Goal: Find specific page/section: Find specific page/section

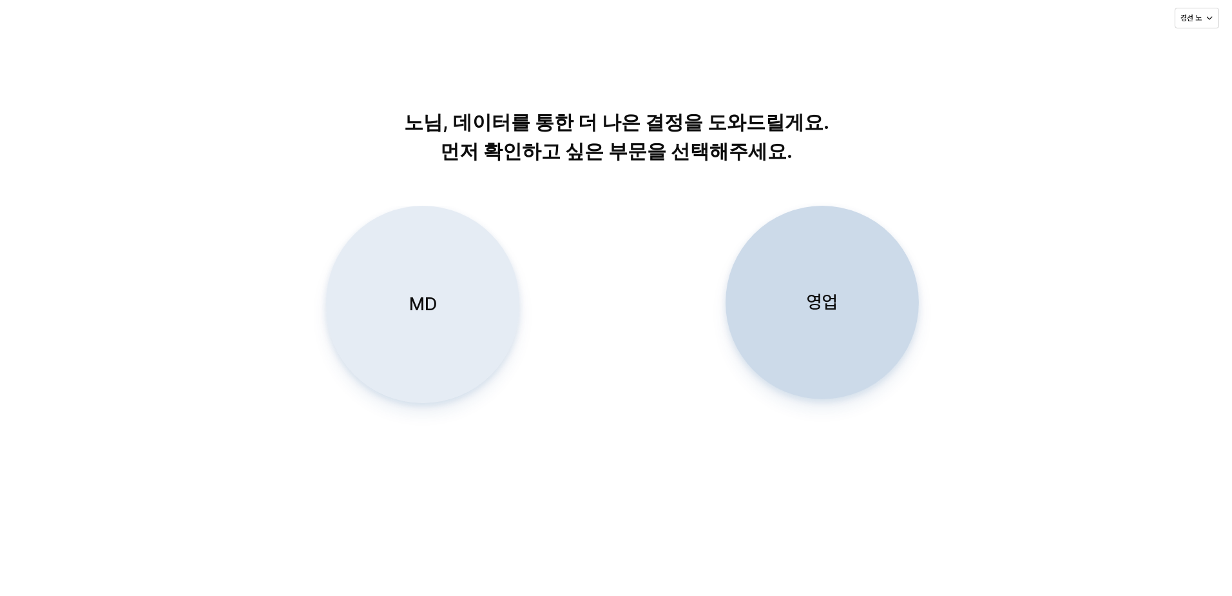
click at [438, 315] on div "MD" at bounding box center [423, 304] width 182 height 196
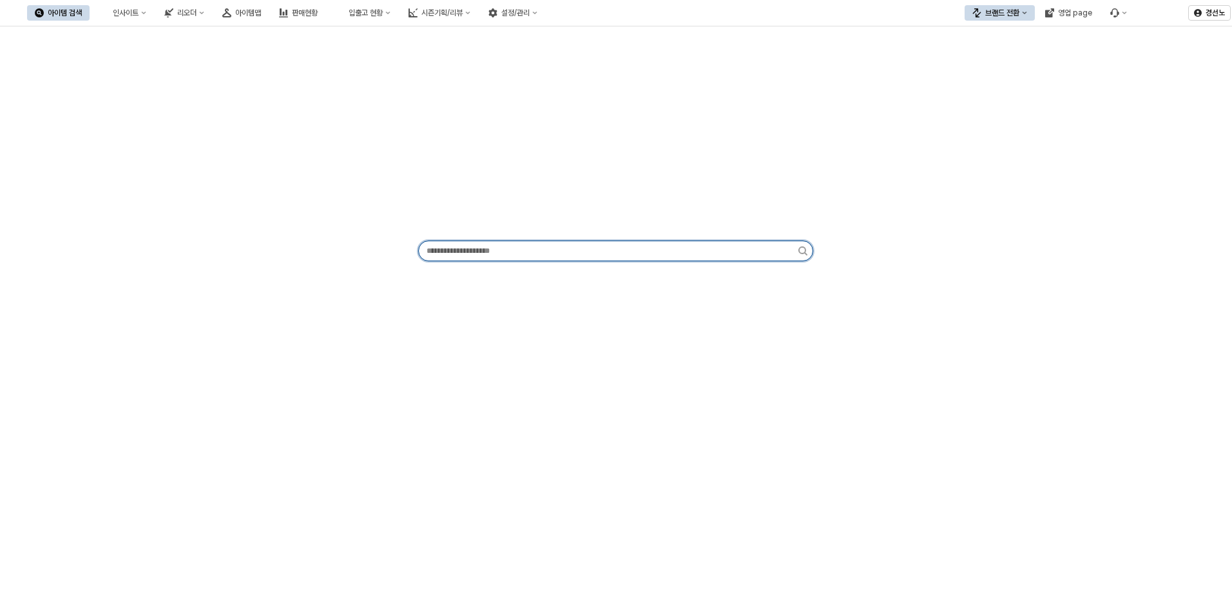
click at [515, 253] on input "App Frame" at bounding box center [609, 250] width 380 height 19
paste input "*********"
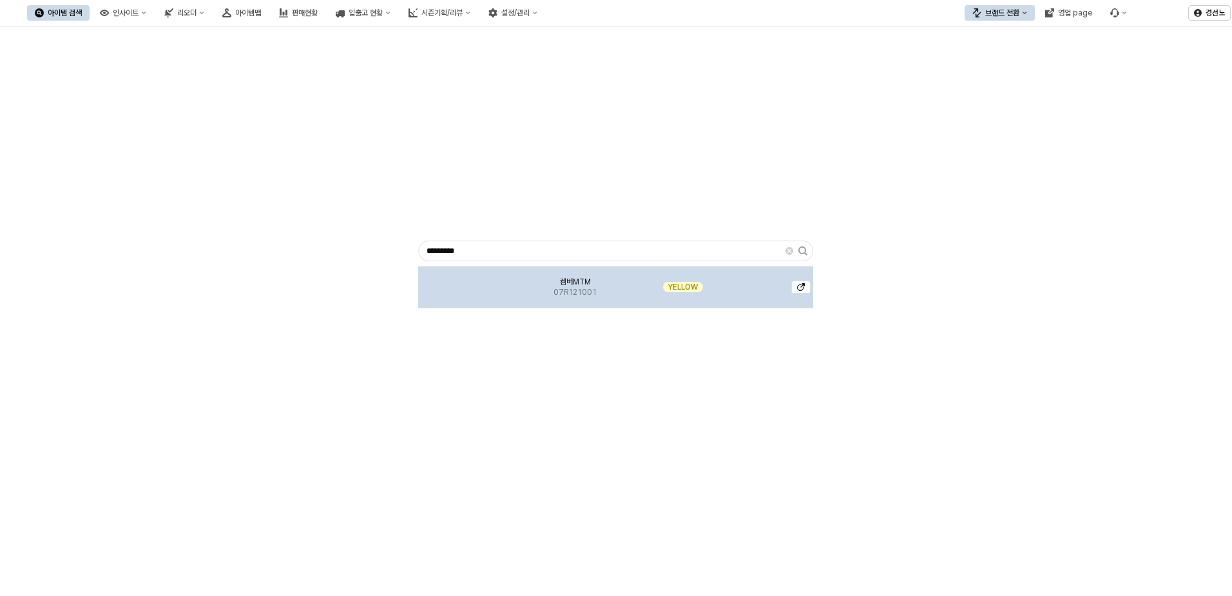
click at [570, 278] on span "켐버MTM" at bounding box center [575, 281] width 31 height 10
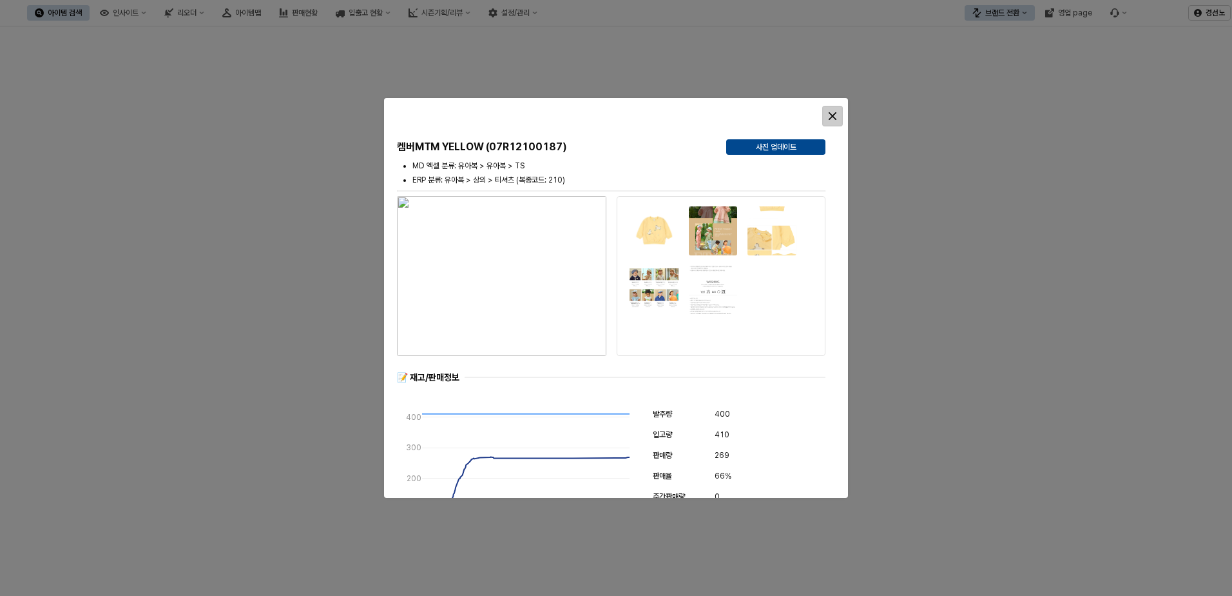
click at [840, 119] on div "Close" at bounding box center [832, 115] width 19 height 19
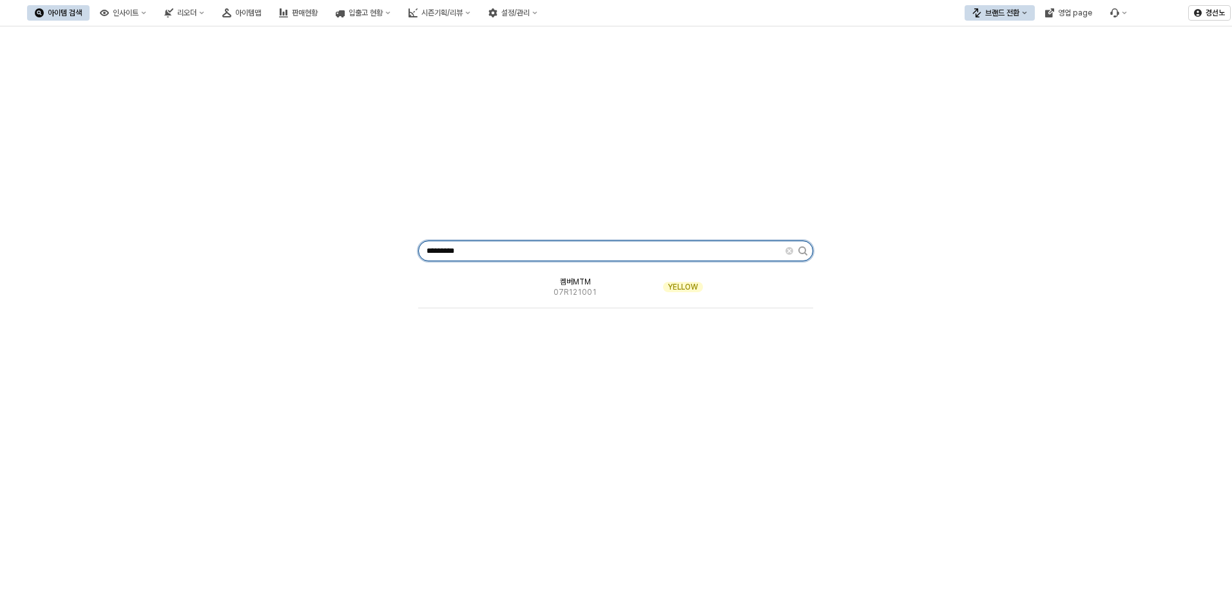
drag, startPoint x: 490, startPoint y: 249, endPoint x: 28, endPoint y: 215, distance: 463.4
click at [77, 216] on div "********* 켐버MTM 07R121001 YELLOW" at bounding box center [616, 248] width 1217 height 433
paste input "App Frame"
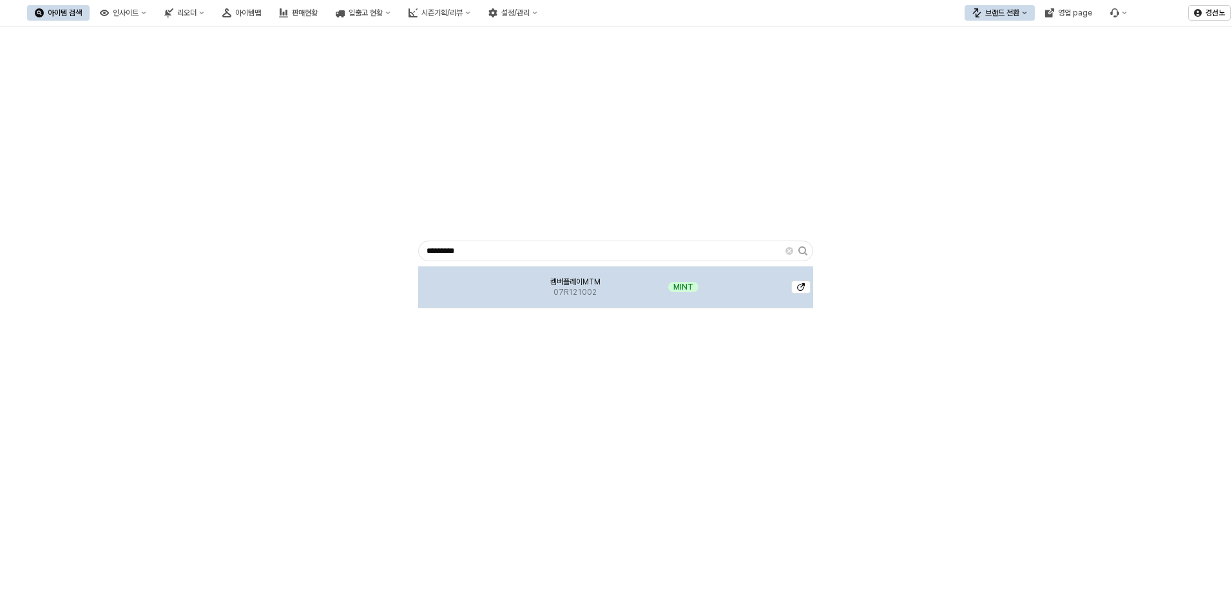
click at [491, 289] on div "App Frame" at bounding box center [466, 287] width 96 height 42
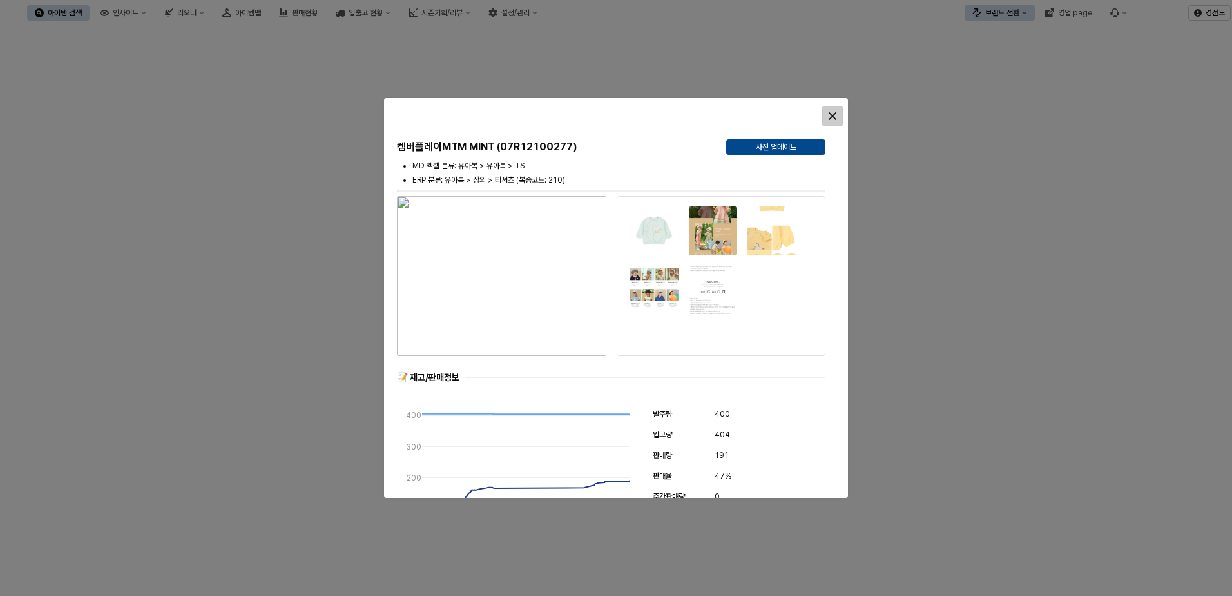
click at [832, 111] on div "Close" at bounding box center [832, 115] width 19 height 19
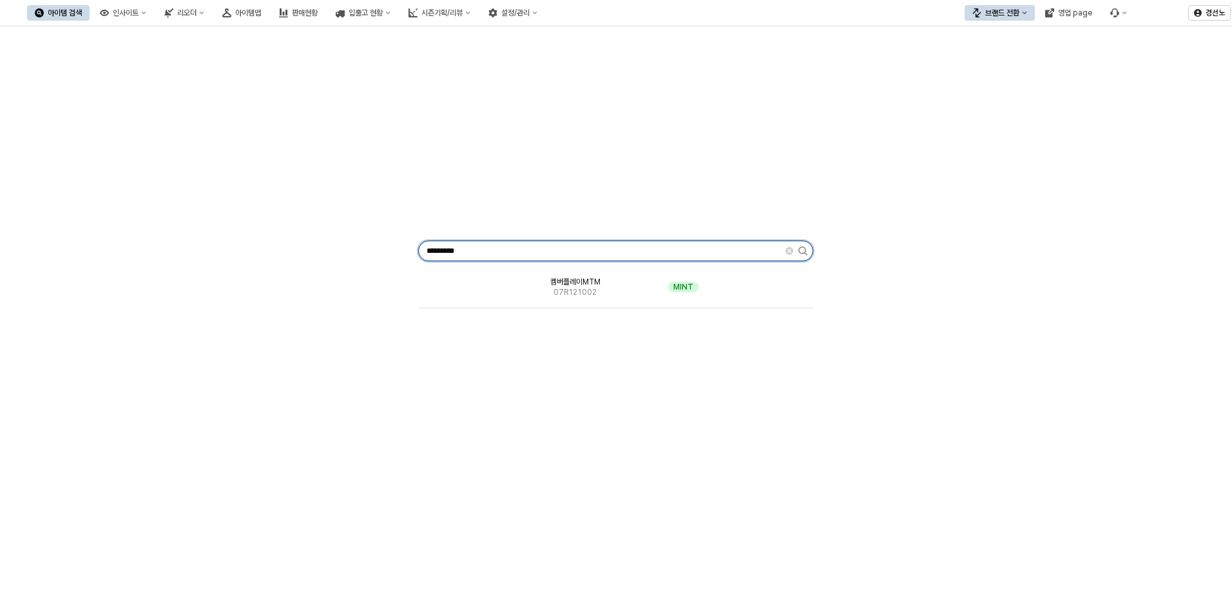
drag, startPoint x: 482, startPoint y: 253, endPoint x: -127, endPoint y: 201, distance: 611.3
click at [0, 201] on html "Skip to main content 아이템 검색 인사이트 리오더 아이템맵 판매현황 입출고 현황 시즌기획/리뷰 설정/관리 브랜드 전환 영업 p…" at bounding box center [616, 298] width 1232 height 596
paste input "App Frame"
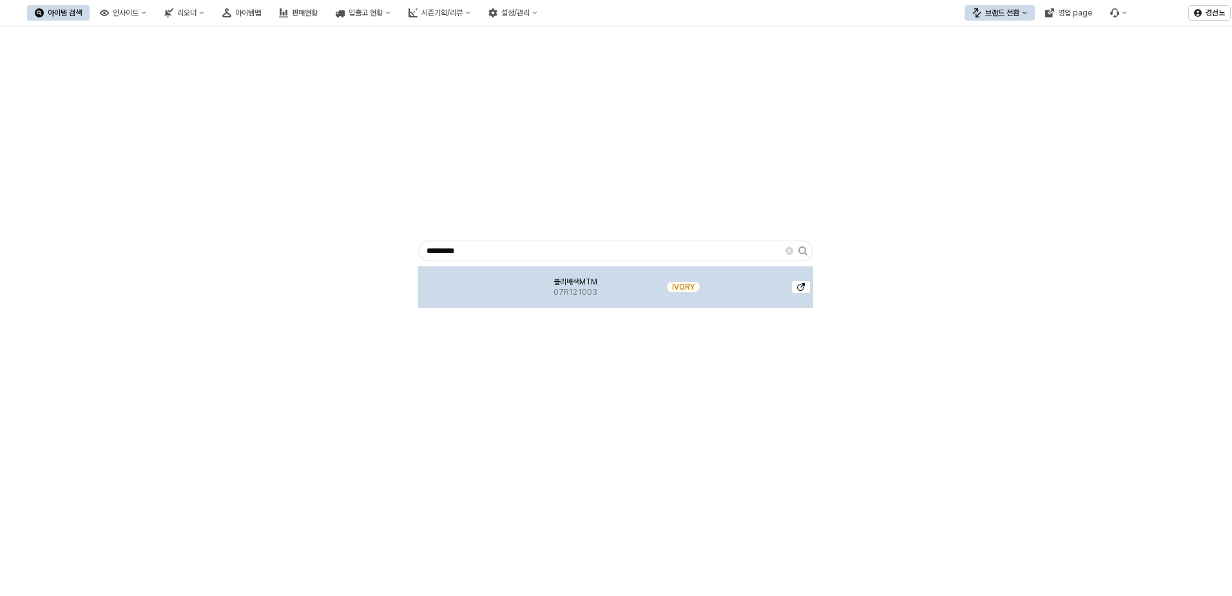
click at [466, 282] on img "App Frame" at bounding box center [466, 282] width 0 height 0
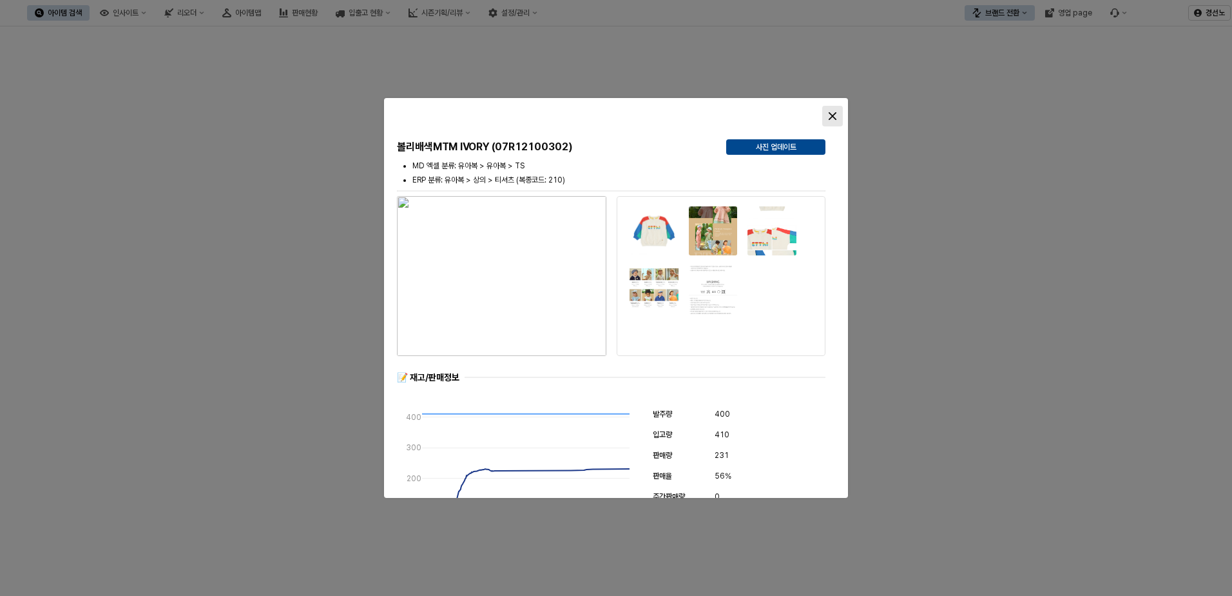
click at [830, 113] on icon "Close" at bounding box center [833, 116] width 8 height 8
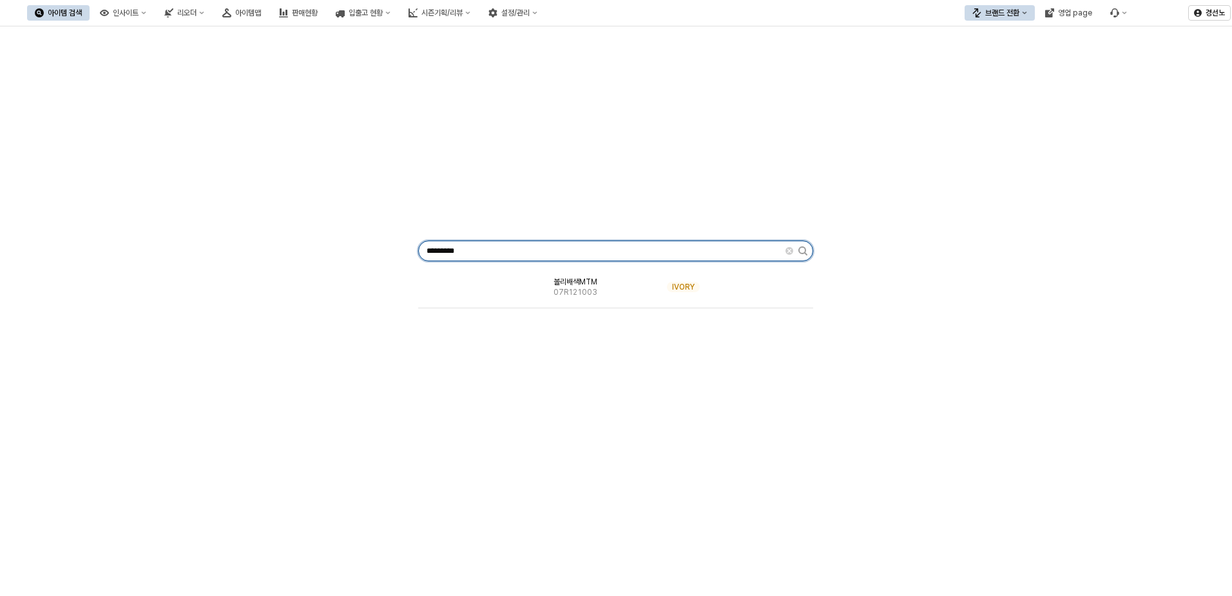
drag, startPoint x: 231, startPoint y: 253, endPoint x: 5, endPoint y: 250, distance: 226.9
click at [72, 251] on div "********* 볼리배색MTM 07R121003 IVORY" at bounding box center [616, 248] width 1217 height 433
paste input "App Frame"
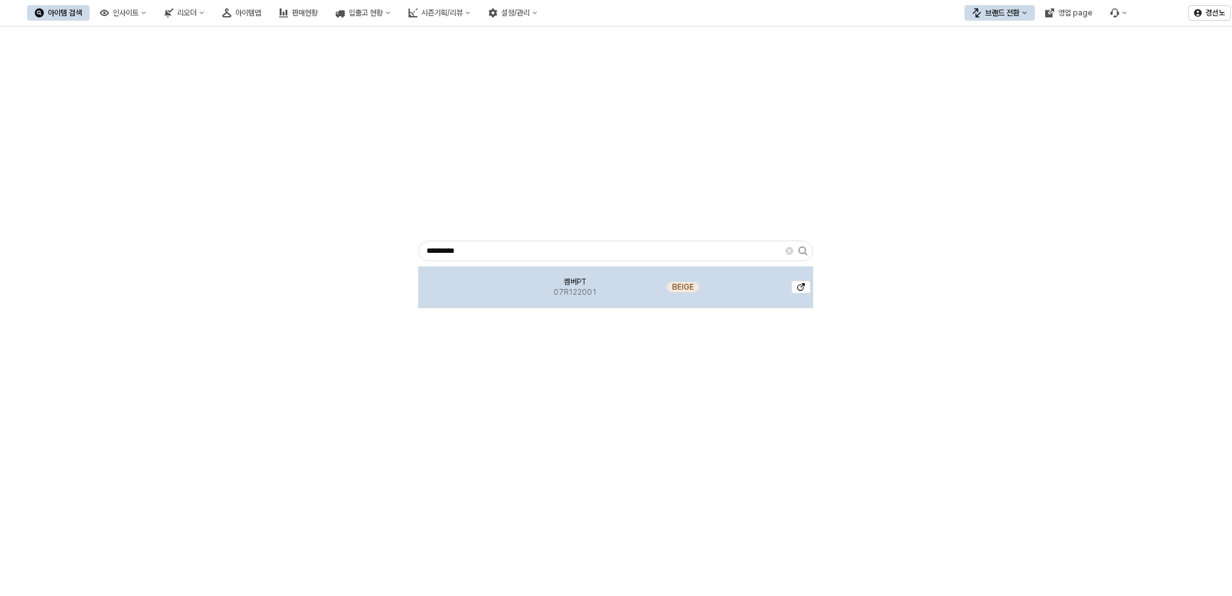
click at [466, 282] on img "App Frame" at bounding box center [466, 282] width 0 height 0
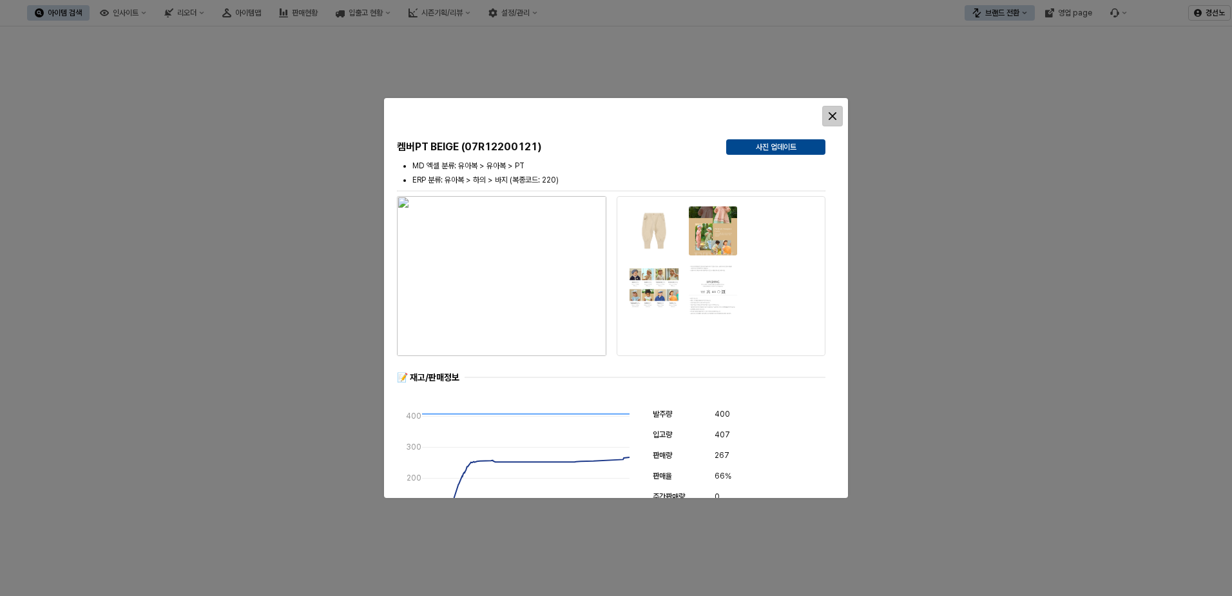
click at [840, 115] on div "Close" at bounding box center [832, 115] width 19 height 19
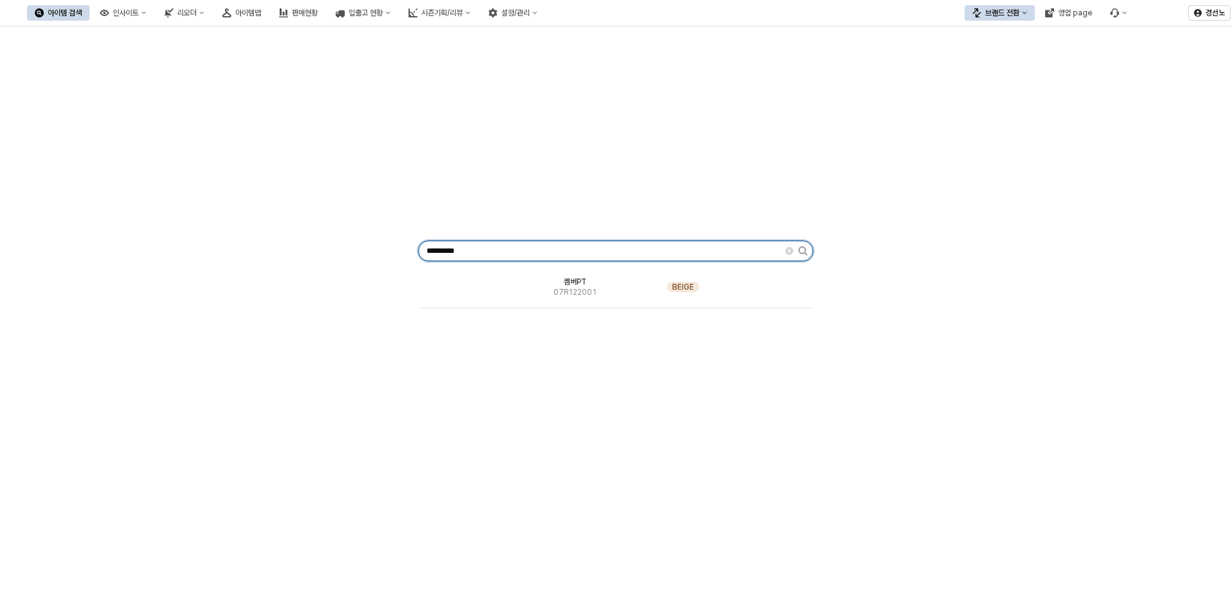
drag, startPoint x: 494, startPoint y: 253, endPoint x: 4, endPoint y: 199, distance: 493.4
click at [24, 202] on div "********* 켐버PT 07R122001 BEIGE" at bounding box center [616, 248] width 1217 height 433
paste input "App Frame"
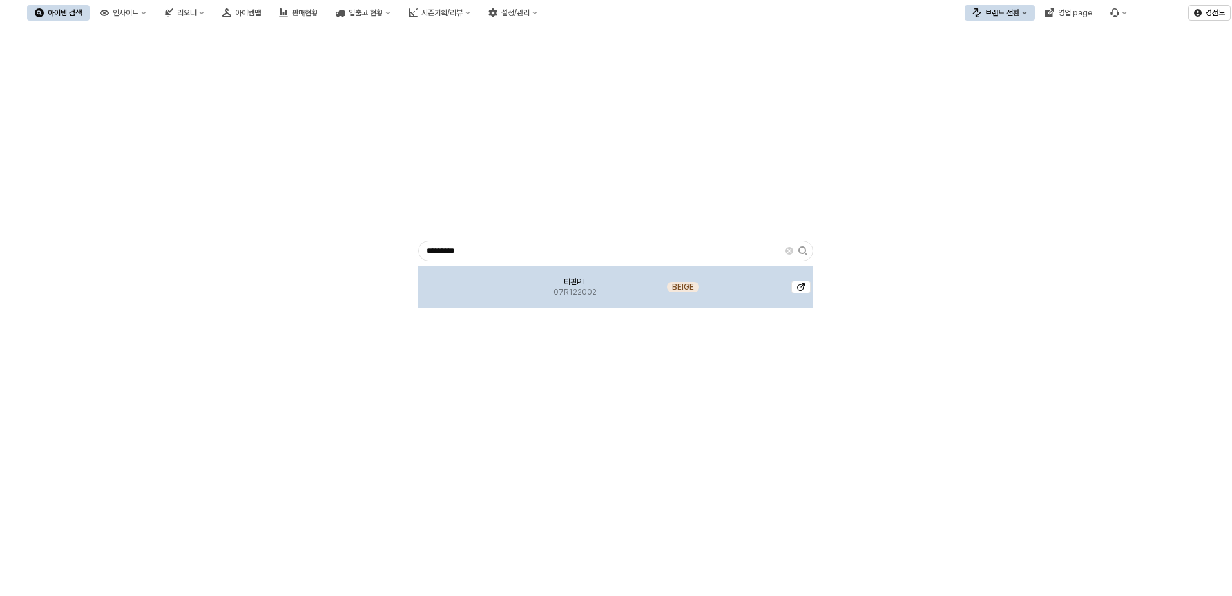
click at [466, 282] on img "App Frame" at bounding box center [466, 282] width 0 height 0
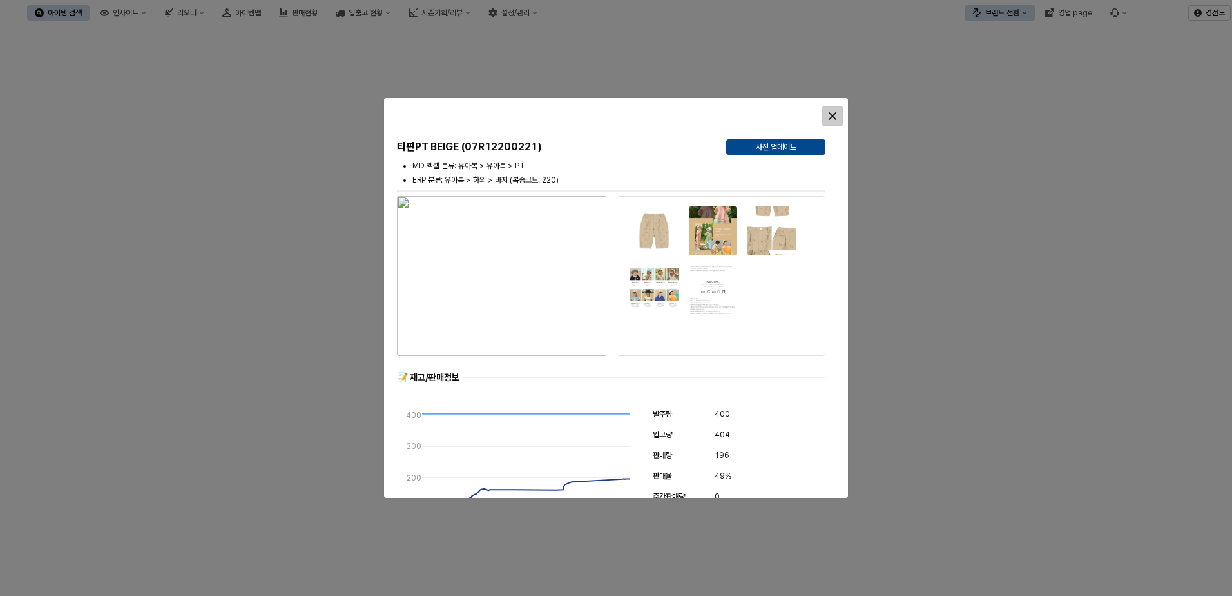
click at [829, 113] on icon "Close" at bounding box center [833, 116] width 8 height 8
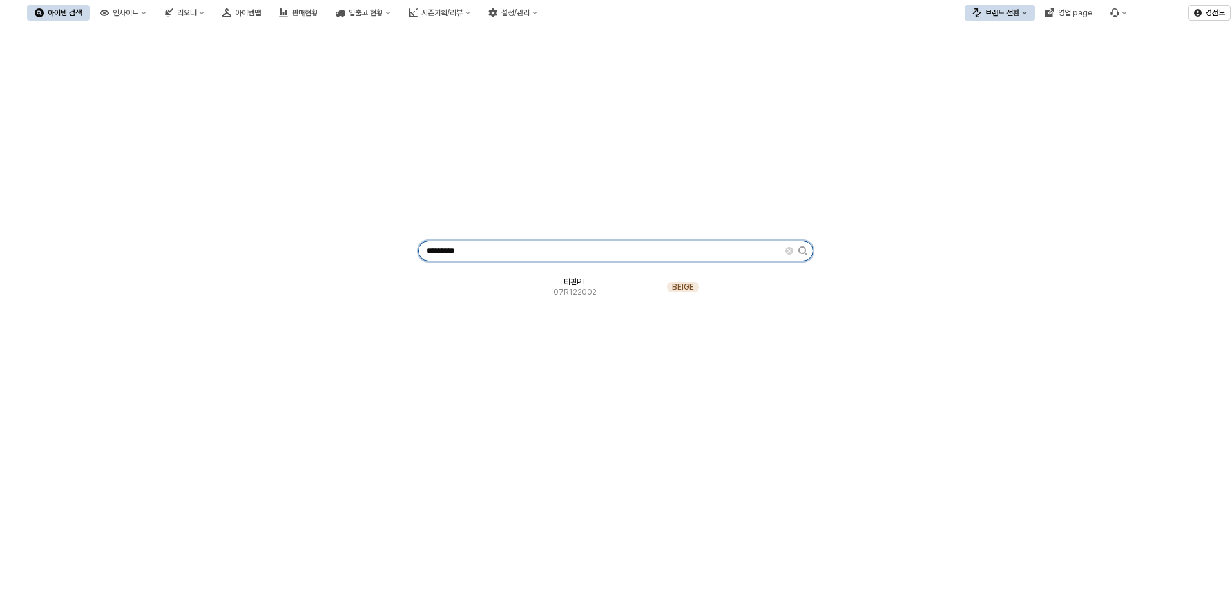
drag, startPoint x: 474, startPoint y: 250, endPoint x: 88, endPoint y: 255, distance: 386.7
click at [88, 255] on div "********* 티핀PT 07R122002 BEIGE" at bounding box center [616, 248] width 1217 height 433
paste input "App Frame"
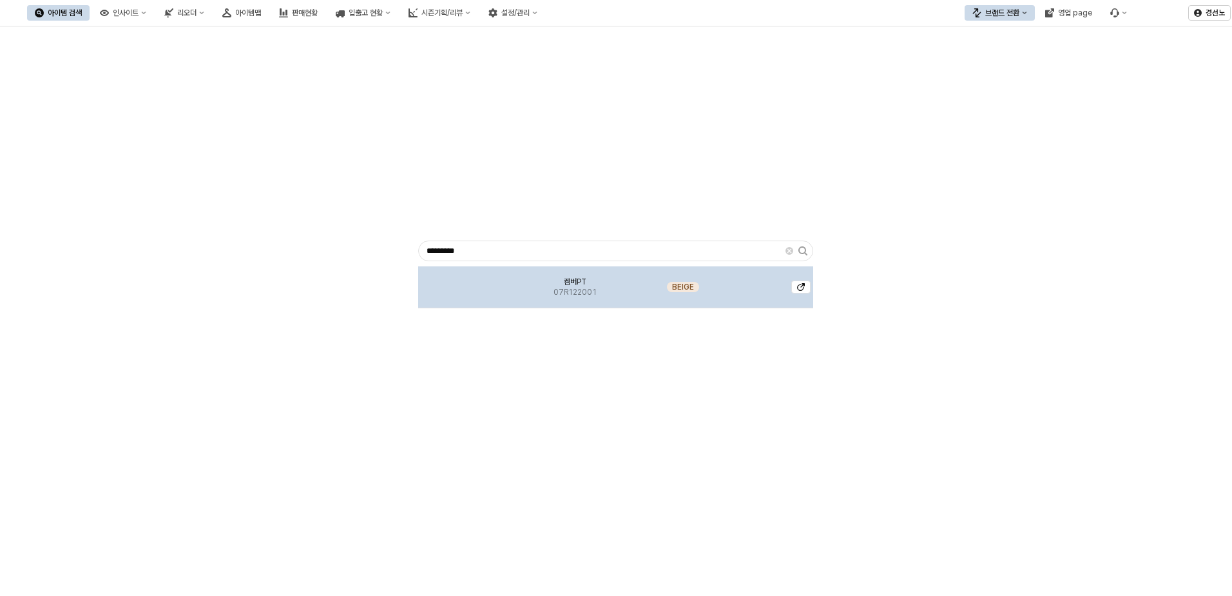
click at [574, 292] on span "07R122001" at bounding box center [575, 292] width 43 height 10
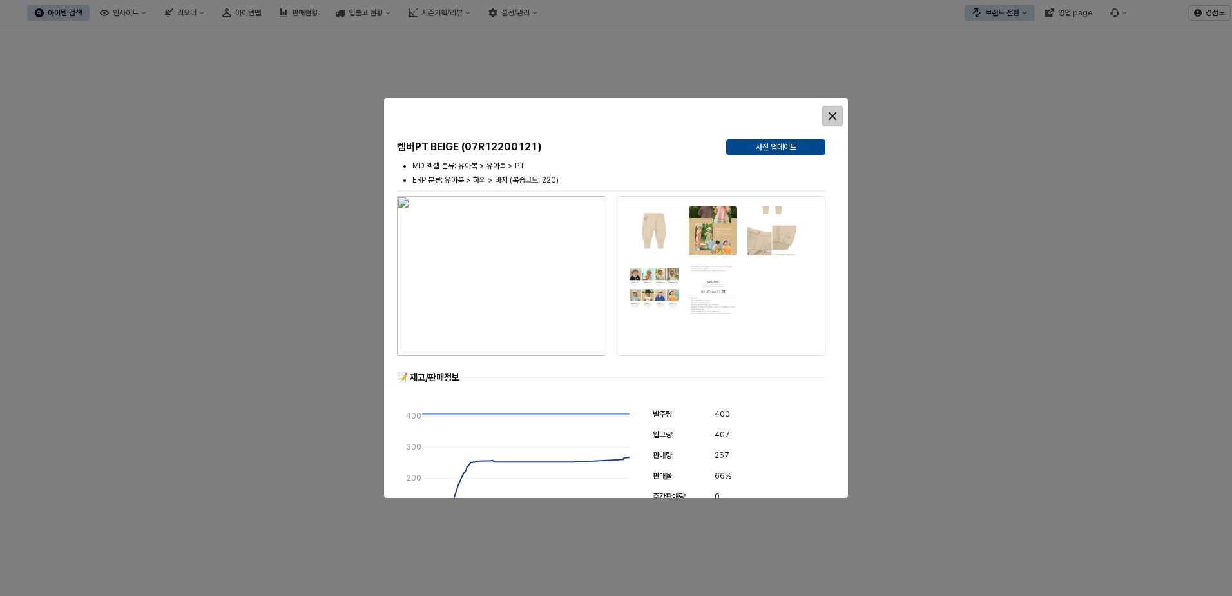
click at [835, 117] on icon "Close" at bounding box center [833, 116] width 8 height 8
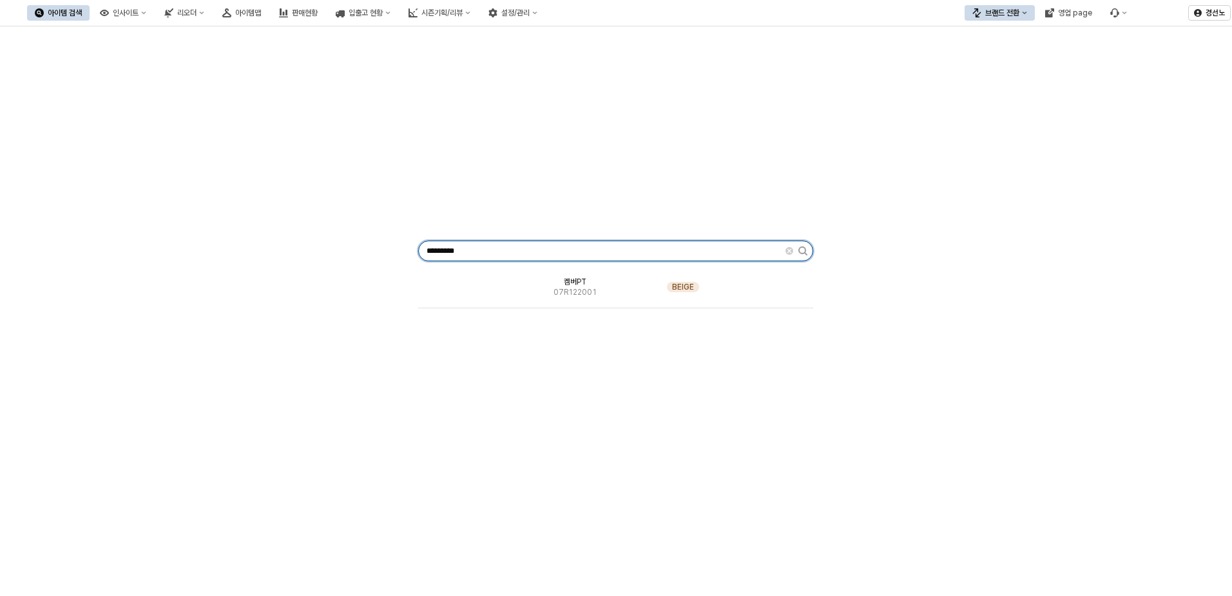
drag, startPoint x: 453, startPoint y: 250, endPoint x: 14, endPoint y: 257, distance: 438.9
click at [36, 253] on div "********* 켐버PT 07R122001 BEIGE" at bounding box center [616, 248] width 1217 height 433
paste input "App Frame"
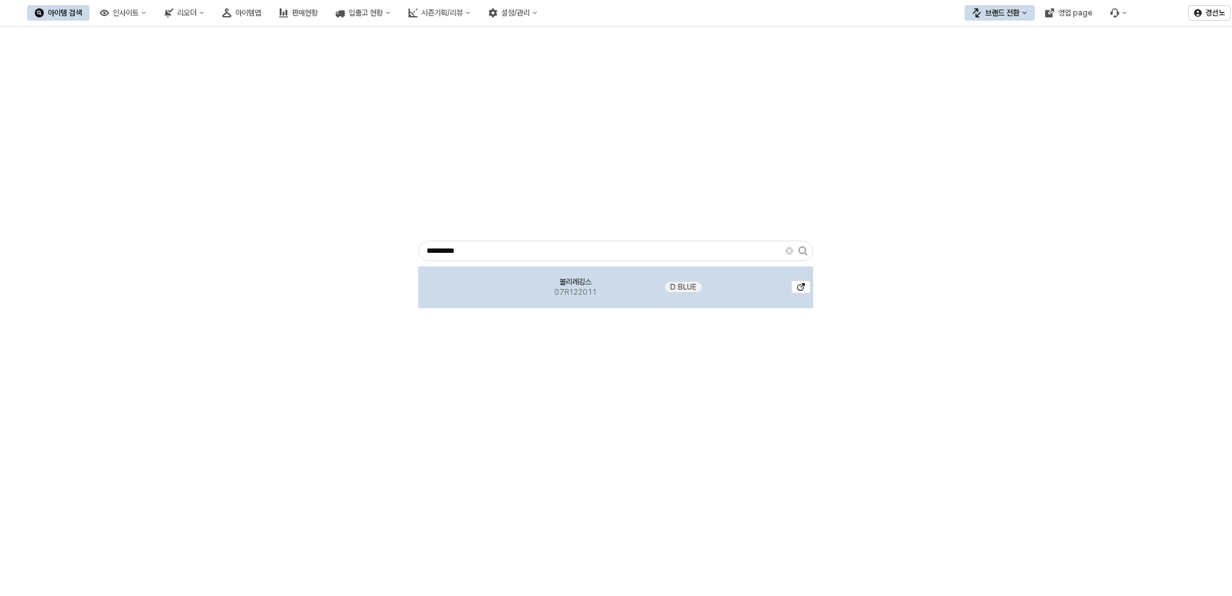
click at [466, 282] on img "App Frame" at bounding box center [466, 282] width 0 height 0
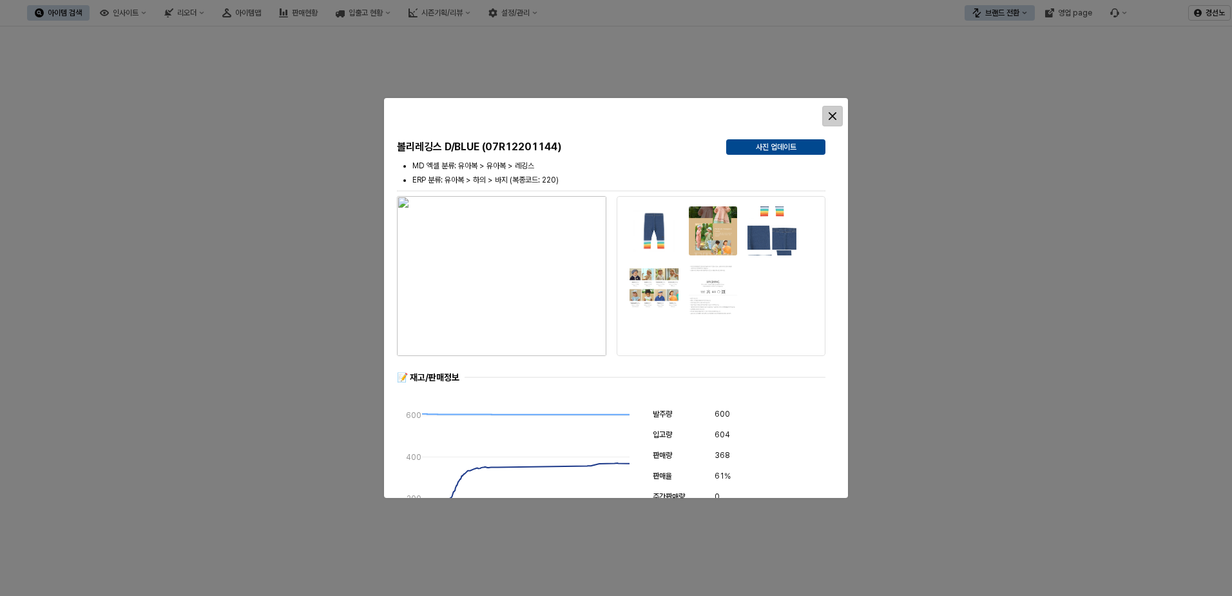
click at [834, 110] on div "Close" at bounding box center [832, 115] width 19 height 19
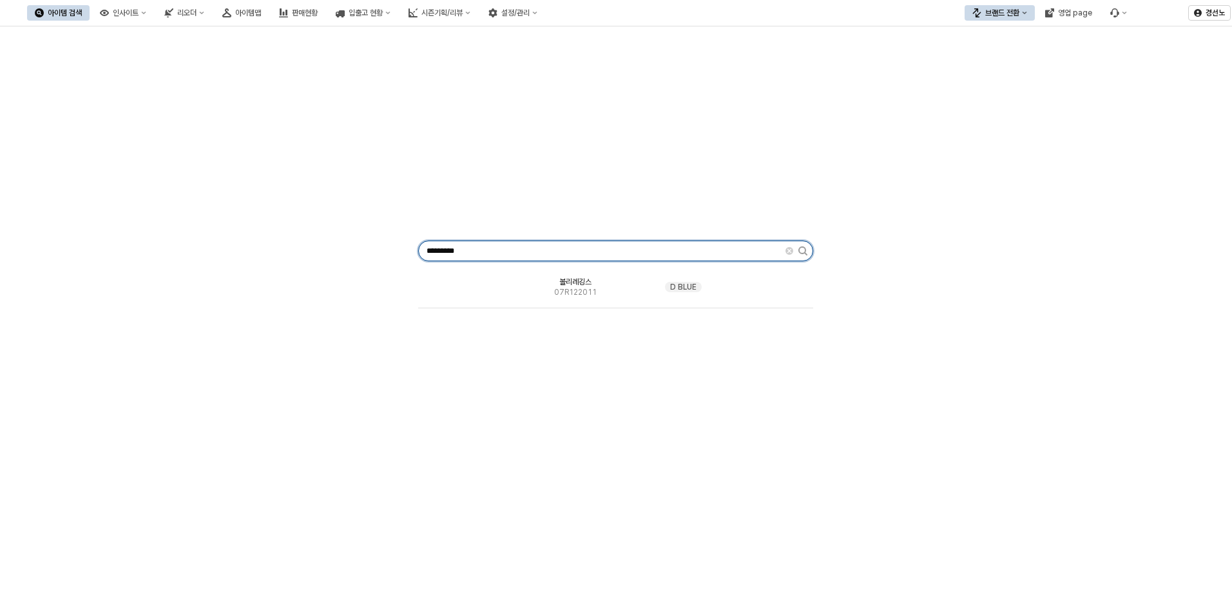
drag, startPoint x: 512, startPoint y: 251, endPoint x: 95, endPoint y: 233, distance: 417.4
click at [95, 233] on div "********* 볼리레깅스 07R122011 D BLUE" at bounding box center [616, 248] width 1217 height 433
paste input "App Frame"
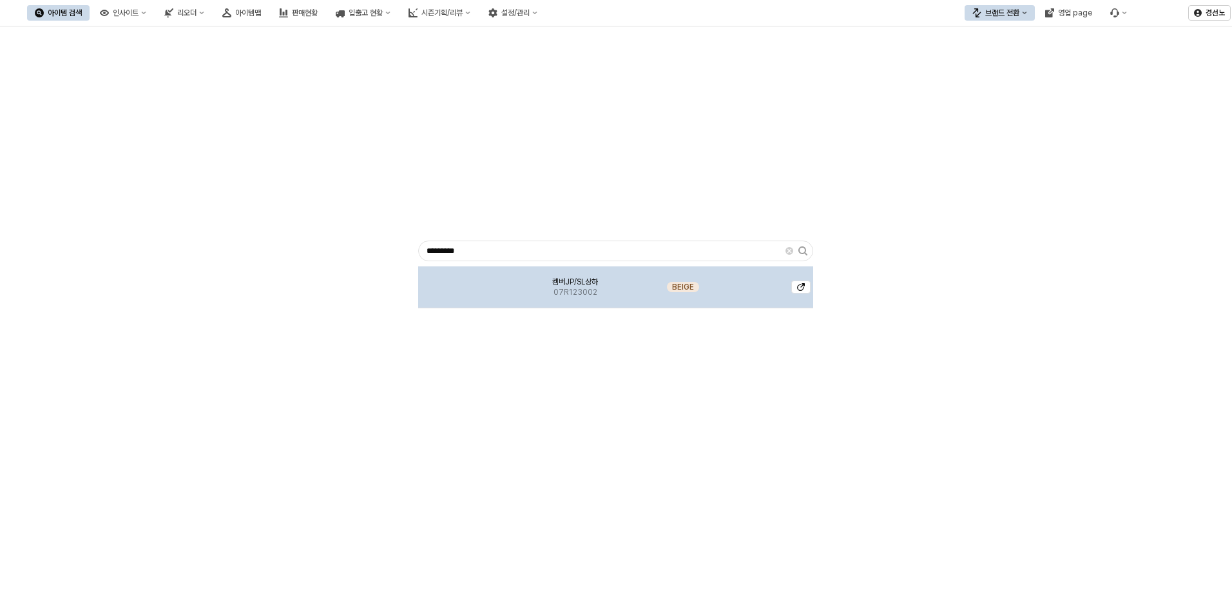
click at [466, 282] on img "App Frame" at bounding box center [466, 282] width 0 height 0
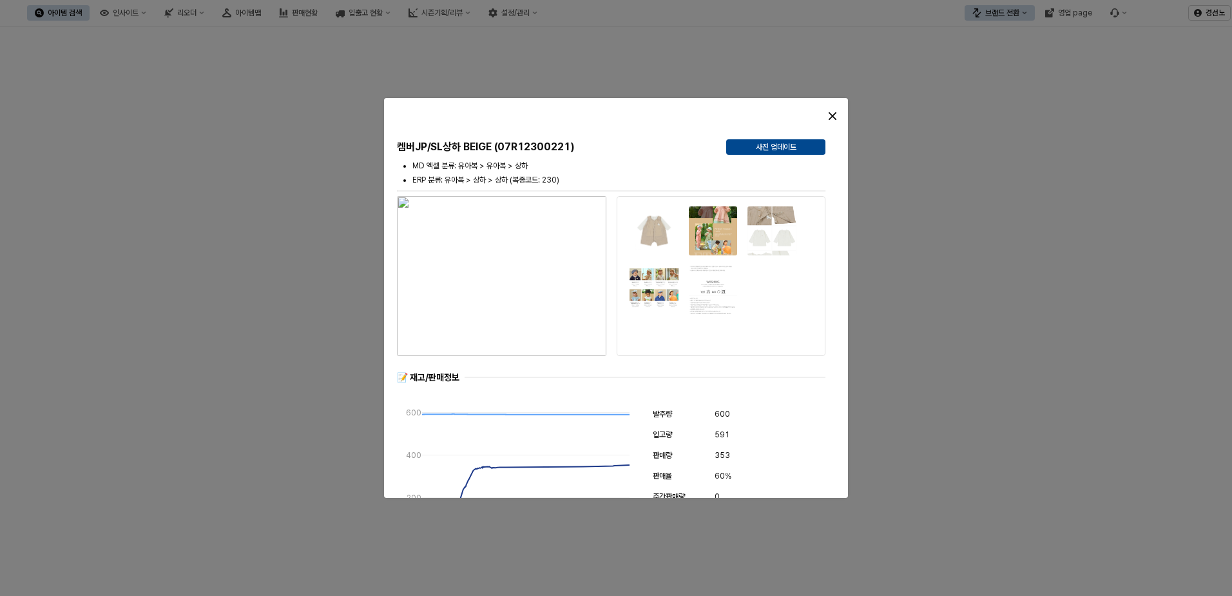
click at [827, 112] on div "Close" at bounding box center [832, 115] width 19 height 19
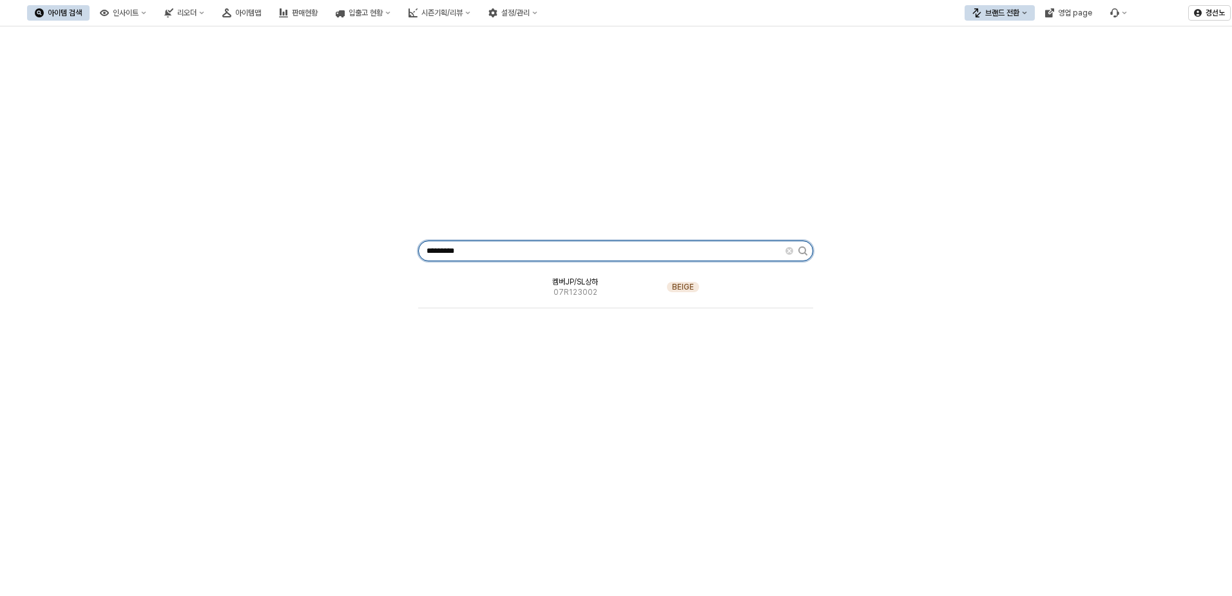
drag, startPoint x: 503, startPoint y: 244, endPoint x: 92, endPoint y: 237, distance: 411.2
click at [124, 234] on div "********* 켐버JP/SL상하 07R123002 BEIGE" at bounding box center [616, 248] width 1217 height 433
paste input "App Frame"
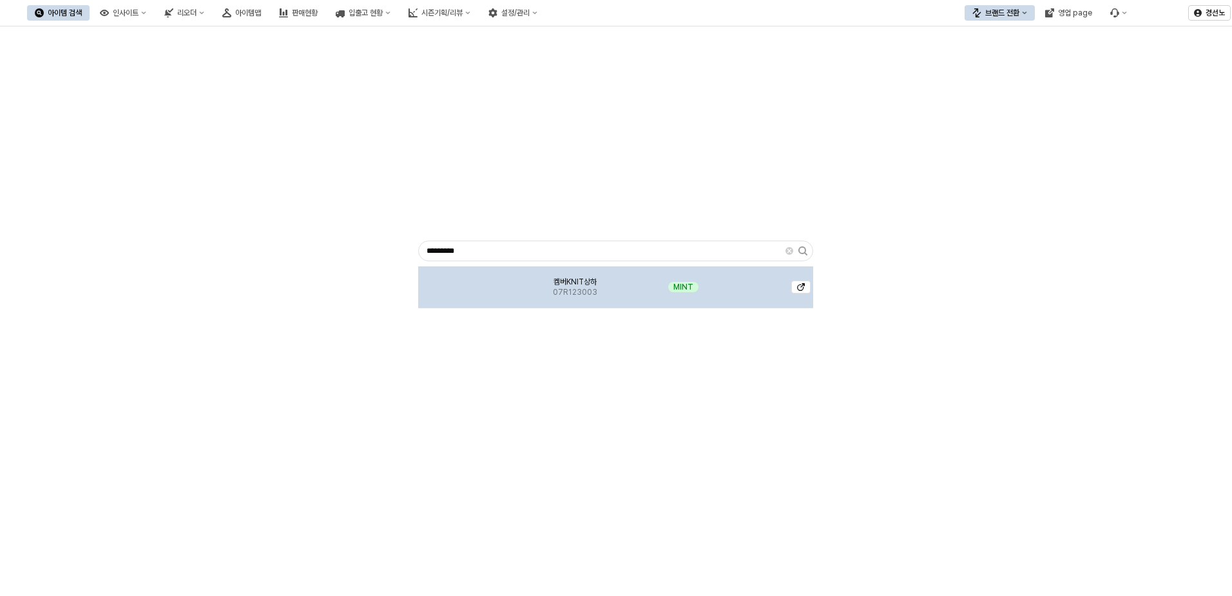
click at [466, 282] on img "App Frame" at bounding box center [466, 282] width 0 height 0
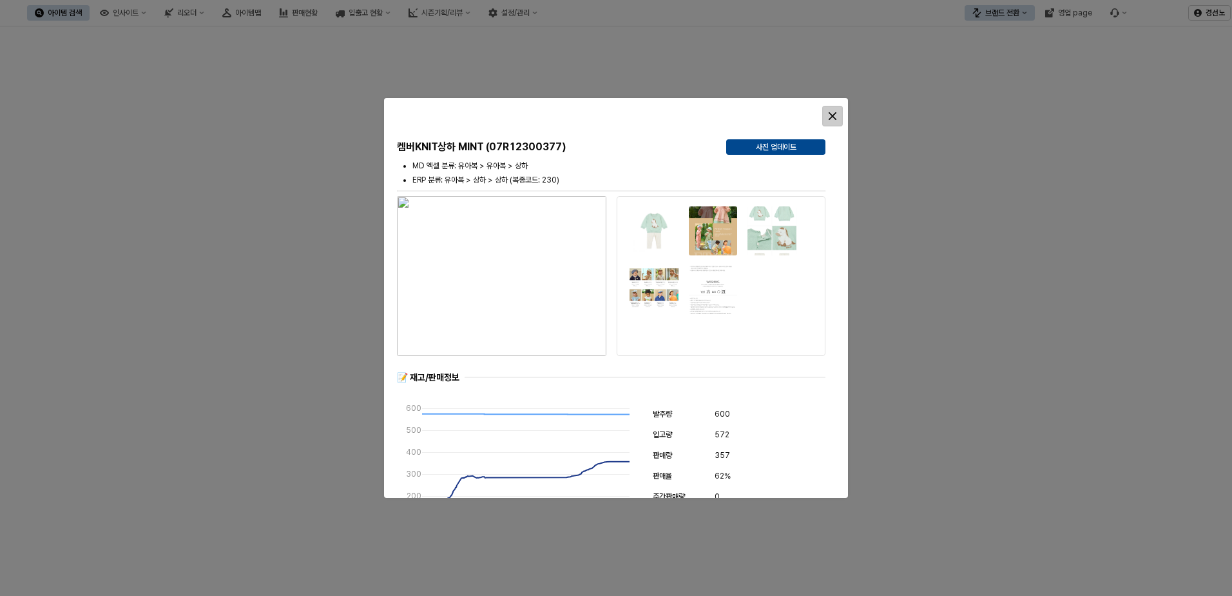
click at [835, 115] on icon "Close" at bounding box center [833, 116] width 8 height 8
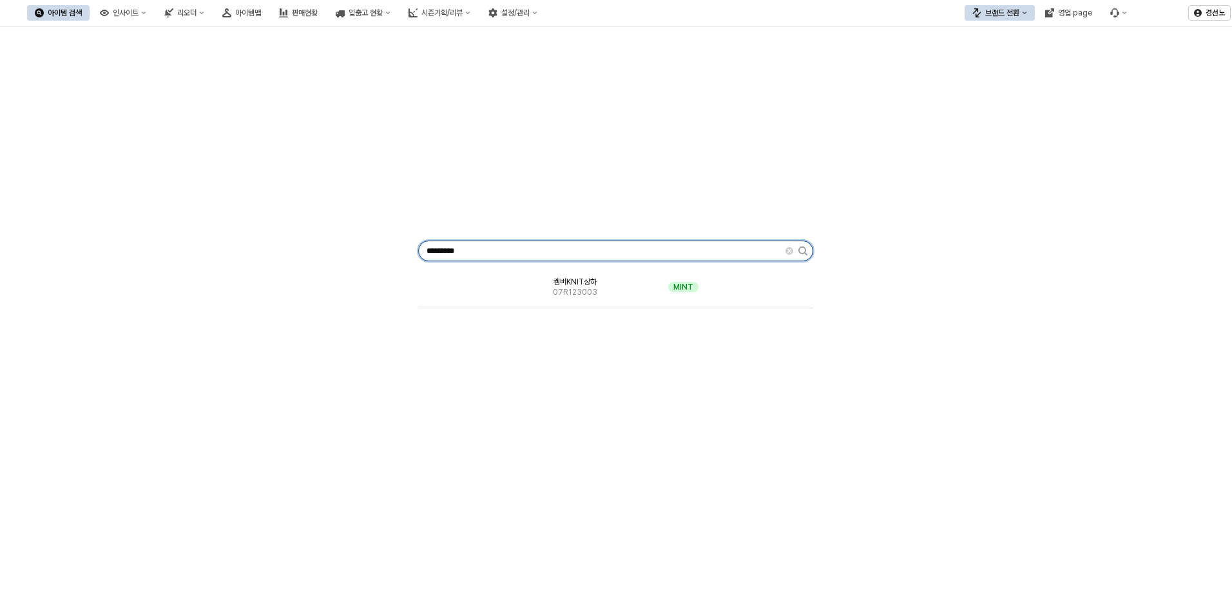
drag, startPoint x: 482, startPoint y: 245, endPoint x: 193, endPoint y: 238, distance: 289.4
click at [228, 242] on div "********* 켐버KNIT상하 07R123003 MINT" at bounding box center [616, 248] width 1217 height 433
paste input "App Frame"
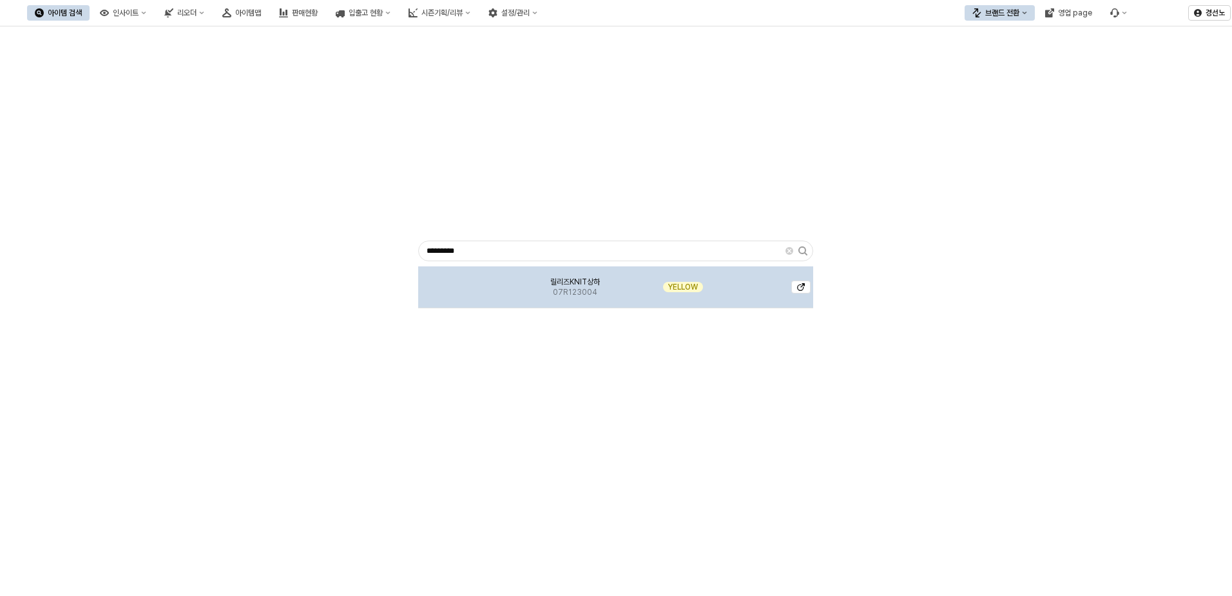
click at [541, 297] on div "릴리즈KNIT상하 07R123004" at bounding box center [575, 287] width 122 height 42
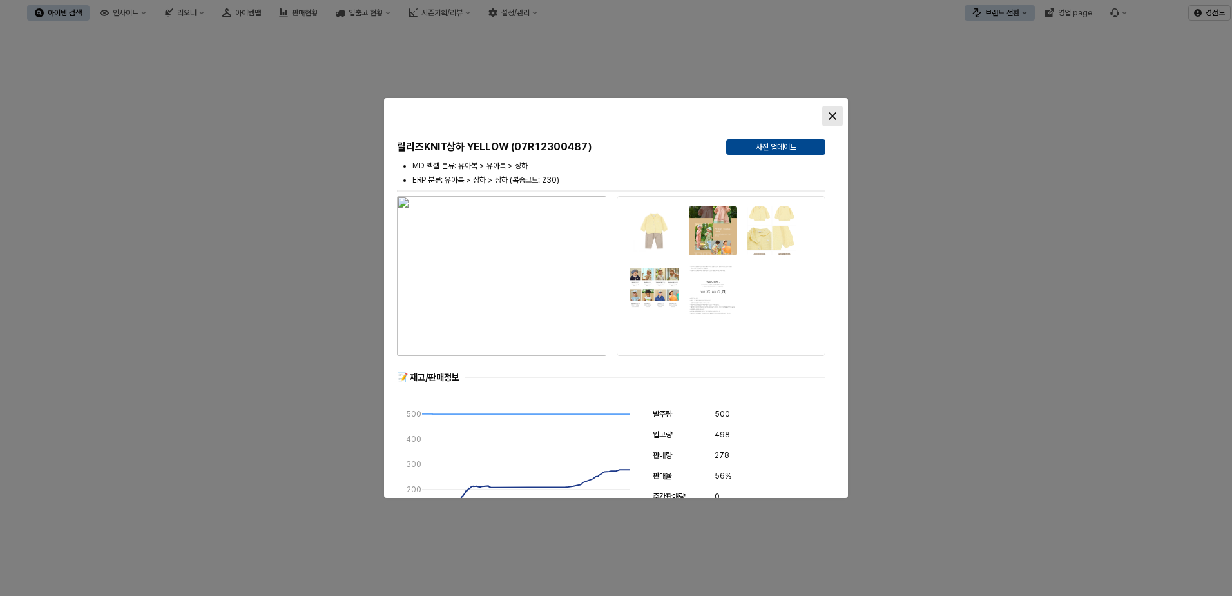
click at [833, 115] on icon "Close" at bounding box center [833, 116] width 8 height 8
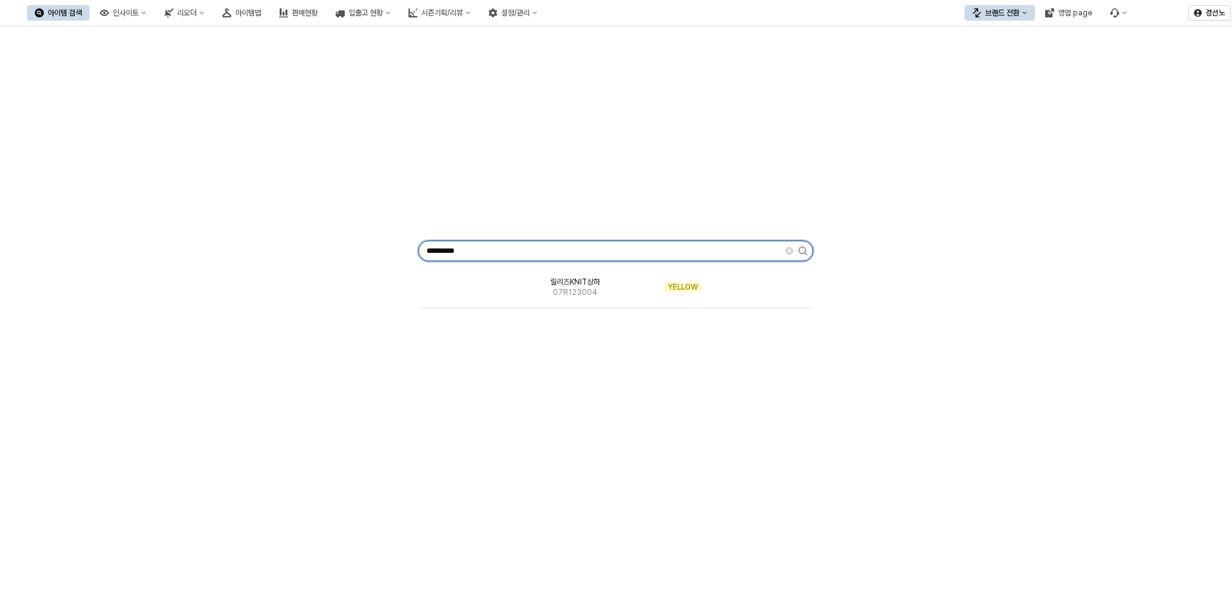
drag, startPoint x: 483, startPoint y: 253, endPoint x: 160, endPoint y: 235, distance: 324.0
click at [216, 237] on div "********* 릴리즈KNIT상하 07R123004 YELLOW" at bounding box center [616, 248] width 1217 height 433
paste input "App Frame"
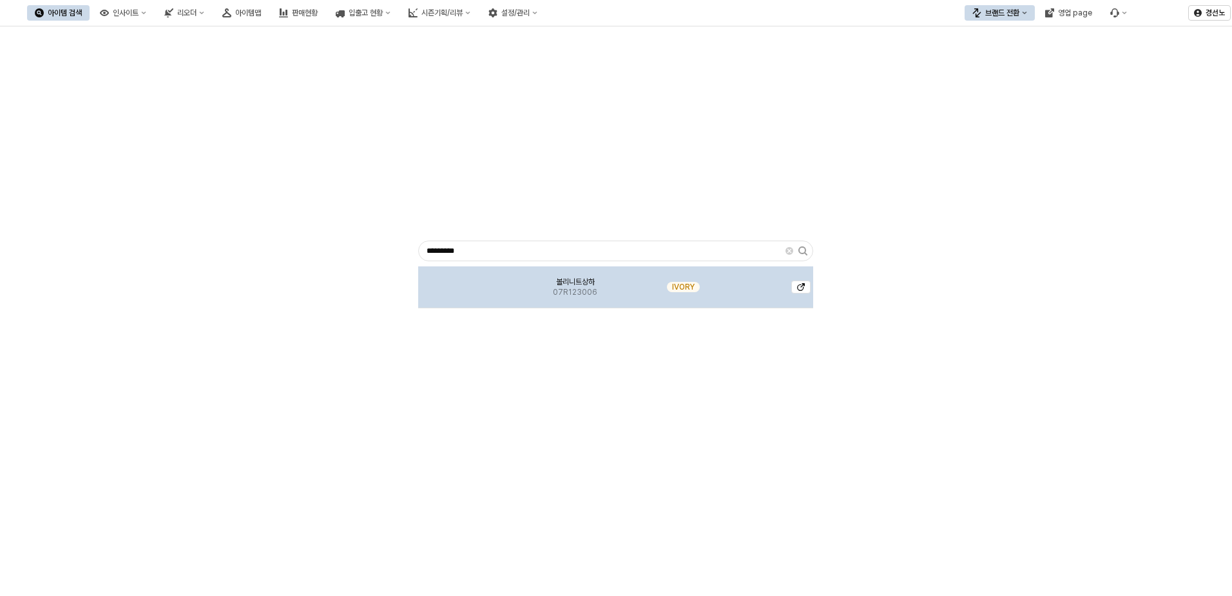
click at [560, 286] on span "볼리니트상하" at bounding box center [575, 281] width 39 height 10
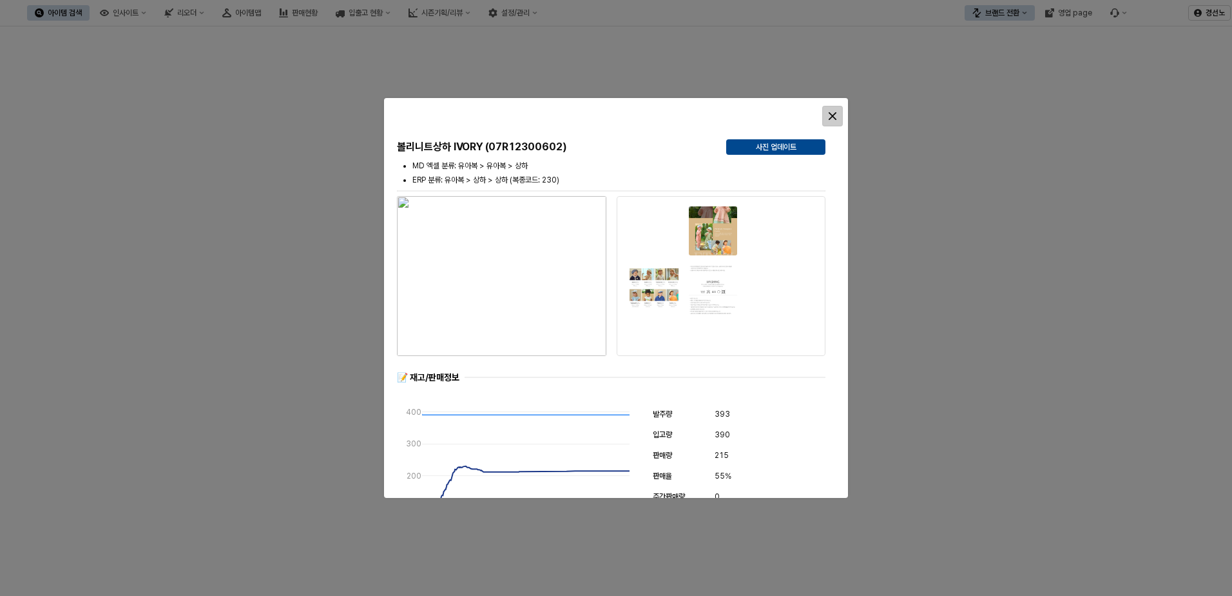
click at [835, 115] on icon "Close" at bounding box center [833, 116] width 8 height 8
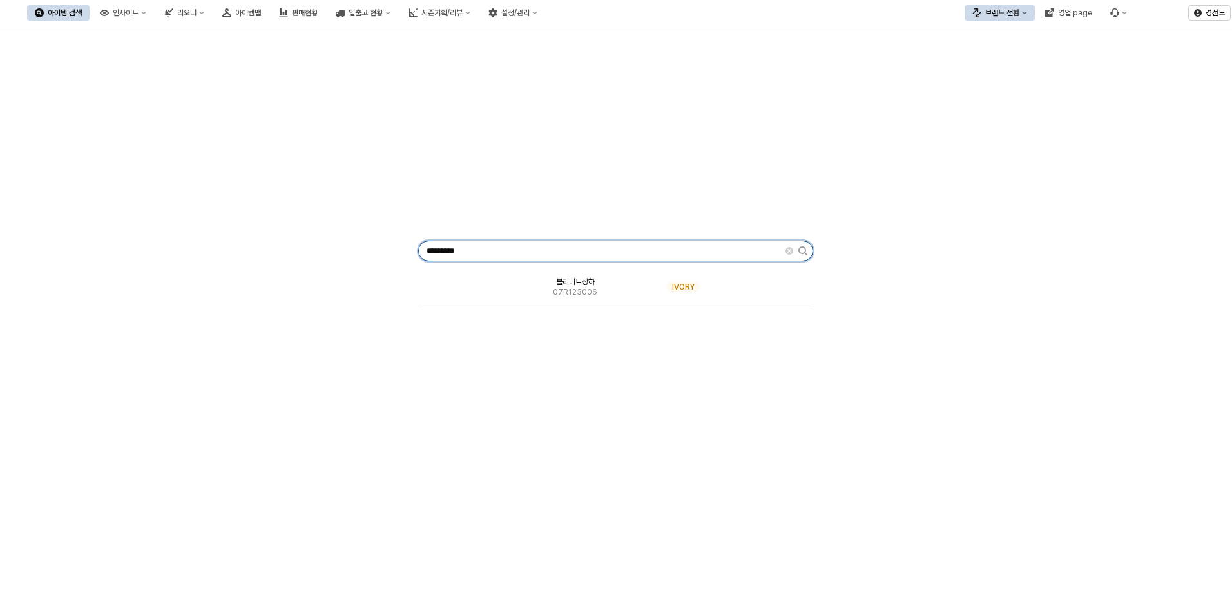
drag, startPoint x: 454, startPoint y: 244, endPoint x: 133, endPoint y: 235, distance: 321.1
click at [153, 235] on div "********* 볼리니트상하 07R123006 IVORY" at bounding box center [616, 248] width 1217 height 433
paste input "App Frame"
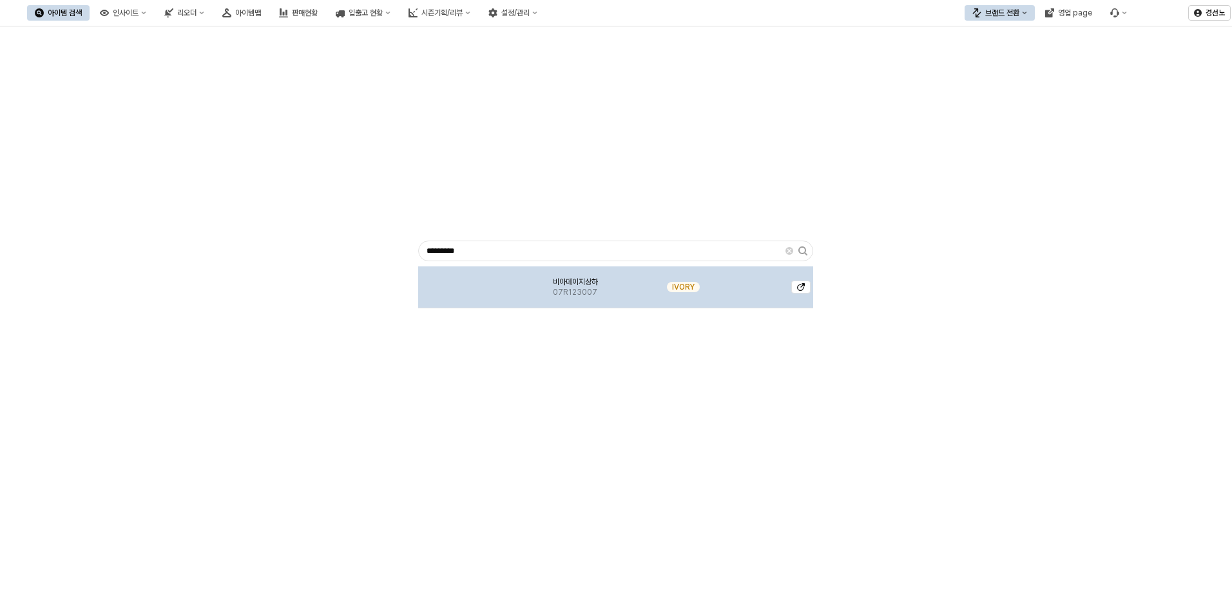
click at [466, 282] on img "App Frame" at bounding box center [466, 282] width 0 height 0
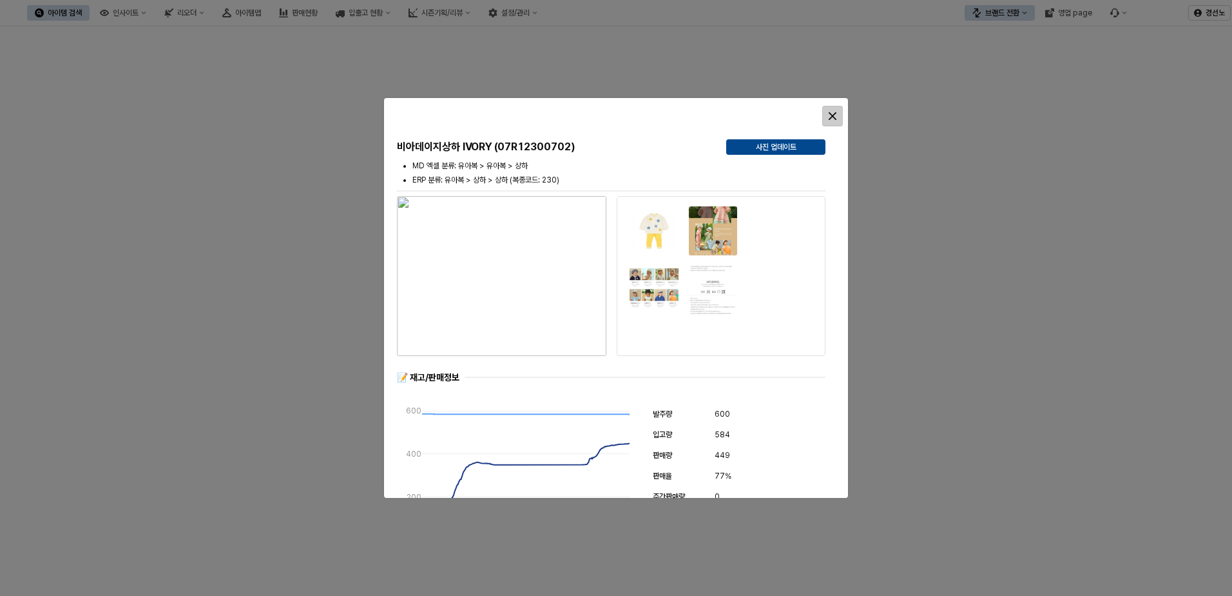
click at [831, 111] on div "Close" at bounding box center [832, 115] width 19 height 19
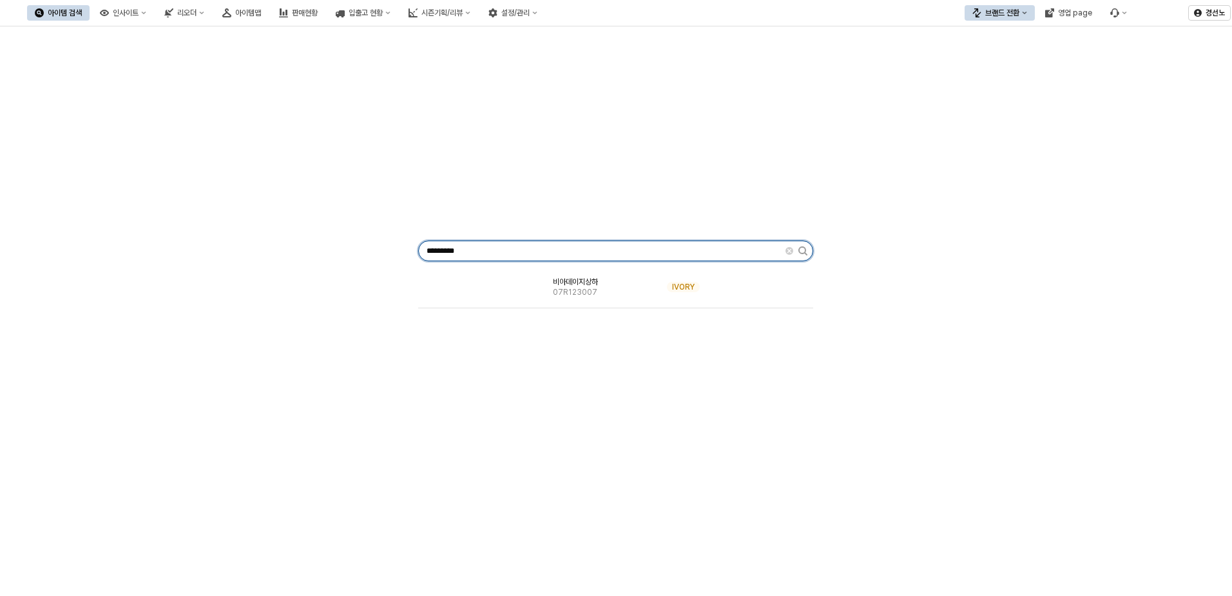
drag, startPoint x: 478, startPoint y: 244, endPoint x: 76, endPoint y: 231, distance: 402.4
click at [76, 231] on div "********* 비아데이지상하 07R123007 IVORY" at bounding box center [616, 248] width 1217 height 433
paste input "App Frame"
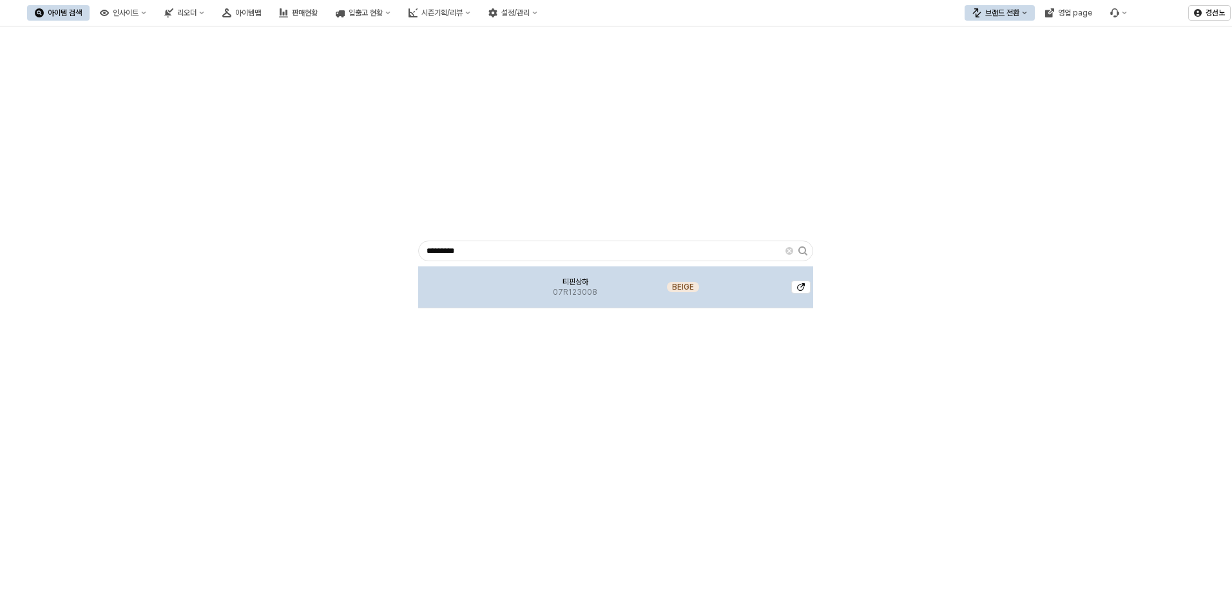
click at [583, 296] on span "07R123008" at bounding box center [575, 292] width 44 height 10
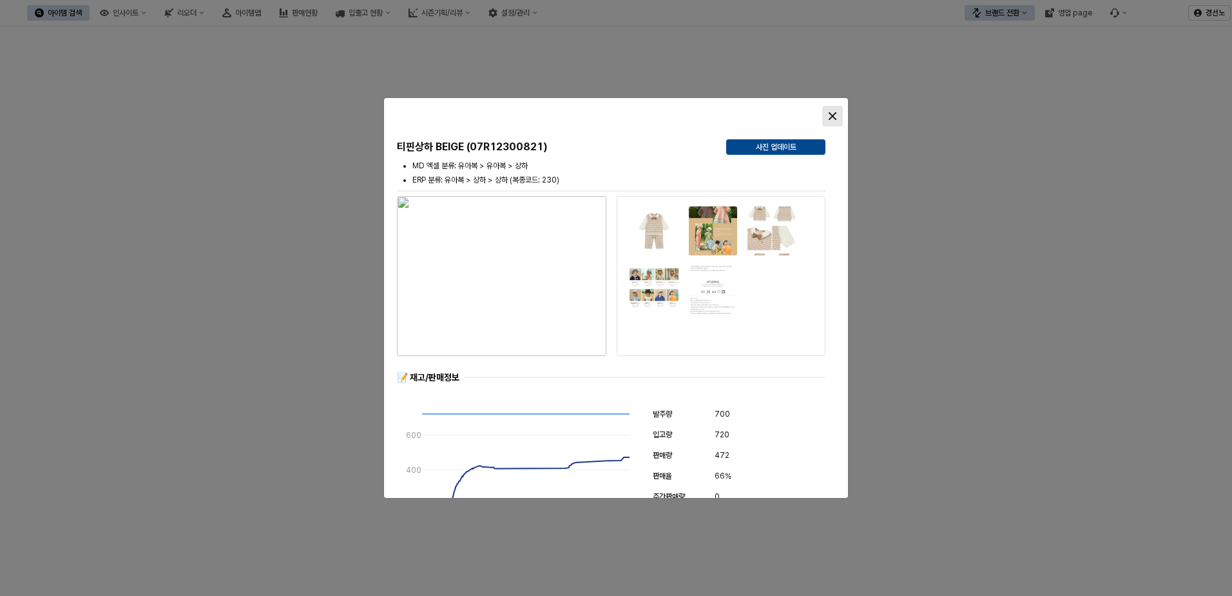
click at [838, 111] on div "Close" at bounding box center [832, 115] width 19 height 19
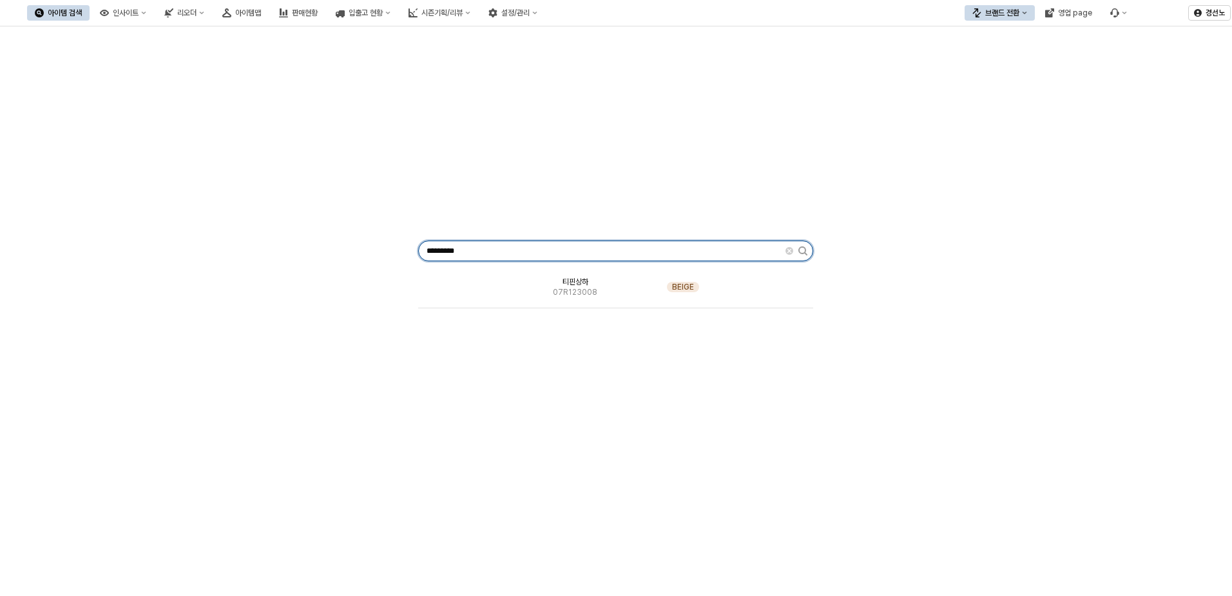
drag, startPoint x: 508, startPoint y: 253, endPoint x: 38, endPoint y: 218, distance: 471.8
click at [151, 237] on div "********* 티핀상하 07R123008 BEIGE" at bounding box center [616, 248] width 1217 height 433
paste input "App Frame"
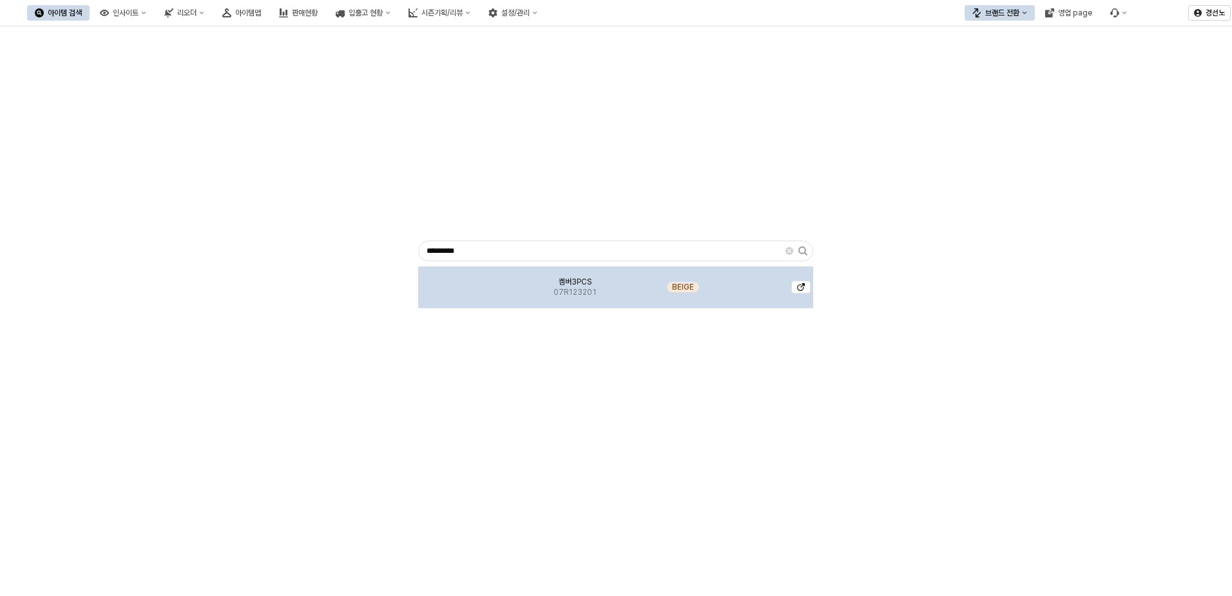
click at [577, 292] on span "07R123201" at bounding box center [575, 292] width 43 height 10
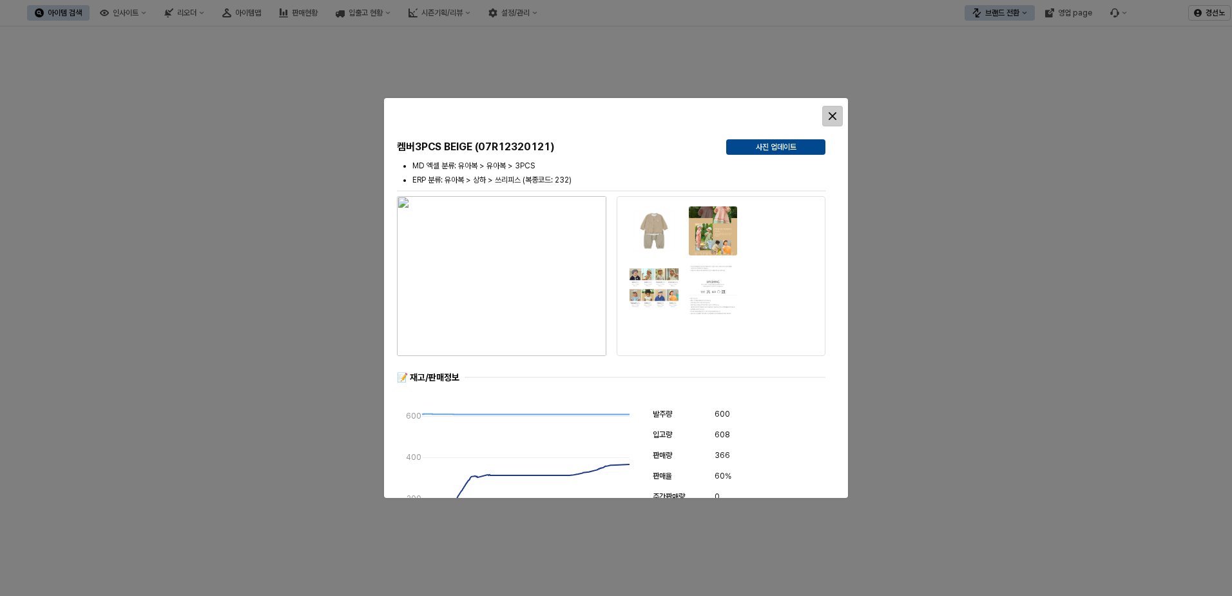
click at [835, 119] on icon "Close" at bounding box center [833, 116] width 8 height 8
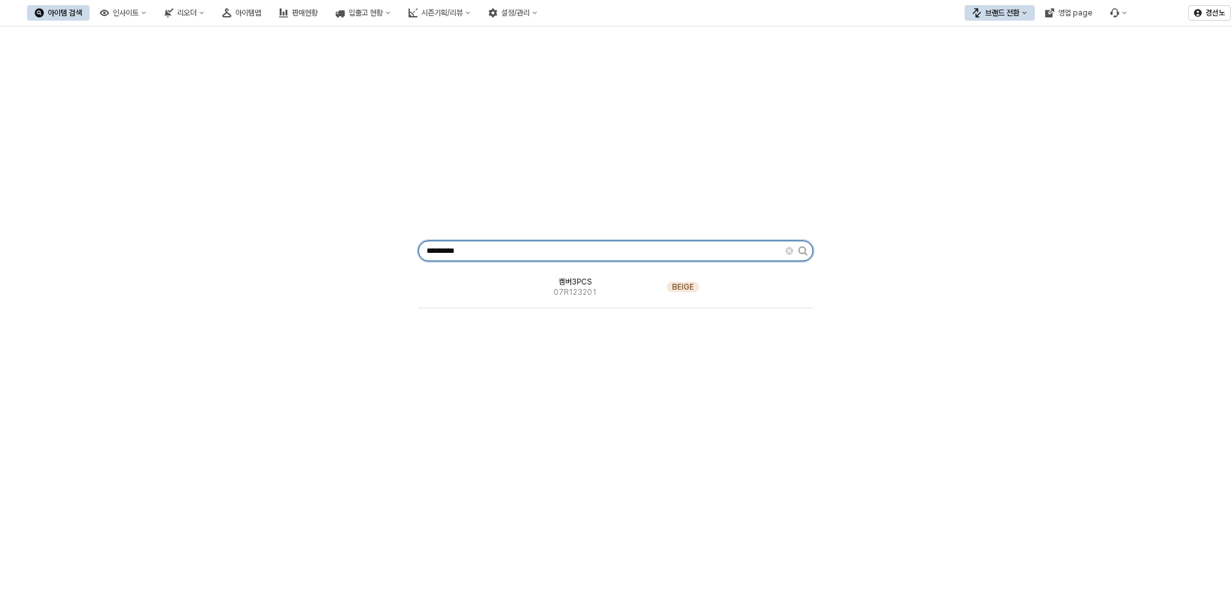
drag, startPoint x: 478, startPoint y: 248, endPoint x: -25, endPoint y: 231, distance: 503.0
click at [0, 231] on html "Skip to main content 아이템 검색 인사이트 리오더 아이템맵 판매현황 입출고 현황 시즌기획/리뷰 설정/관리 브랜드 전환 영업 p…" at bounding box center [616, 298] width 1232 height 596
paste input "App Frame"
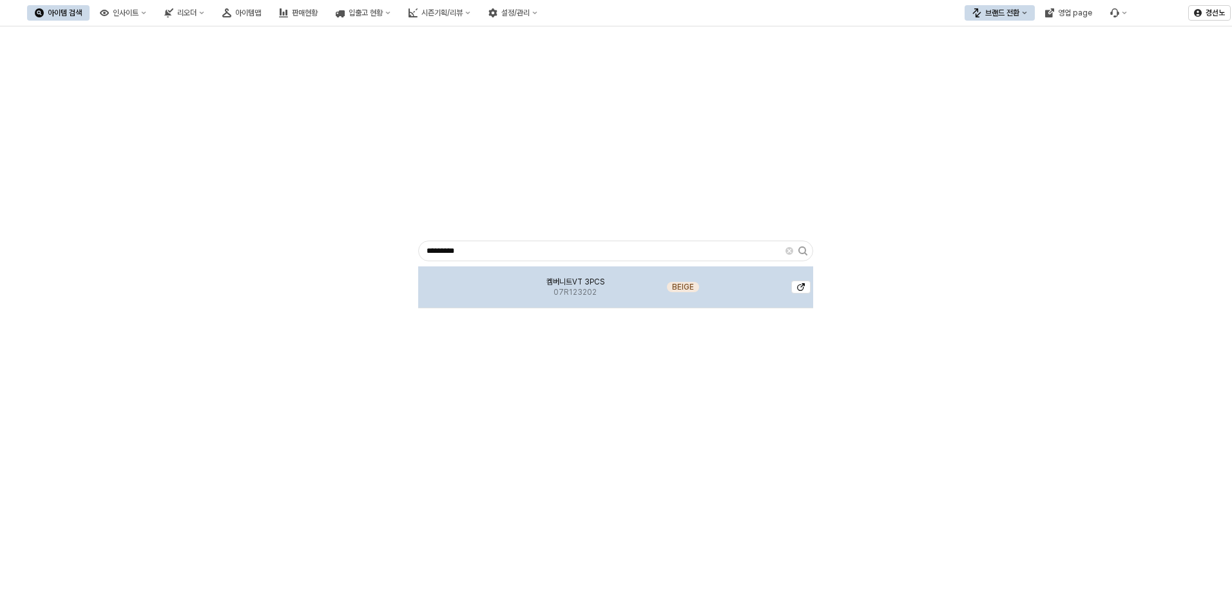
click at [567, 276] on span "켐버니트VT 3PCS" at bounding box center [576, 281] width 58 height 10
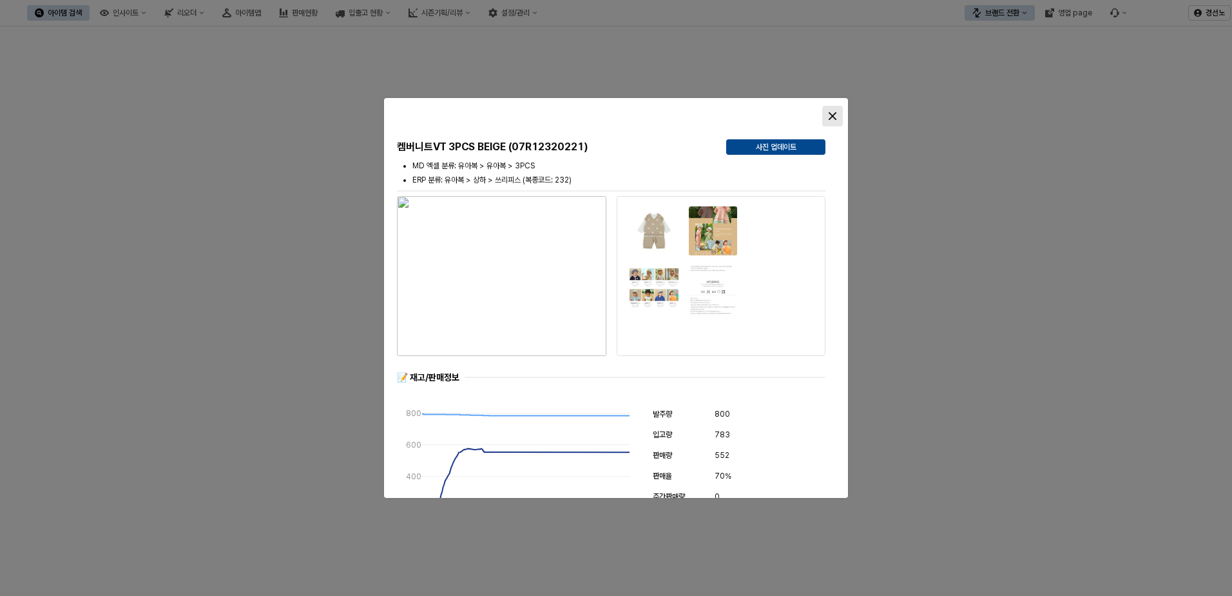
click at [837, 115] on div "Close" at bounding box center [832, 115] width 19 height 19
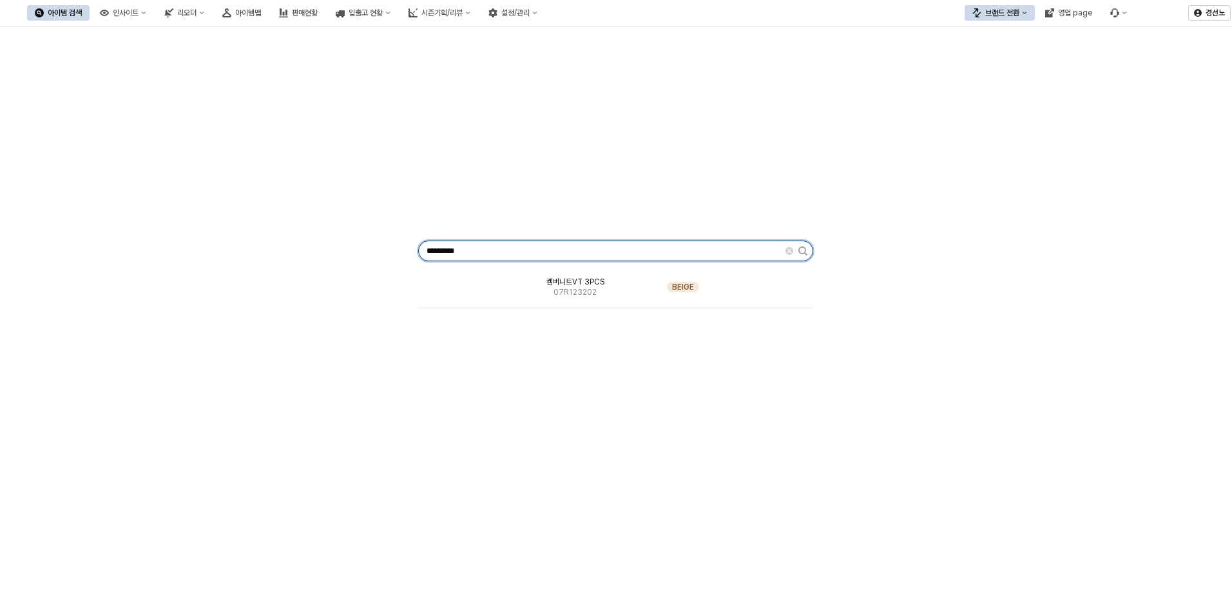
drag, startPoint x: 499, startPoint y: 247, endPoint x: 197, endPoint y: 260, distance: 303.2
click at [242, 252] on div "********* 켐버니트VT 3PCS 07R123202 BEIGE" at bounding box center [616, 248] width 1217 height 433
paste input "App Frame"
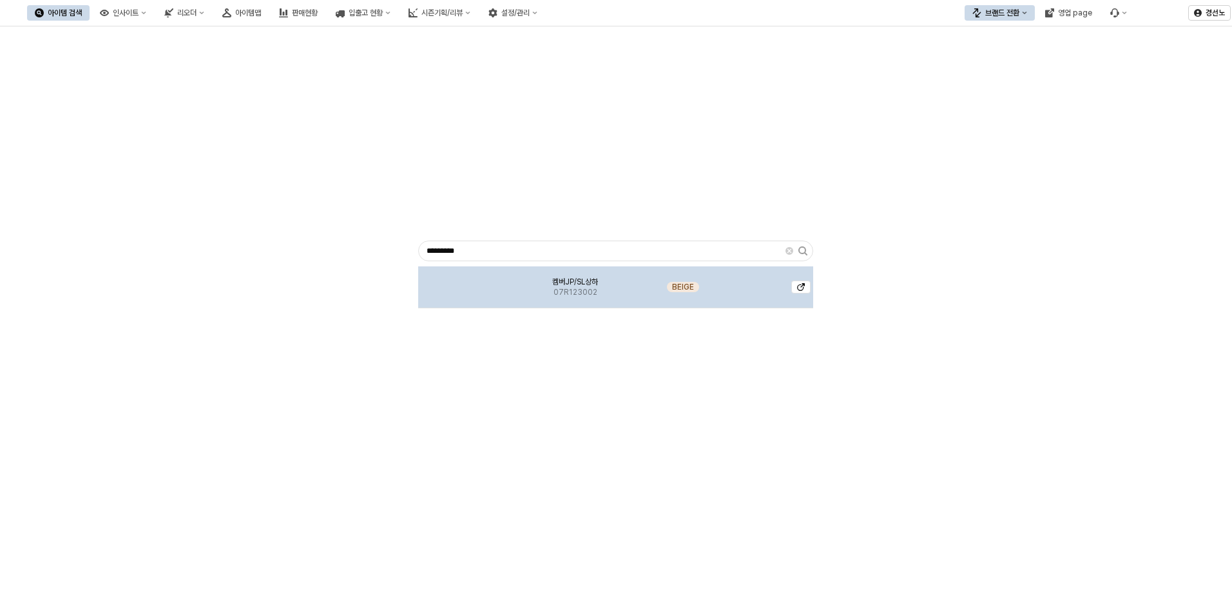
click at [583, 283] on span "켐버JP/SL상하" at bounding box center [575, 281] width 46 height 10
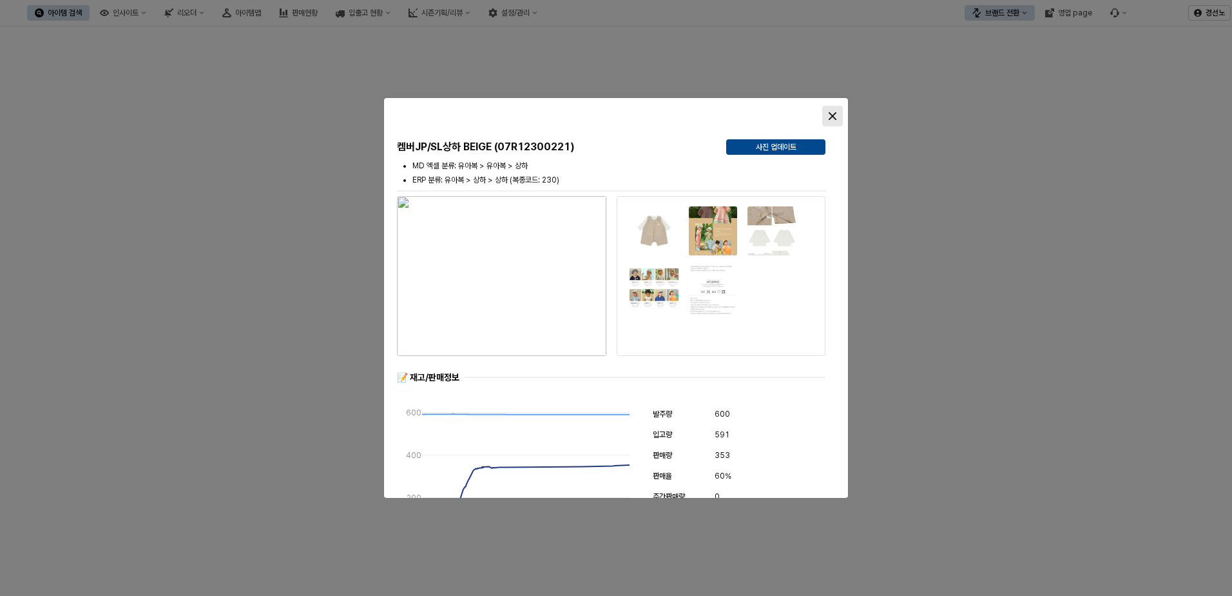
click at [841, 110] on div "Close" at bounding box center [832, 115] width 19 height 19
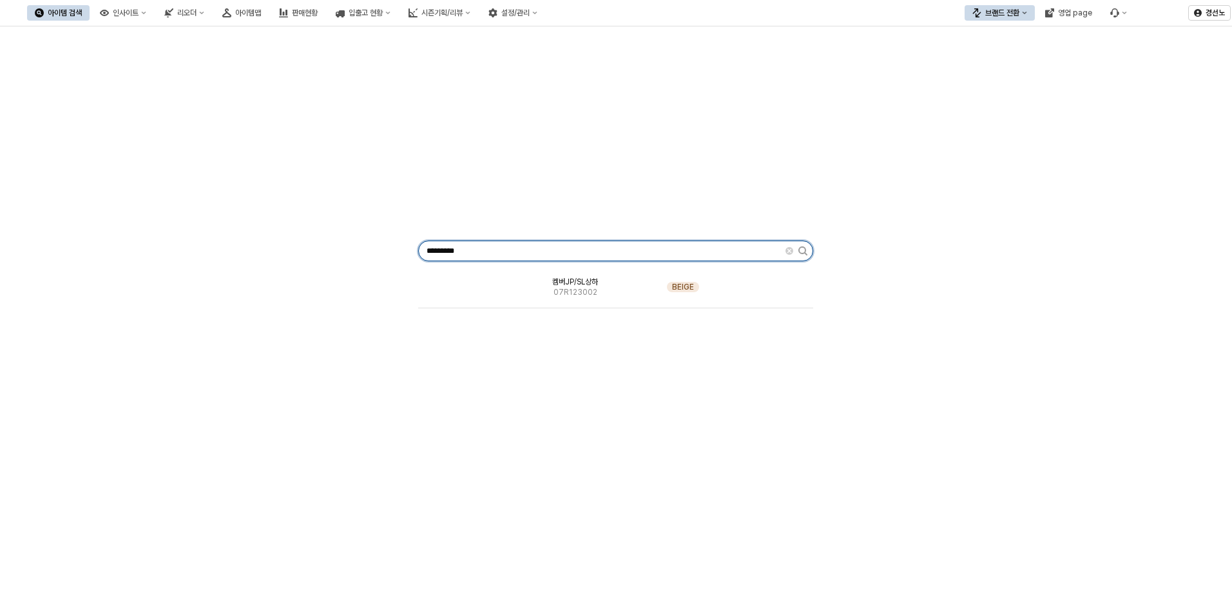
drag, startPoint x: 487, startPoint y: 254, endPoint x: 1, endPoint y: 246, distance: 485.4
click at [40, 246] on div "********* 켐버JP/SL상하 07R123002 BEIGE" at bounding box center [616, 248] width 1217 height 433
paste input "App Frame"
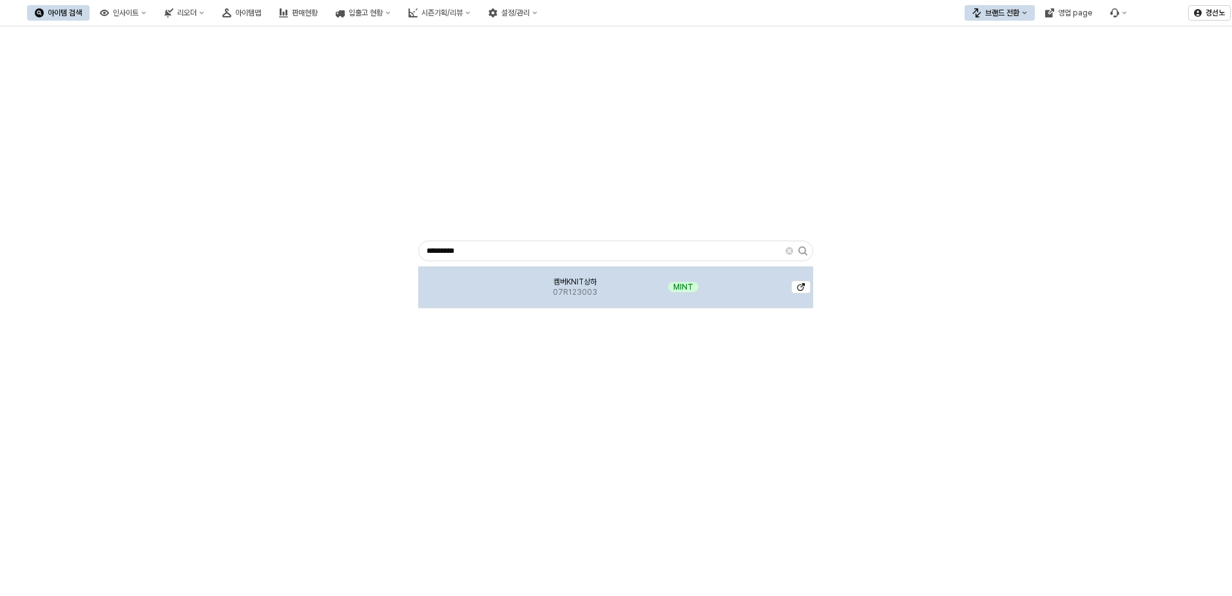
click at [541, 300] on div "켐버KNIT상하 07R123003" at bounding box center [575, 287] width 122 height 42
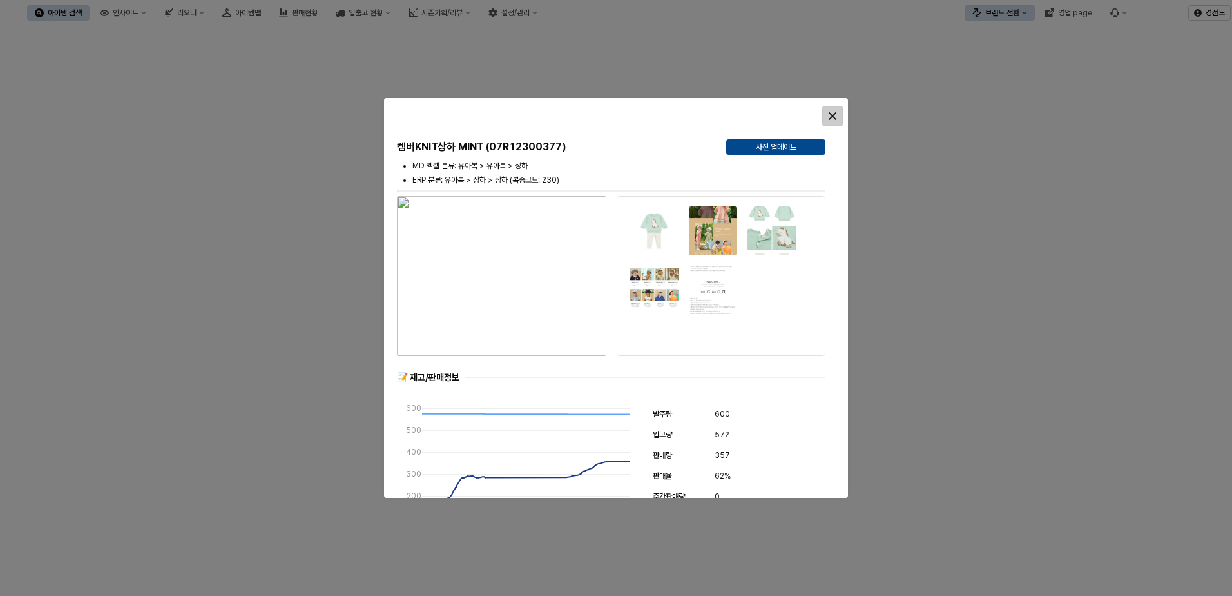
click at [837, 117] on div "Close" at bounding box center [832, 115] width 19 height 19
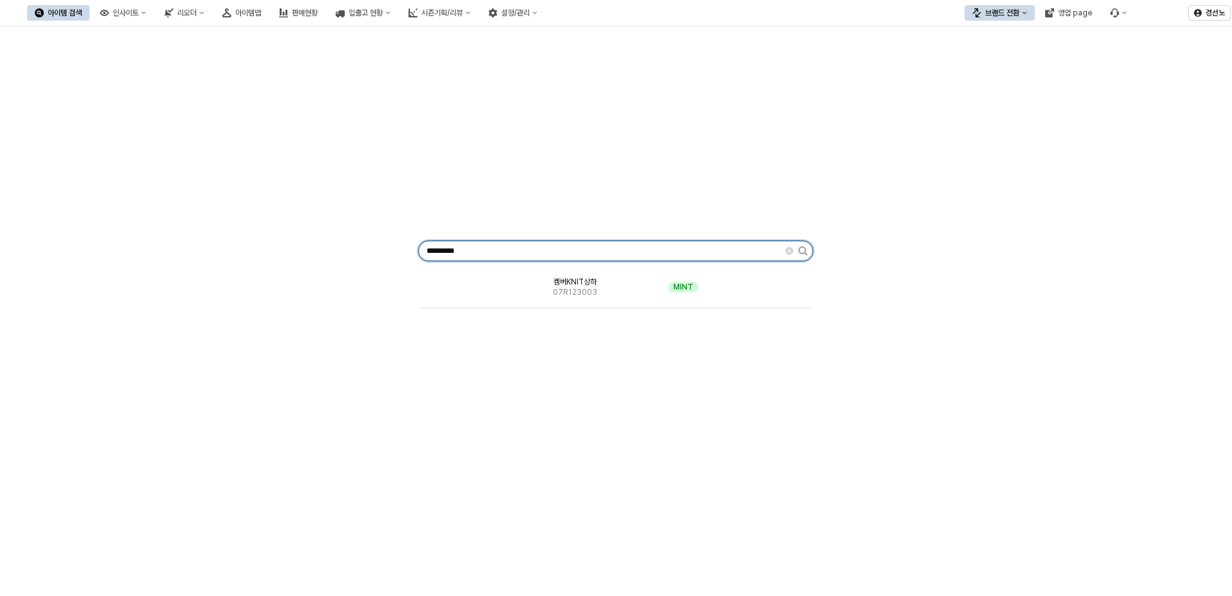
drag, startPoint x: 483, startPoint y: 244, endPoint x: -5, endPoint y: 213, distance: 489.5
click at [0, 213] on html "Skip to main content 아이템 검색 인사이트 리오더 아이템맵 판매현황 입출고 현황 시즌기획/리뷰 설정/관리 브랜드 전환 영업 p…" at bounding box center [616, 298] width 1232 height 596
paste input "App Frame"
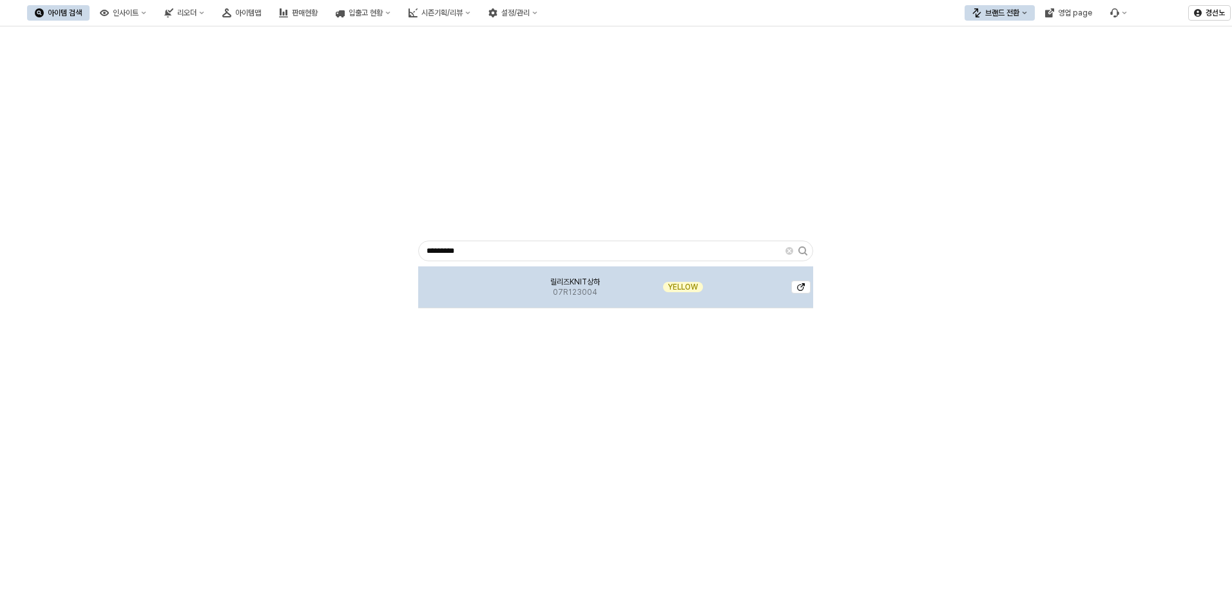
click at [541, 284] on div "릴리즈KNIT상하 07R123004" at bounding box center [575, 287] width 122 height 42
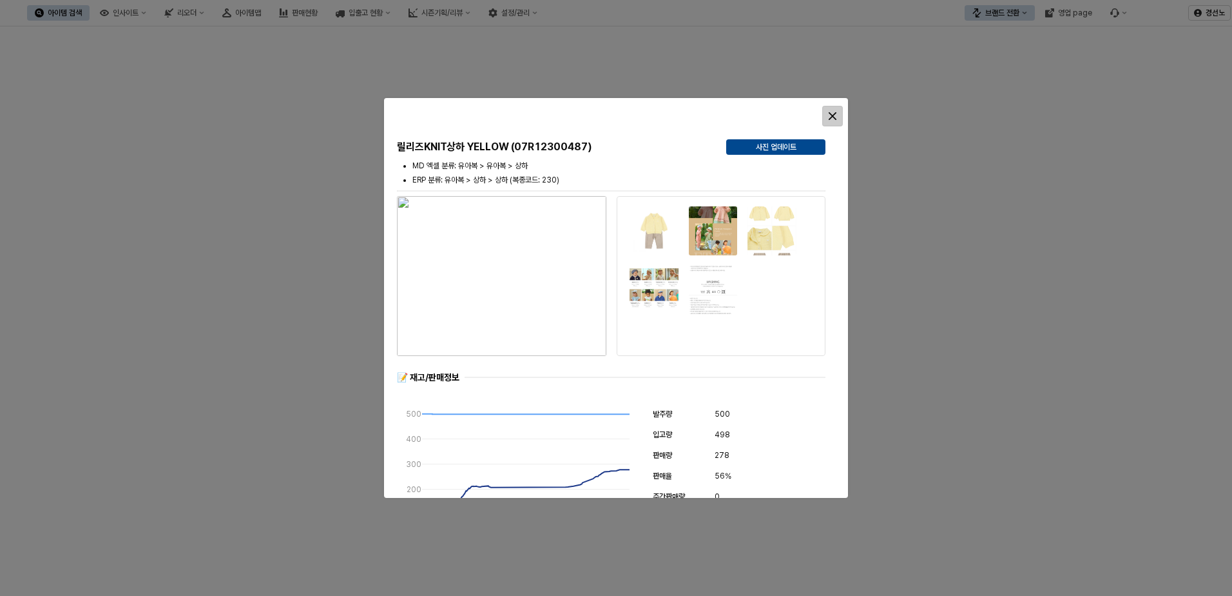
click at [836, 117] on icon "Close" at bounding box center [833, 116] width 8 height 8
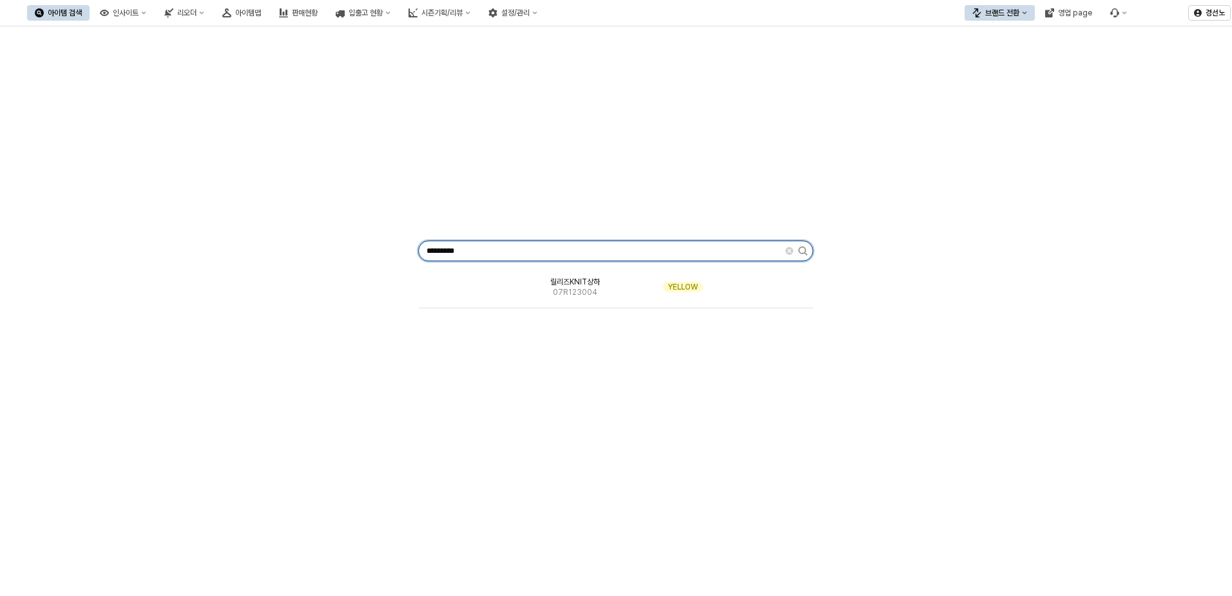
drag, startPoint x: 472, startPoint y: 251, endPoint x: 13, endPoint y: 227, distance: 459.5
click at [35, 228] on div "********* 릴리즈KNIT상하 07R123004 YELLOW" at bounding box center [616, 248] width 1217 height 433
paste input "App Frame"
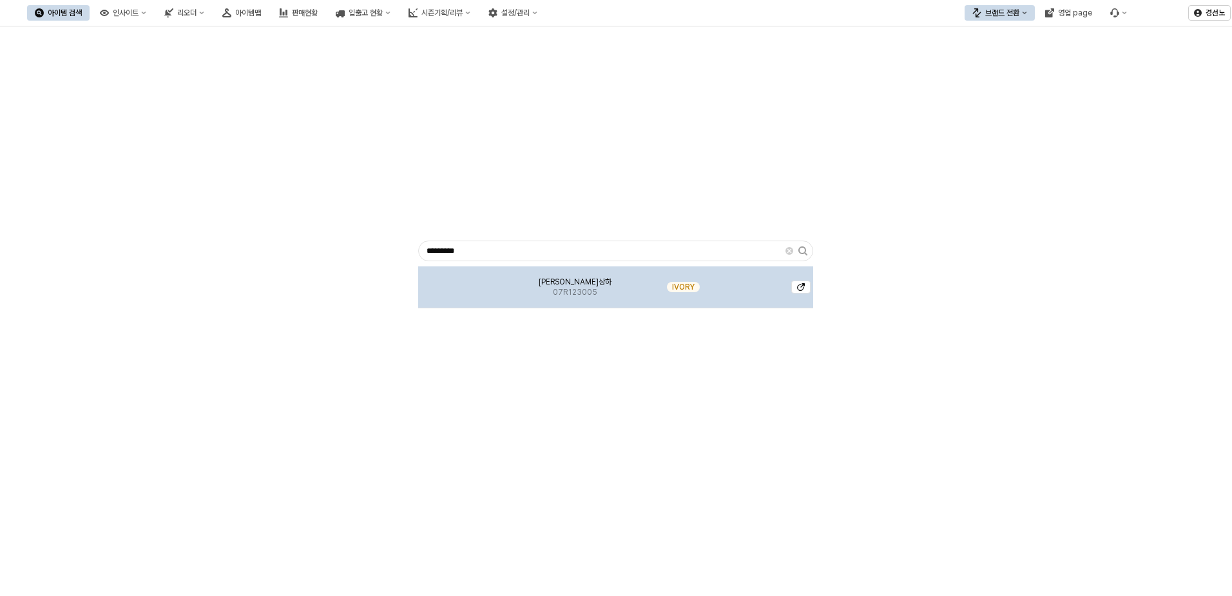
click at [466, 282] on img "App Frame" at bounding box center [466, 282] width 0 height 0
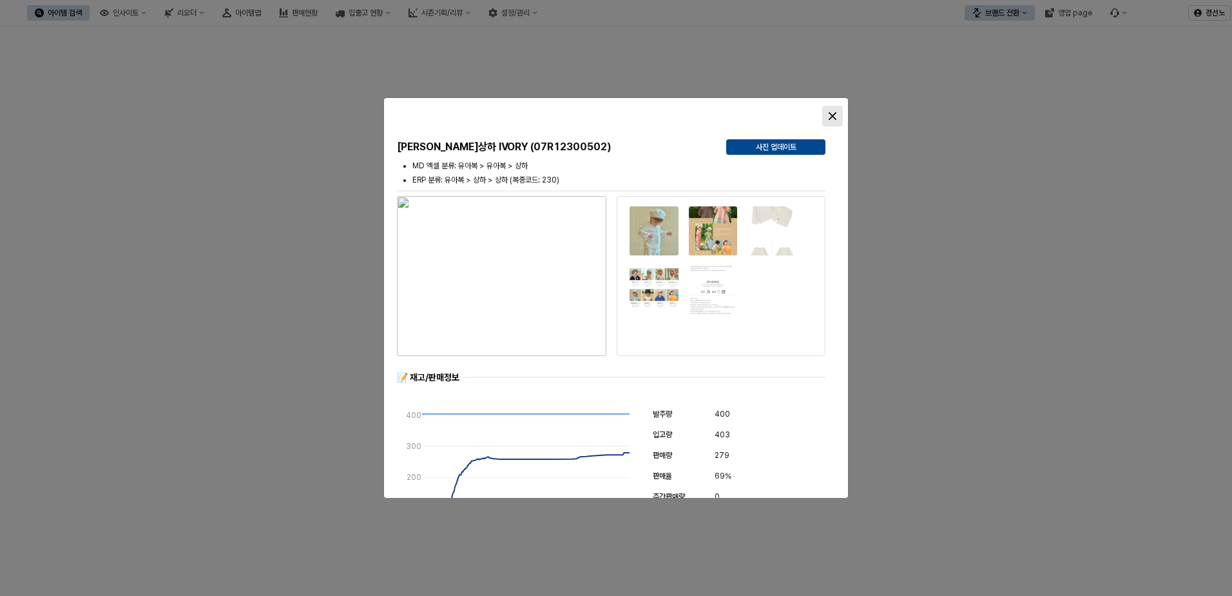
click at [833, 114] on icon "Close" at bounding box center [833, 116] width 8 height 8
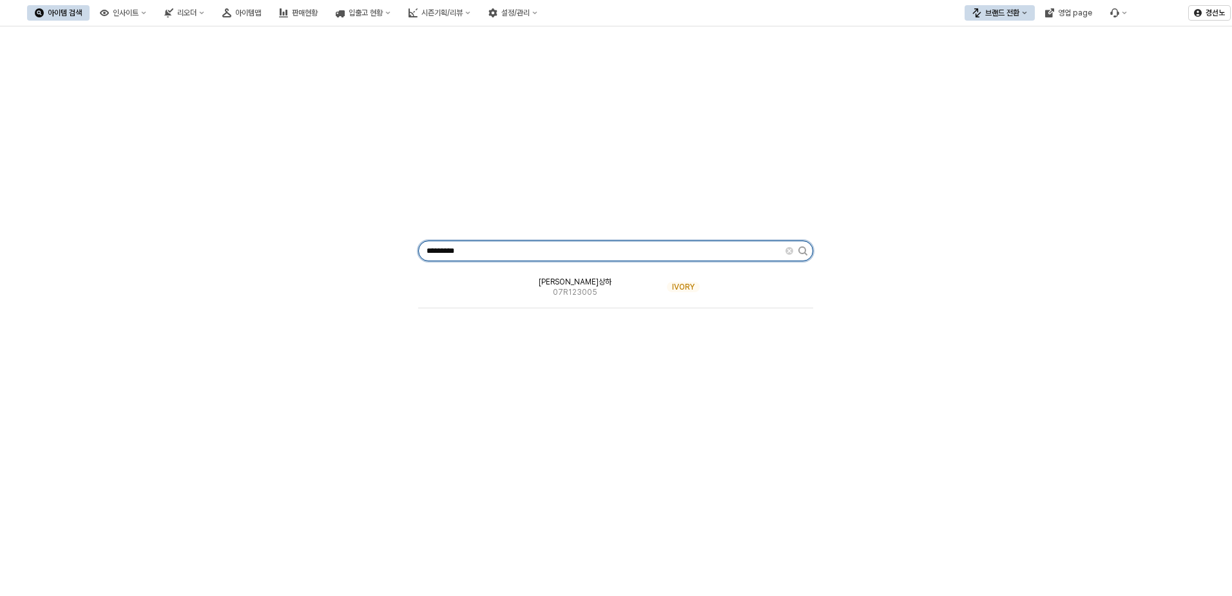
drag, startPoint x: 473, startPoint y: 246, endPoint x: 184, endPoint y: 251, distance: 289.4
click at [254, 253] on div "********* [PERSON_NAME]상하 07R123005 IVORY" at bounding box center [616, 248] width 1217 height 433
paste input "App Frame"
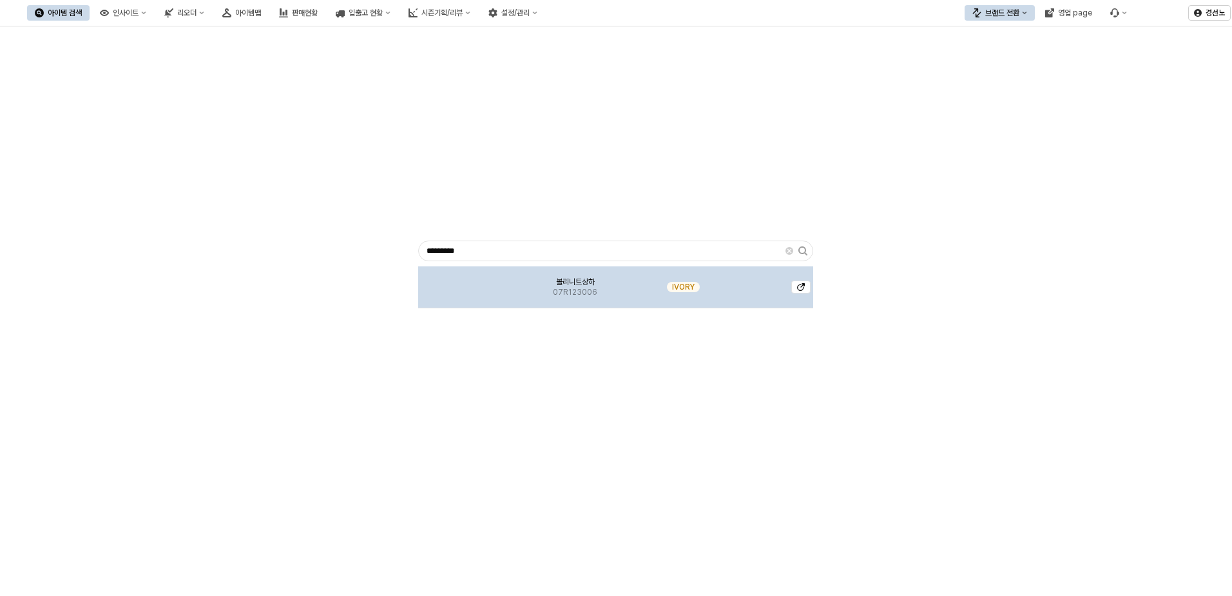
click at [466, 282] on img "App Frame" at bounding box center [466, 282] width 0 height 0
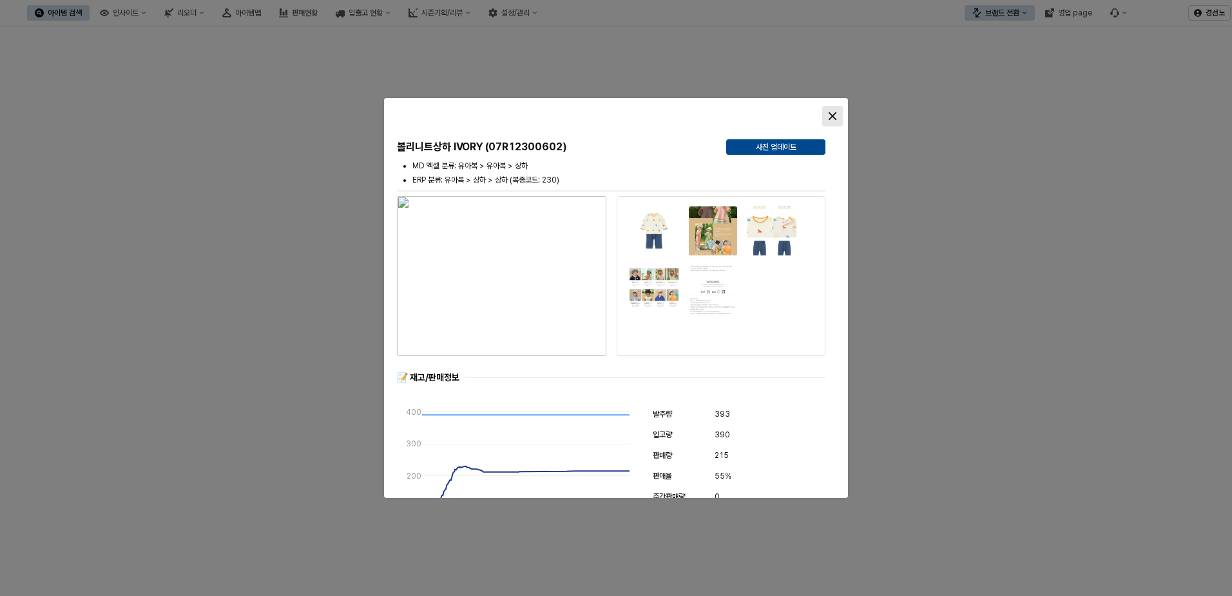
click at [833, 118] on icon "Close" at bounding box center [833, 116] width 8 height 8
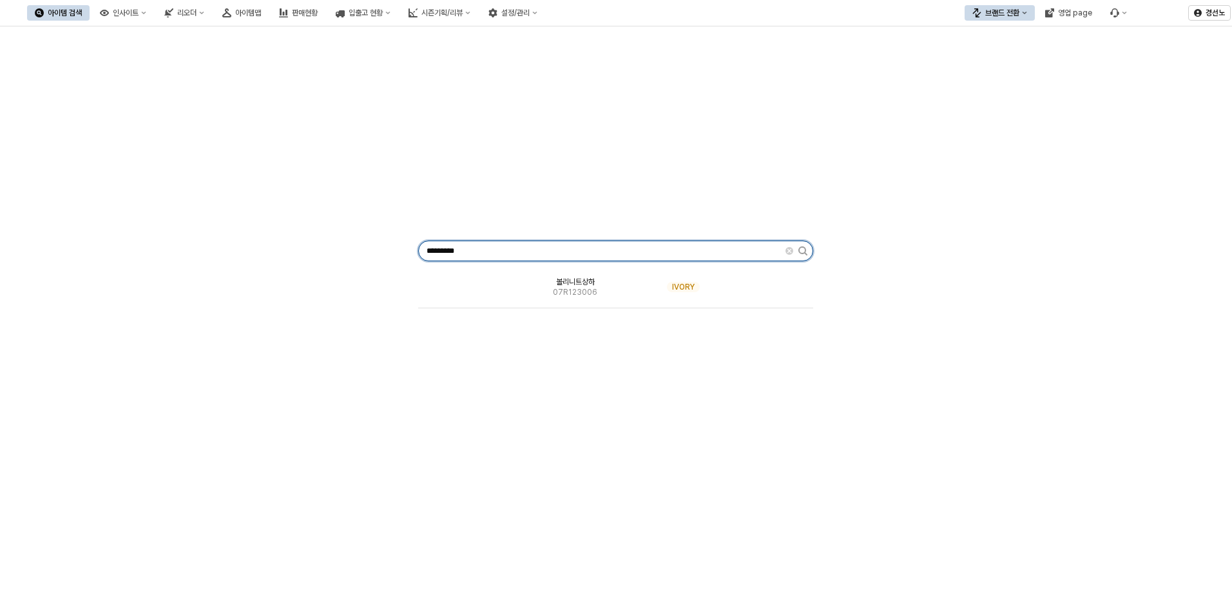
drag, startPoint x: 473, startPoint y: 251, endPoint x: 23, endPoint y: 225, distance: 451.2
click at [109, 231] on div "********* 볼리니트상하 07R123006 IVORY" at bounding box center [616, 248] width 1217 height 433
paste input "App Frame"
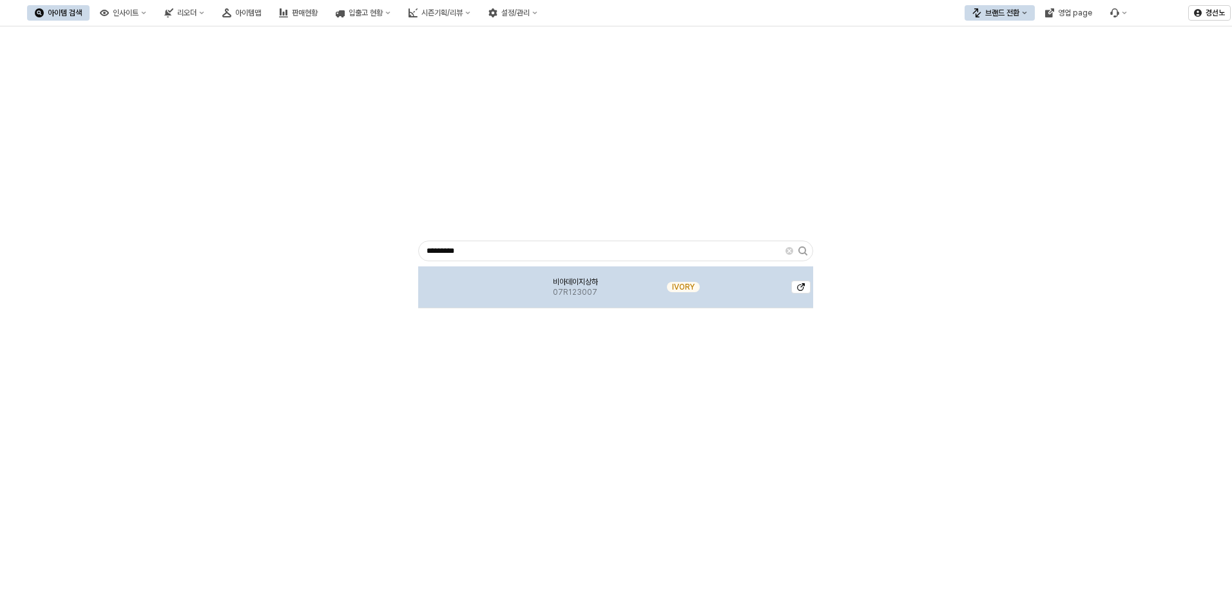
click at [588, 273] on div "비아데이지상하 07R123007" at bounding box center [575, 287] width 122 height 42
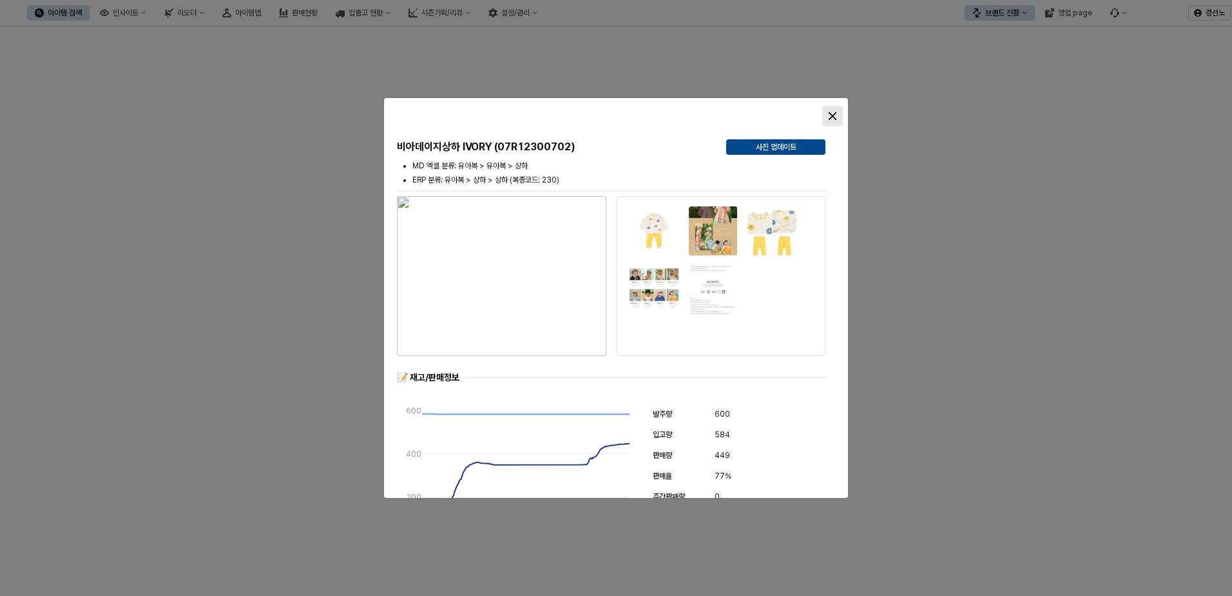
click at [838, 117] on div "Close" at bounding box center [832, 115] width 19 height 19
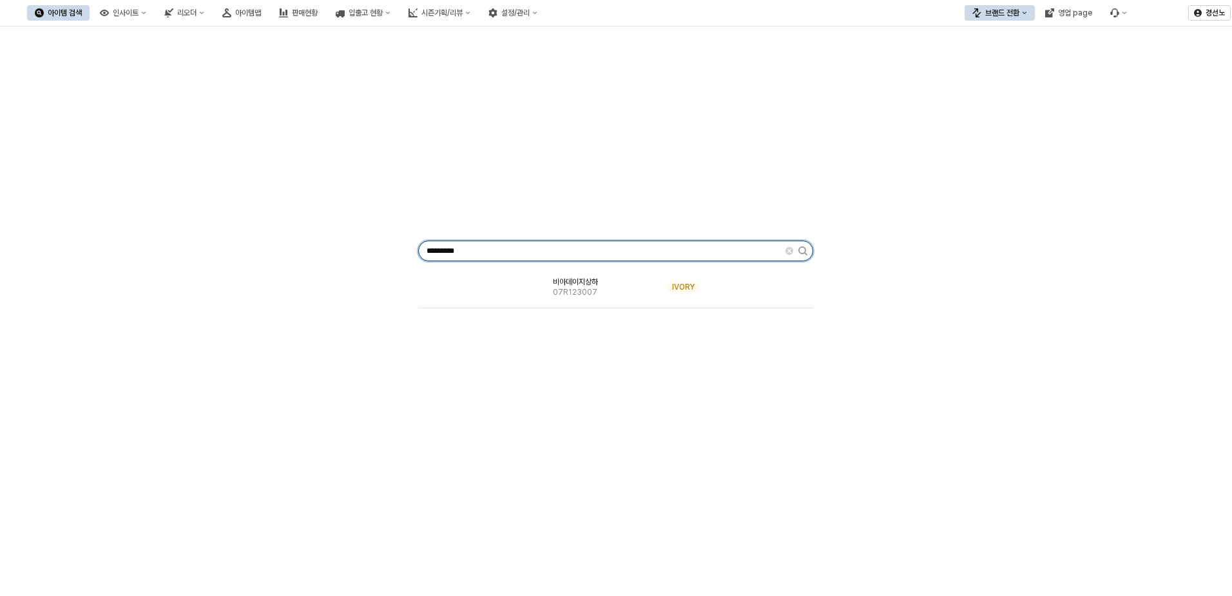
drag, startPoint x: 494, startPoint y: 249, endPoint x: -11, endPoint y: 235, distance: 505.5
click at [0, 235] on html "Skip to main content 아이템 검색 인사이트 리오더 아이템맵 판매현황 입출고 현황 시즌기획/리뷰 설정/관리 브랜드 전환 영업 p…" at bounding box center [616, 298] width 1232 height 596
paste input "App Frame"
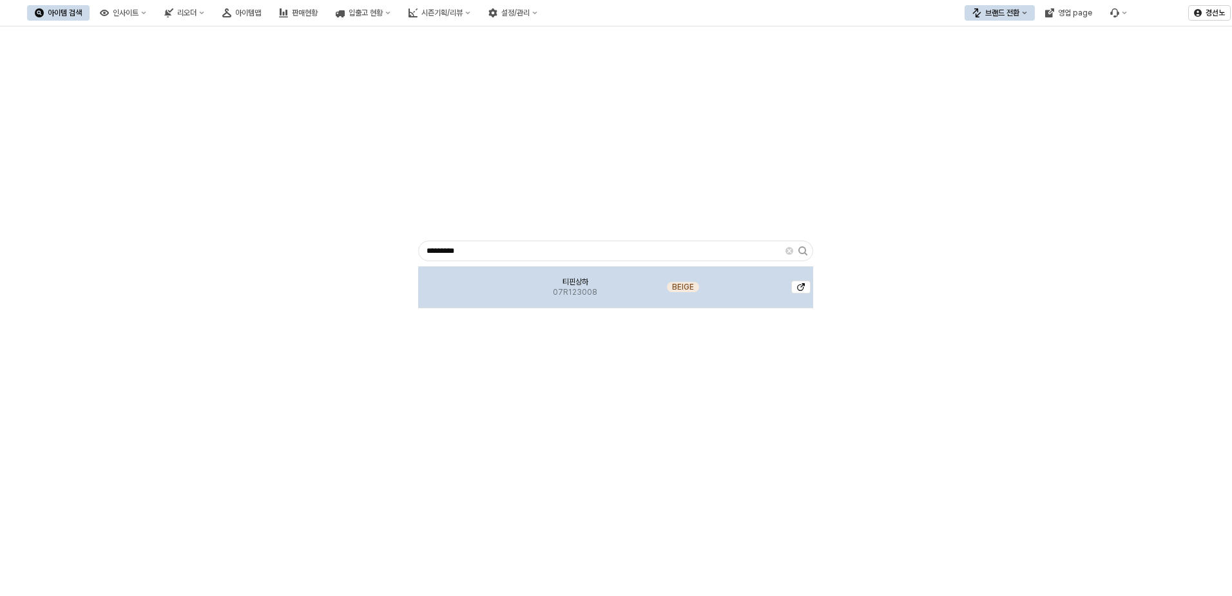
click at [580, 296] on span "07R123008" at bounding box center [575, 292] width 44 height 10
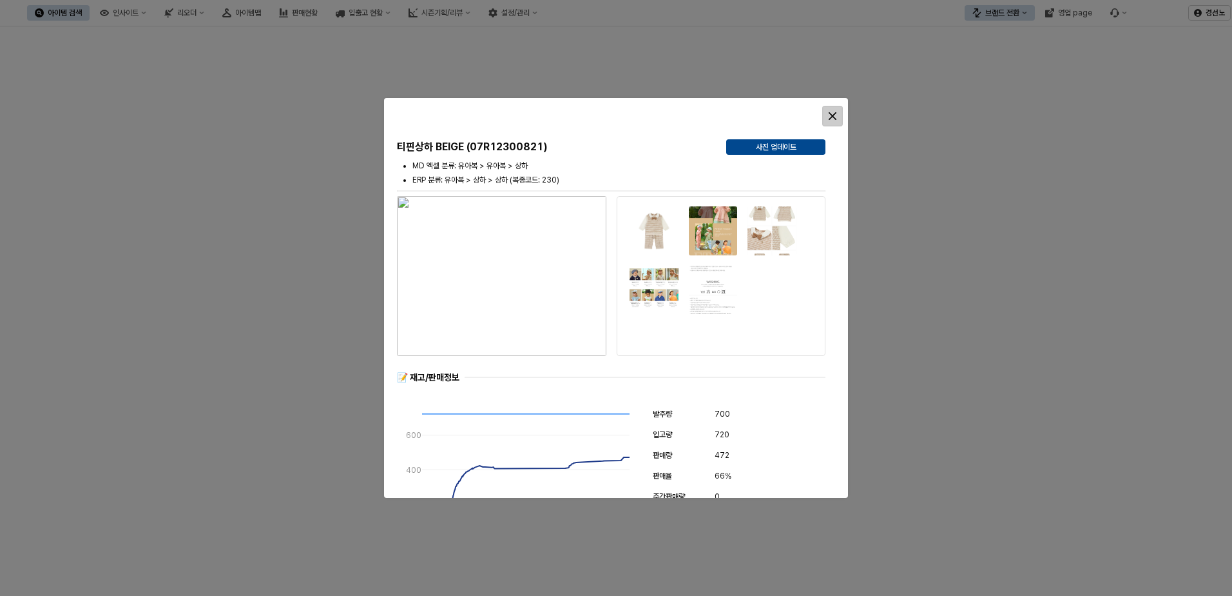
click at [831, 112] on icon "Close" at bounding box center [833, 116] width 8 height 8
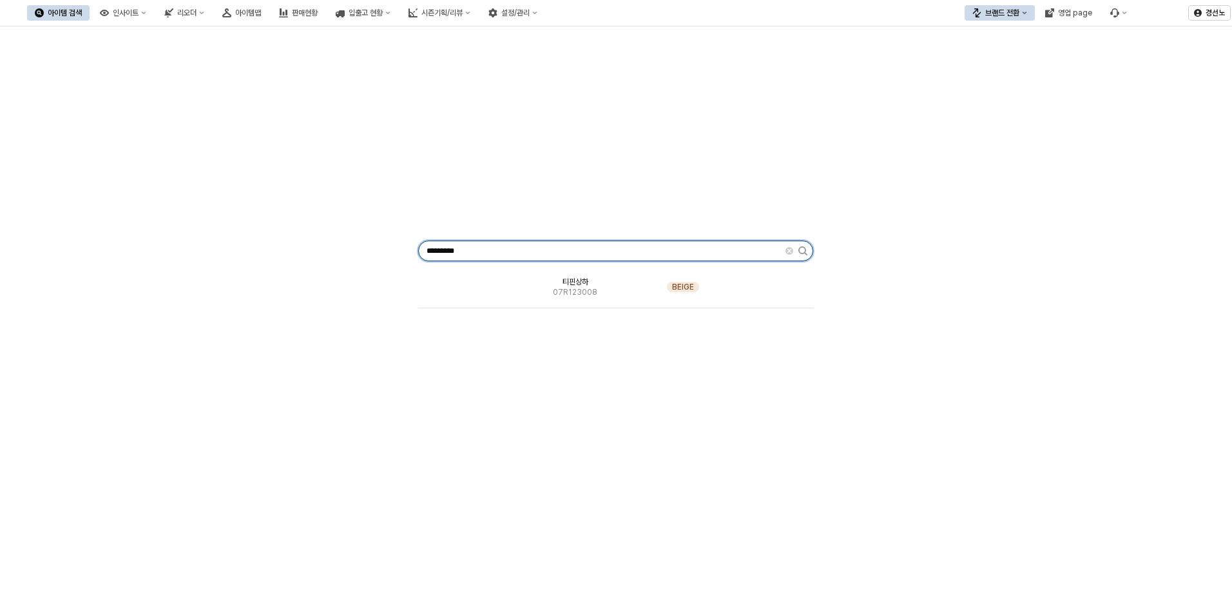
drag, startPoint x: 189, startPoint y: 246, endPoint x: 4, endPoint y: 248, distance: 185.6
click at [4, 248] on div "********* 티핀상하 07R123008 BEIGE" at bounding box center [616, 247] width 1232 height 443
paste input "App Frame"
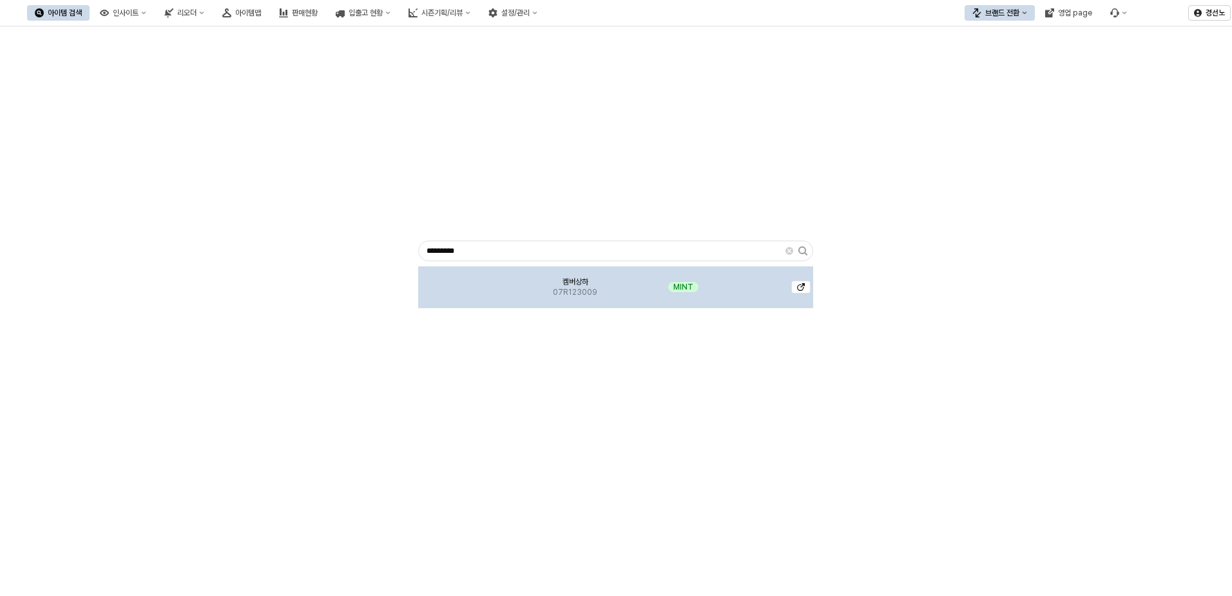
click at [554, 292] on span "07R123009" at bounding box center [575, 292] width 44 height 10
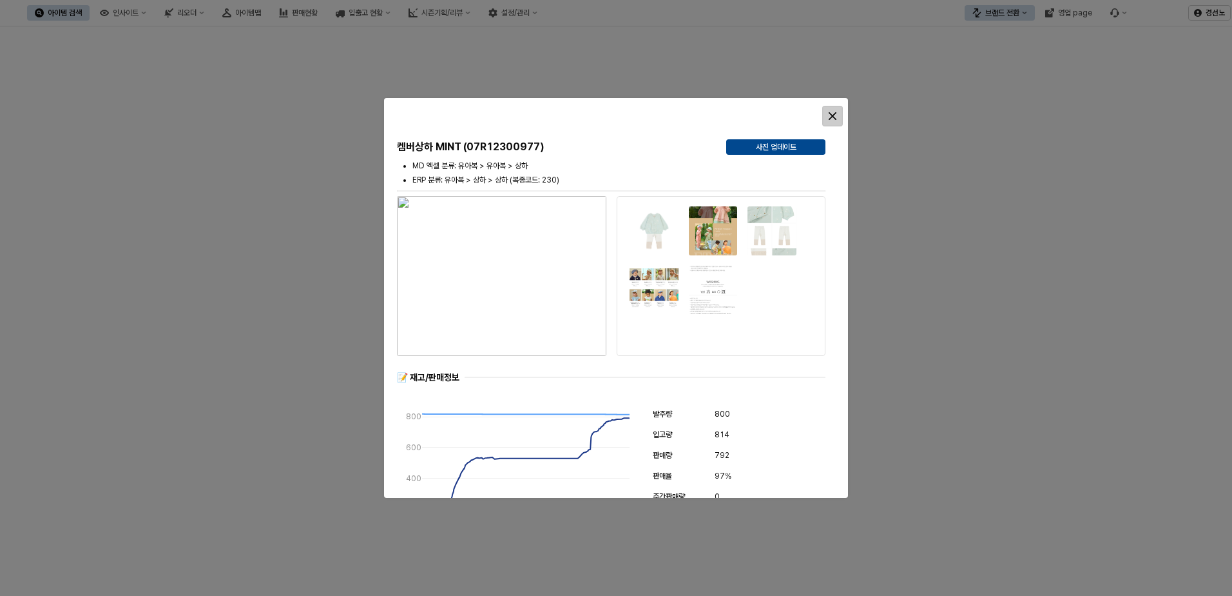
click at [838, 115] on div "Close" at bounding box center [832, 115] width 19 height 19
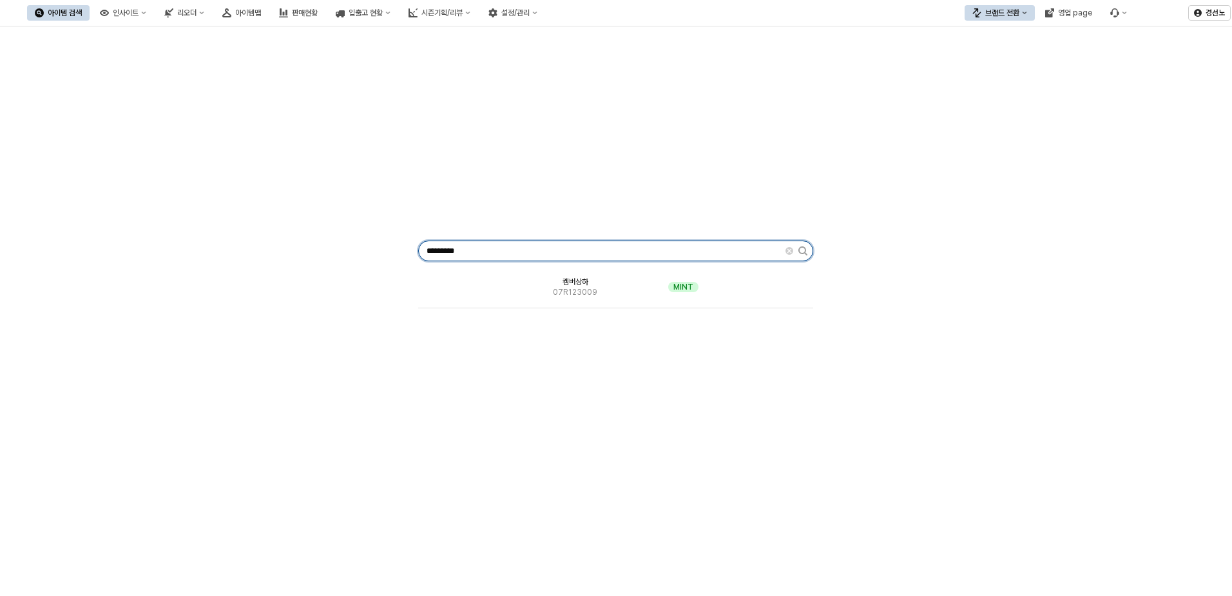
drag, startPoint x: 408, startPoint y: 247, endPoint x: -42, endPoint y: 215, distance: 451.0
click at [0, 215] on html "Skip to main content 아이템 검색 인사이트 리오더 아이템맵 판매현황 입출고 현황 시즌기획/리뷰 설정/관리 브랜드 전환 영업 p…" at bounding box center [616, 298] width 1232 height 596
paste input "App Frame"
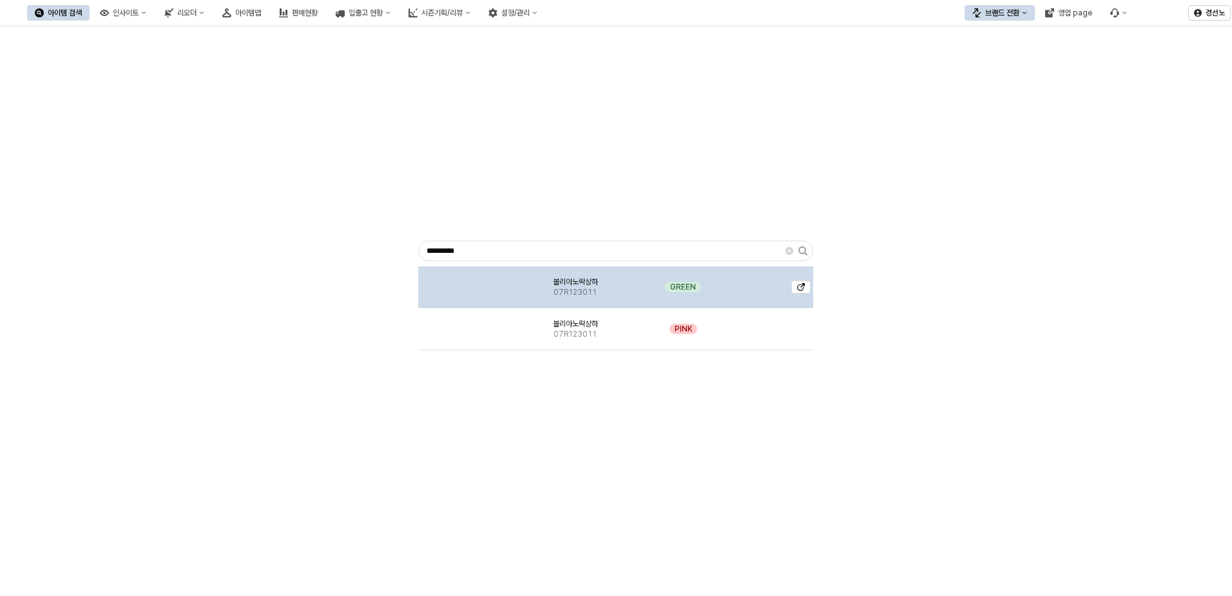
click at [466, 282] on img "App Frame" at bounding box center [466, 282] width 0 height 0
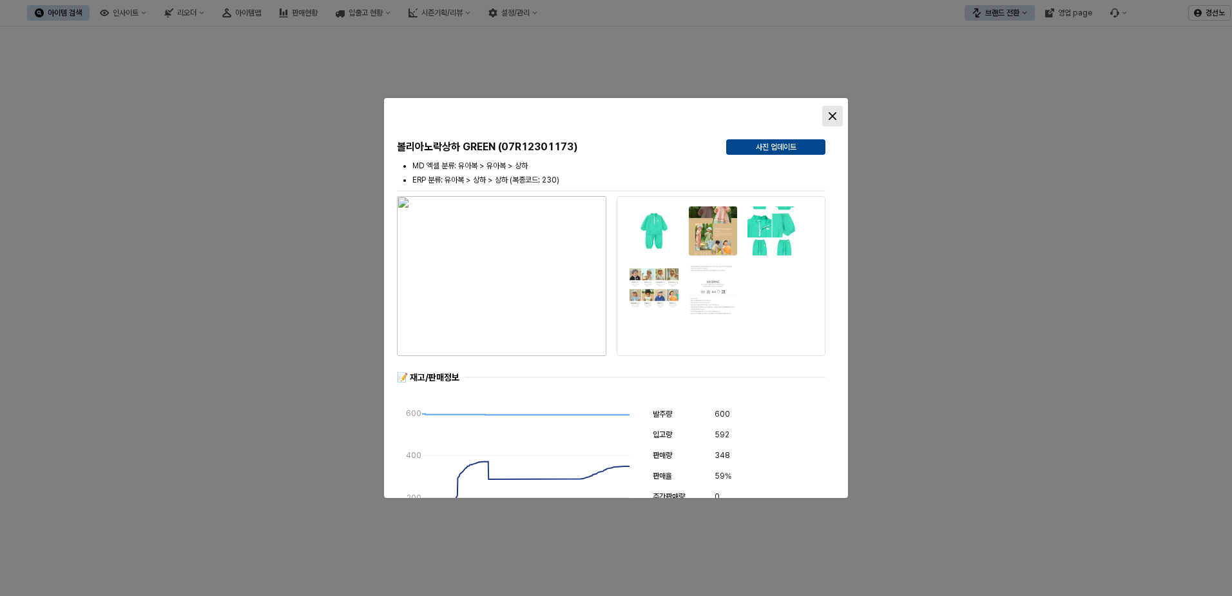
click at [826, 112] on div "Close" at bounding box center [832, 115] width 19 height 19
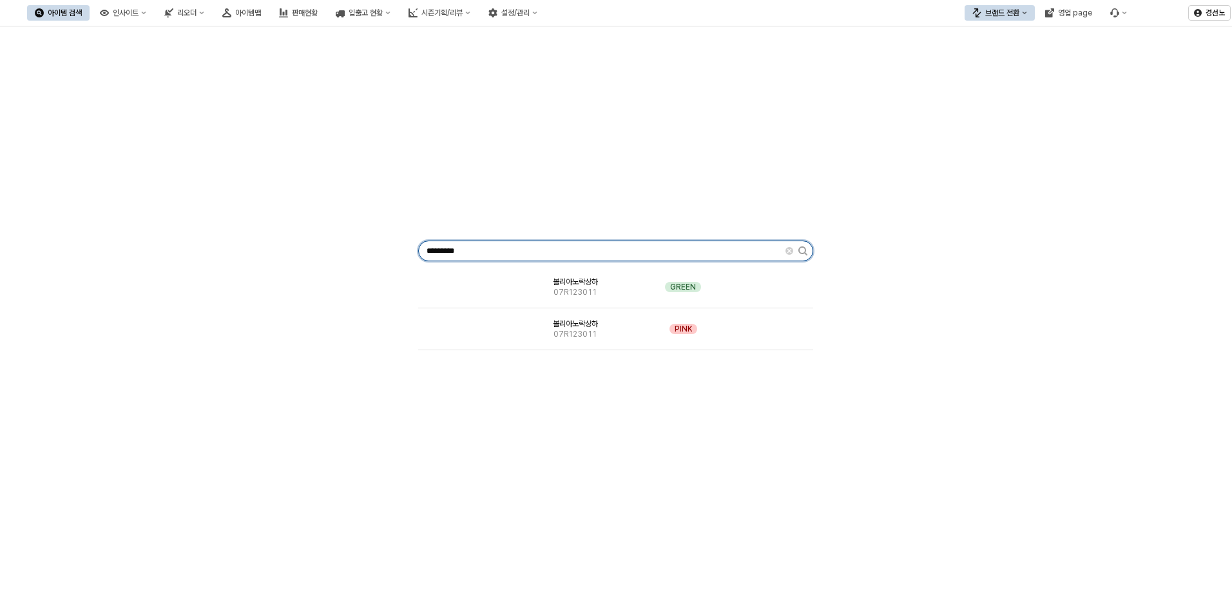
drag, startPoint x: 374, startPoint y: 247, endPoint x: -23, endPoint y: 226, distance: 398.2
click at [0, 226] on html "Skip to main content 아이템 검색 인사이트 리오더 아이템맵 판매현황 입출고 현황 시즌기획/리뷰 설정/관리 브랜드 전환 영업 p…" at bounding box center [616, 298] width 1232 height 596
paste input "App Frame"
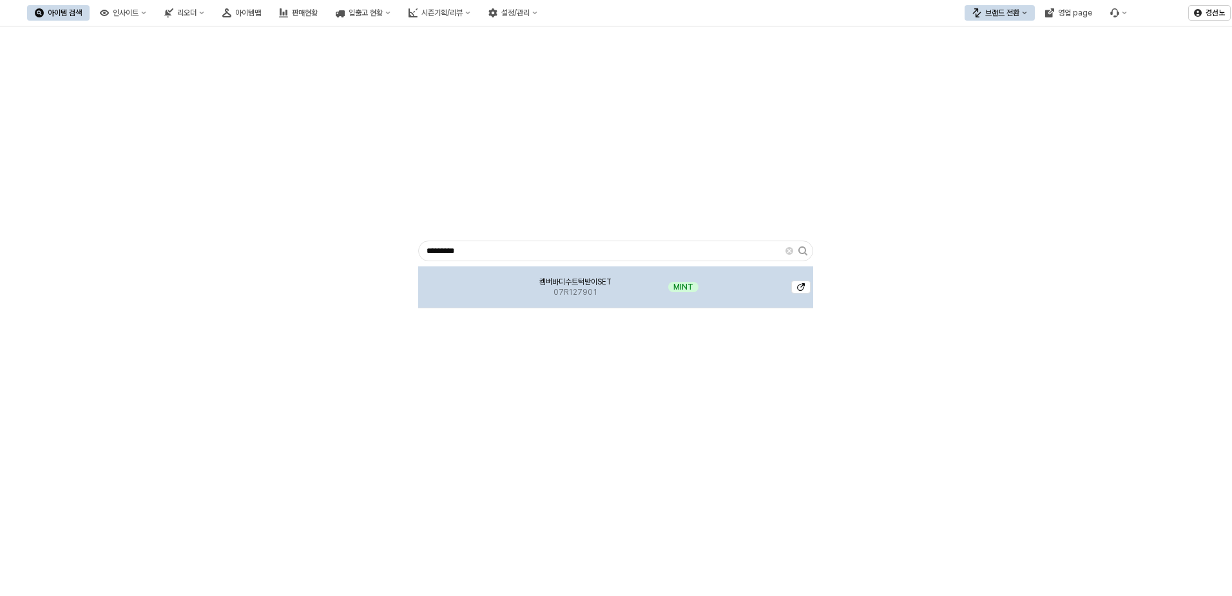
click at [466, 282] on img "App Frame" at bounding box center [466, 282] width 0 height 0
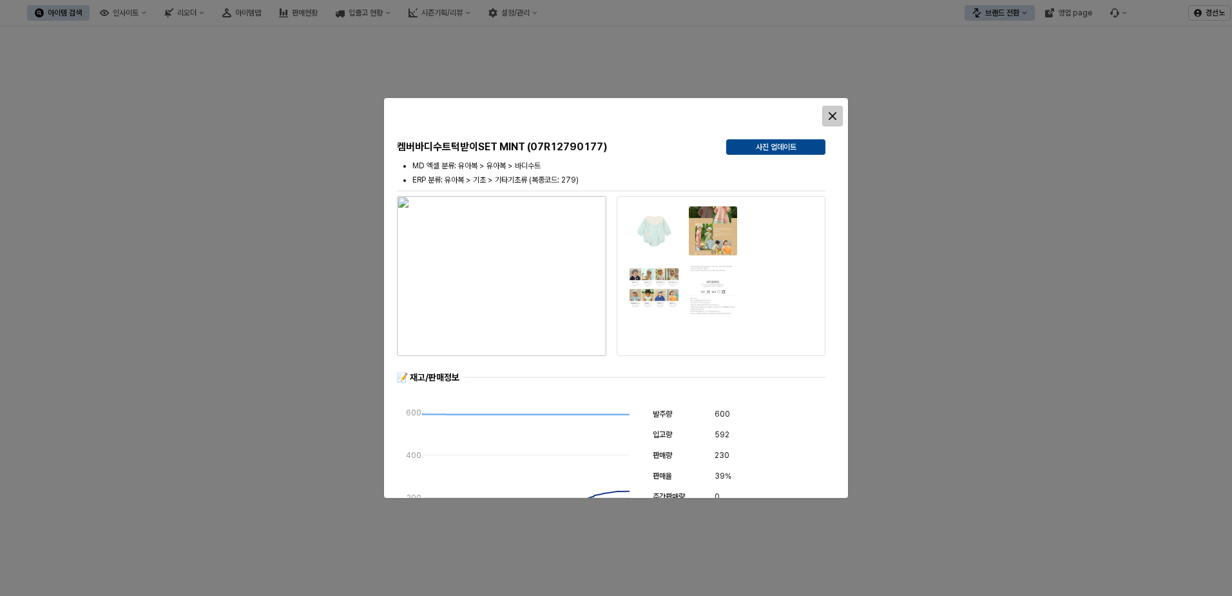
click at [831, 117] on icon "Close" at bounding box center [833, 116] width 8 height 8
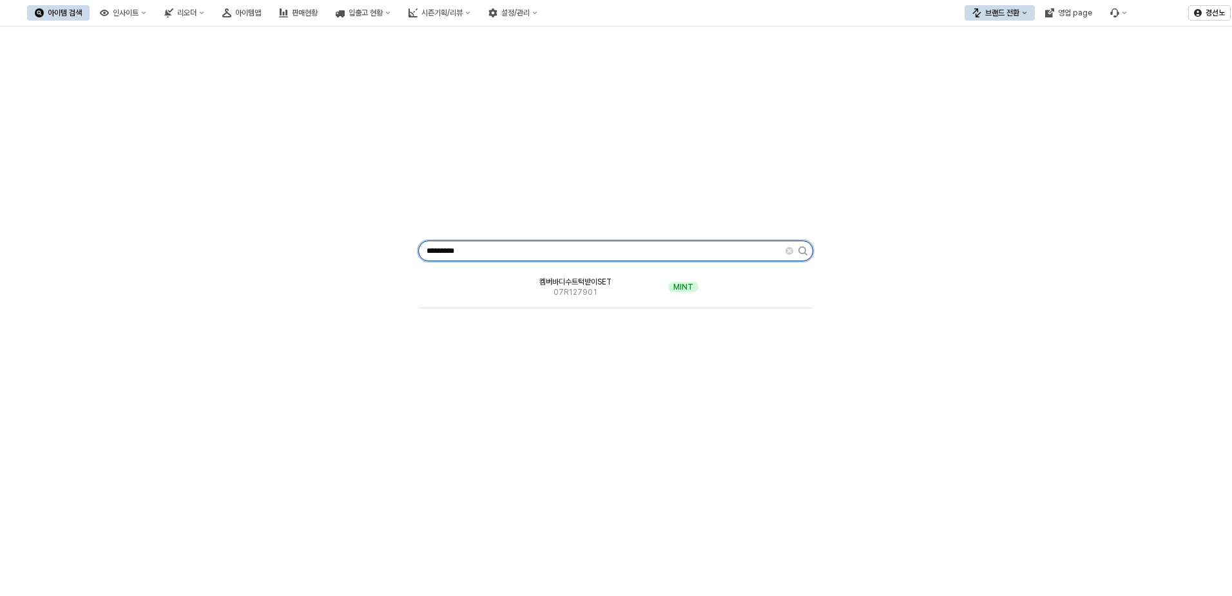
drag, startPoint x: 487, startPoint y: 250, endPoint x: 108, endPoint y: 245, distance: 379.6
click at [122, 245] on div "********* 켐버바디수트턱받이SET 07R127901 MINT" at bounding box center [616, 248] width 1217 height 433
paste input "App Frame"
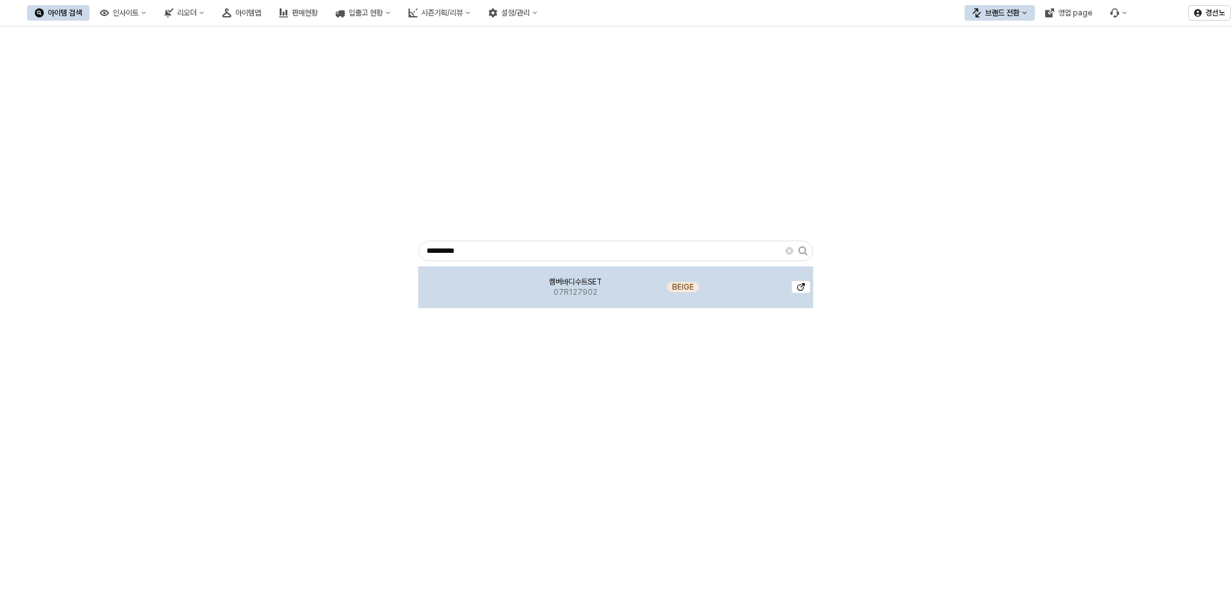
click at [588, 278] on span "켐버바디수트SET" at bounding box center [575, 281] width 53 height 10
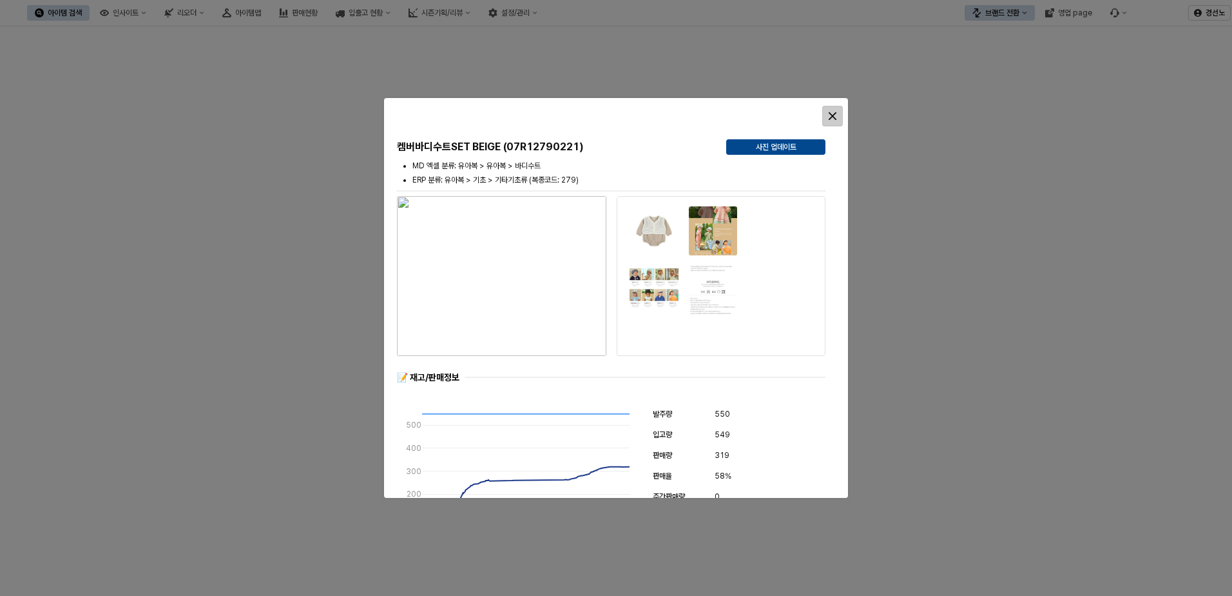
click at [831, 115] on icon "Close" at bounding box center [833, 116] width 8 height 8
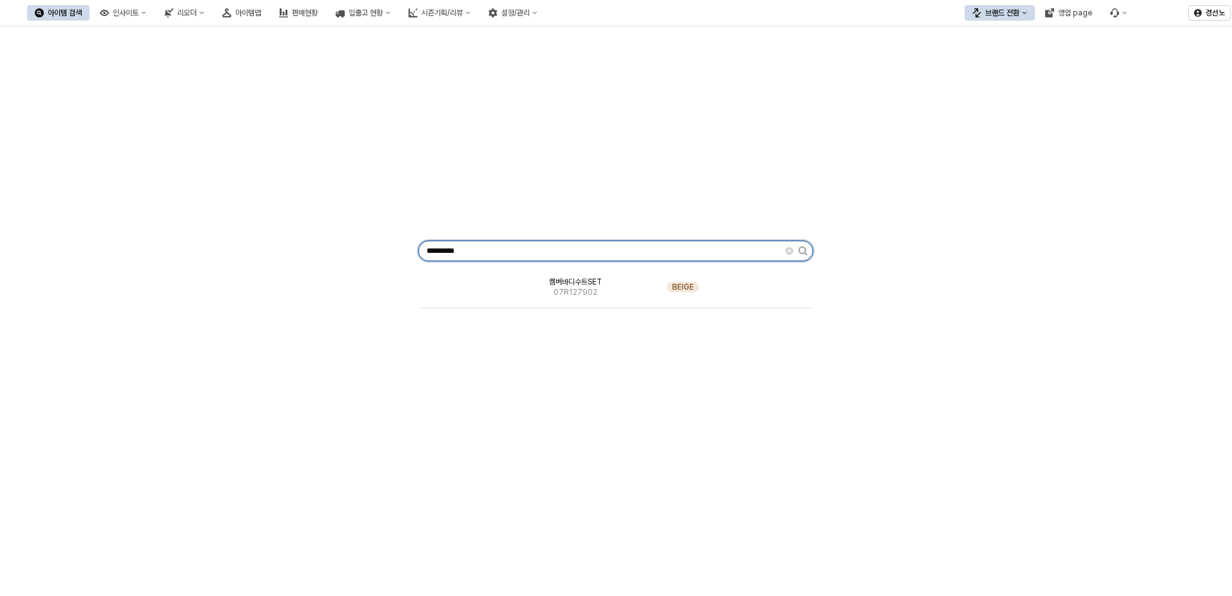
drag, startPoint x: 476, startPoint y: 246, endPoint x: 10, endPoint y: 231, distance: 465.5
click at [10, 231] on div "********* 켐버바디수트SET 07R127902 BEIGE" at bounding box center [616, 248] width 1217 height 433
paste input "App Frame"
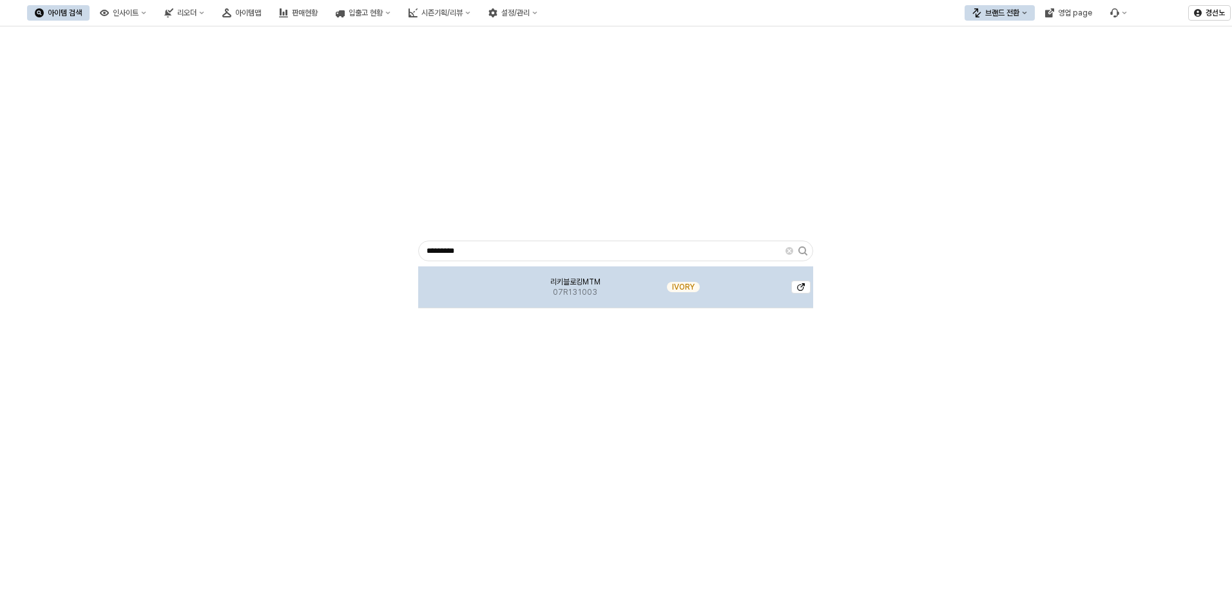
click at [559, 287] on span "07R131003" at bounding box center [575, 292] width 44 height 10
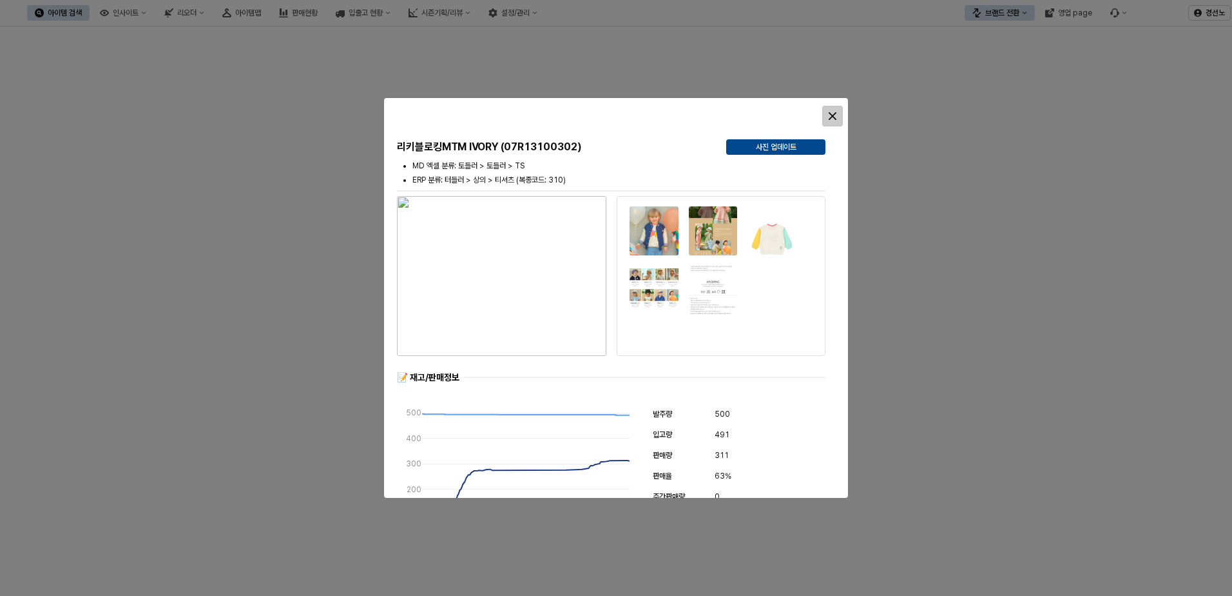
click at [833, 117] on icon "Close" at bounding box center [833, 116] width 8 height 8
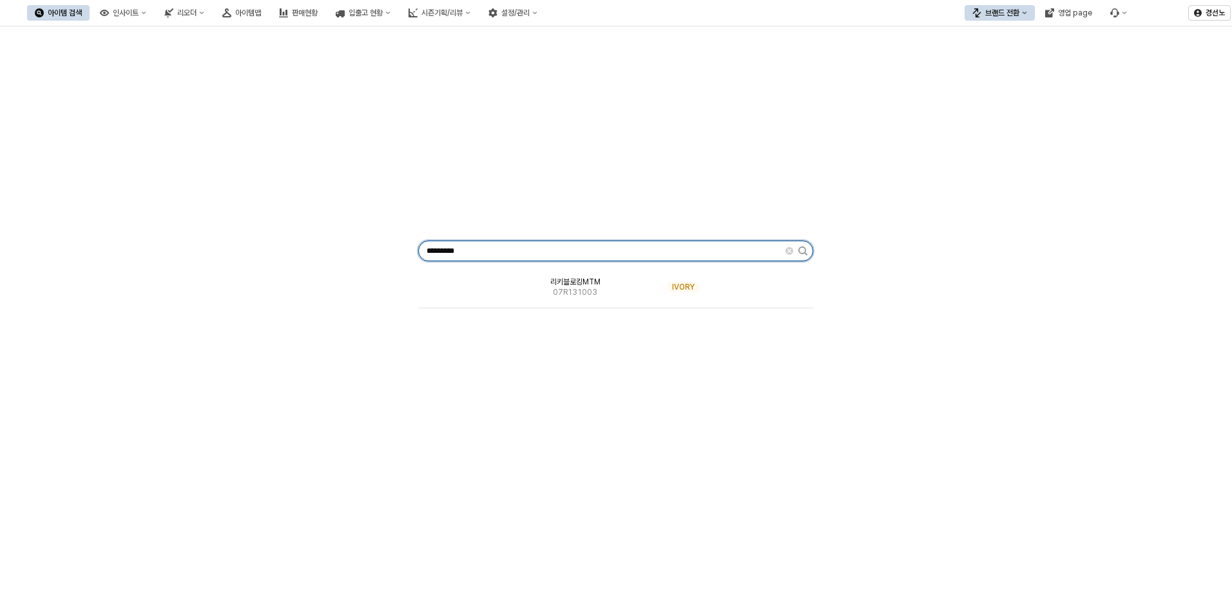
drag, startPoint x: 492, startPoint y: 255, endPoint x: 17, endPoint y: 218, distance: 476.4
click at [97, 217] on div "********* 리키블로킹MTM 07R131003 IVORY" at bounding box center [616, 248] width 1217 height 433
paste input "App Frame"
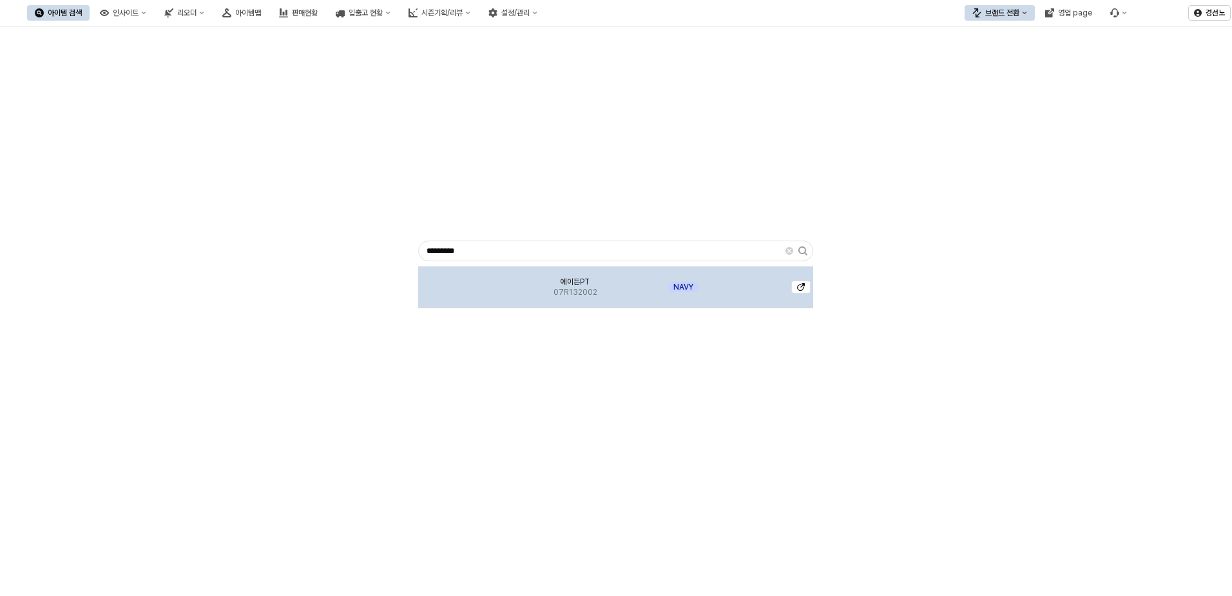
drag, startPoint x: 570, startPoint y: 285, endPoint x: 557, endPoint y: 291, distance: 14.4
click at [569, 285] on span "에이든PT" at bounding box center [575, 281] width 29 height 10
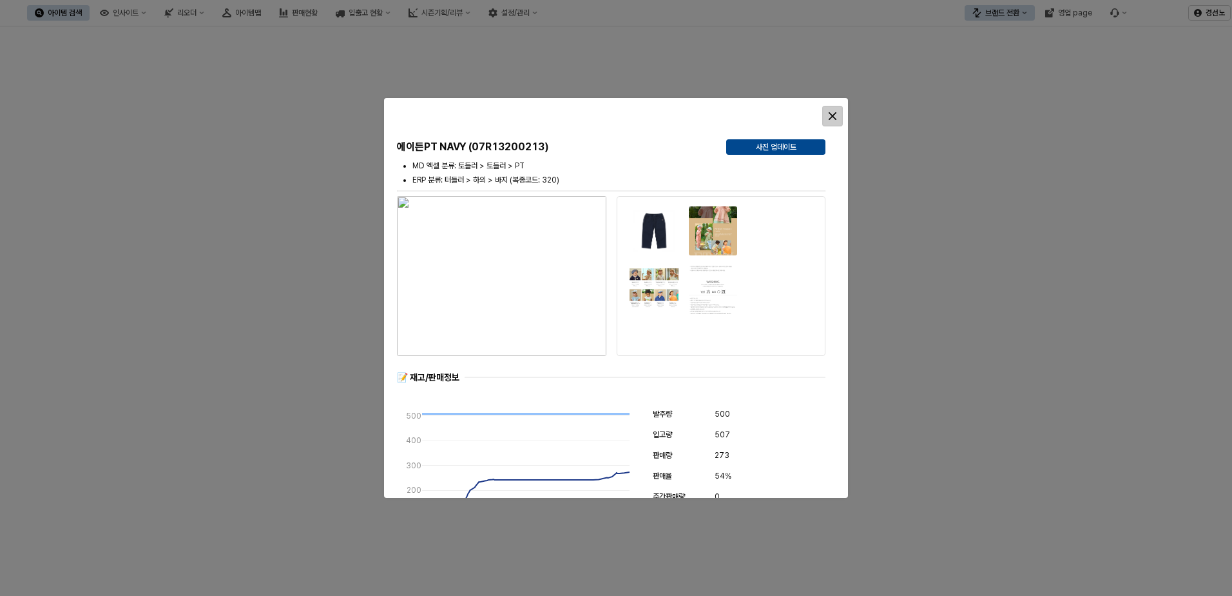
click at [833, 115] on icon "Close" at bounding box center [833, 116] width 8 height 8
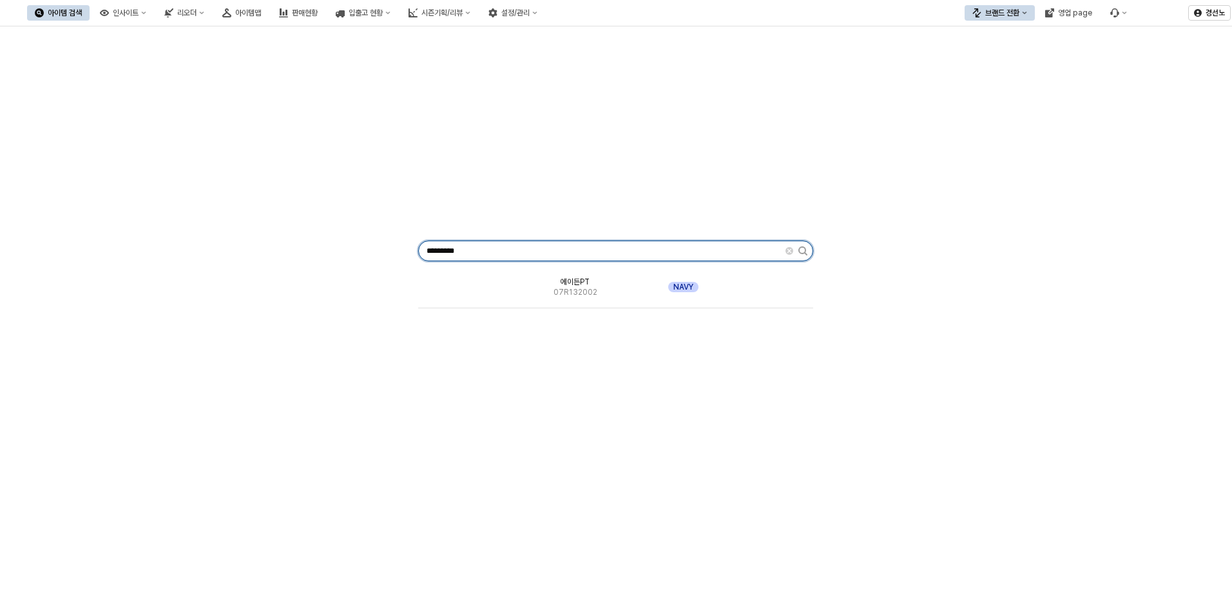
drag, startPoint x: 491, startPoint y: 247, endPoint x: -14, endPoint y: 217, distance: 506.2
click at [0, 217] on html "Skip to main content 아이템 검색 인사이트 리오더 아이템맵 판매현황 입출고 현황 시즌기획/리뷰 설정/관리 브랜드 전환 영업 p…" at bounding box center [616, 298] width 1232 height 596
paste input "App Frame"
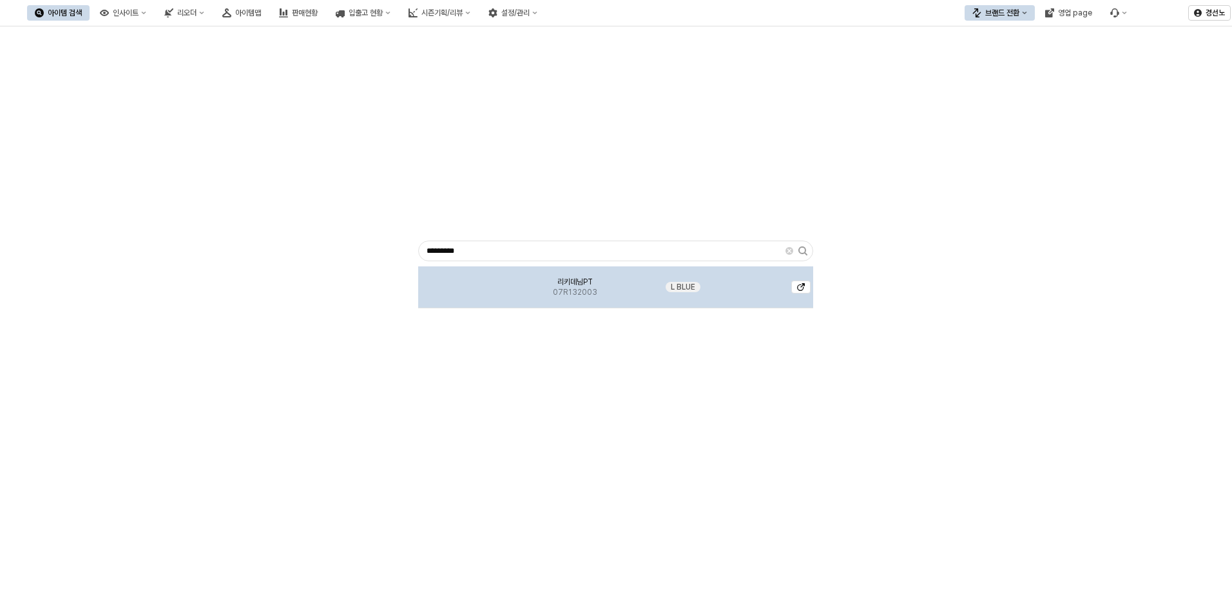
click at [567, 289] on span "07R132003" at bounding box center [575, 292] width 44 height 10
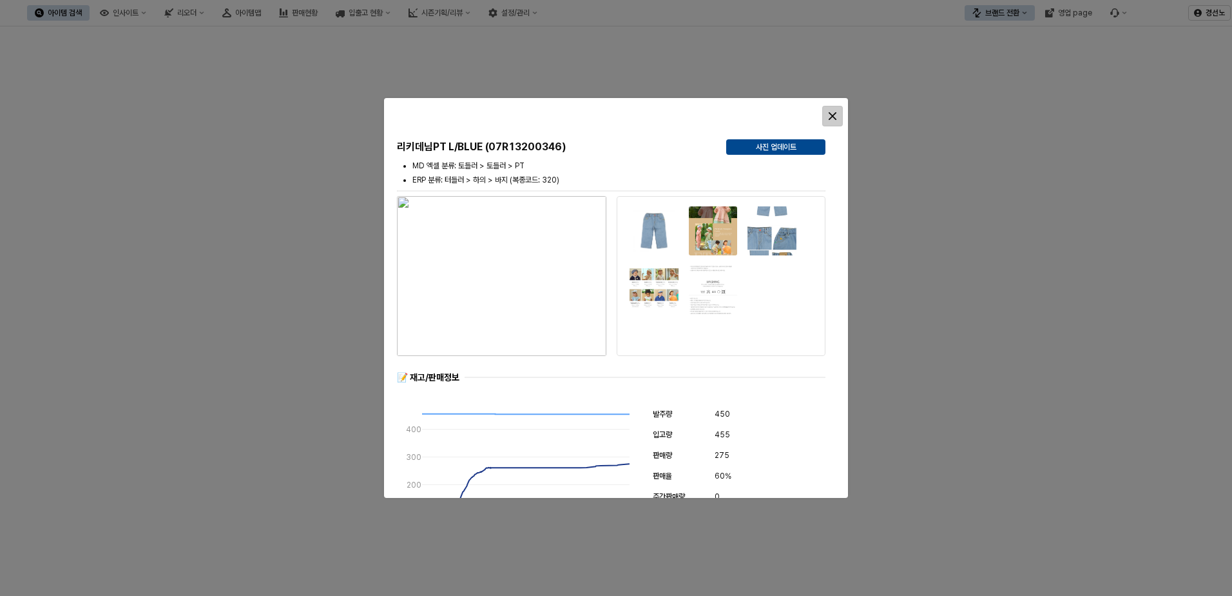
click at [829, 116] on div "Close" at bounding box center [832, 115] width 19 height 19
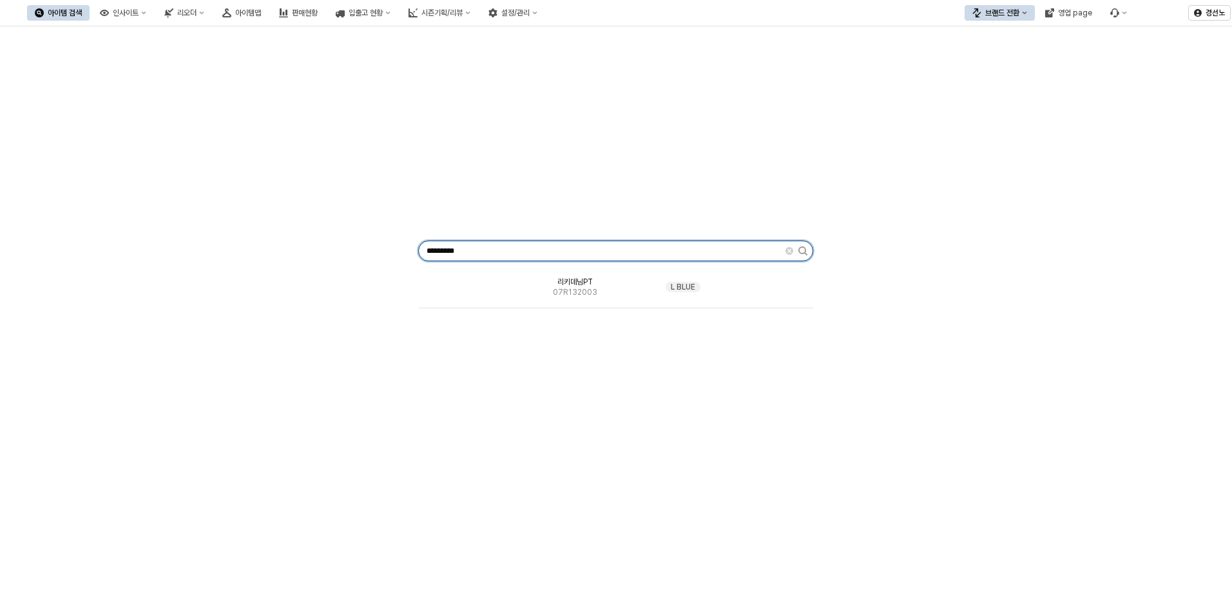
drag, startPoint x: 489, startPoint y: 253, endPoint x: 26, endPoint y: 238, distance: 463.0
click at [57, 243] on div "********* 리키데님PT 07R132003 L BLUE" at bounding box center [616, 248] width 1217 height 433
paste input "App Frame"
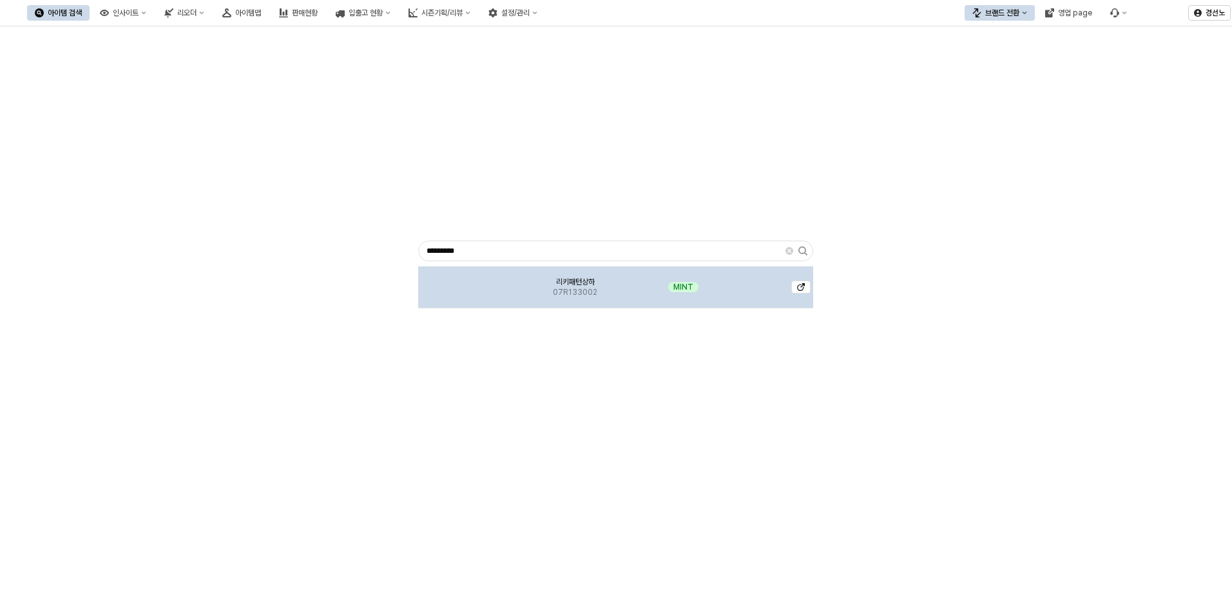
click at [545, 286] on div "리키패턴상하 07R133002" at bounding box center [575, 287] width 122 height 42
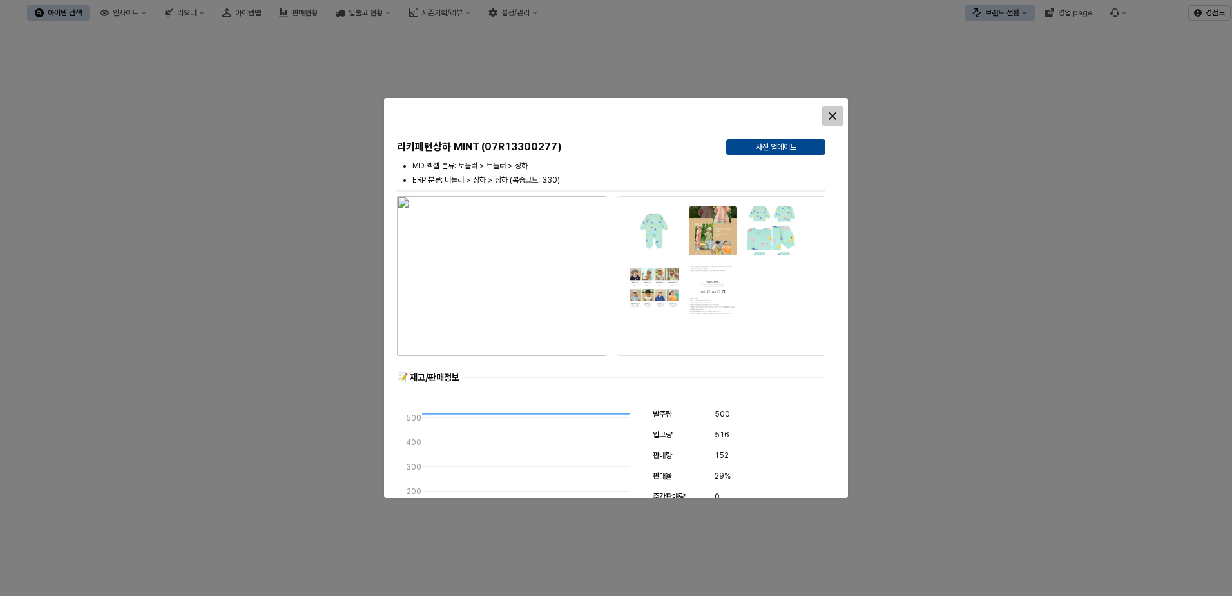
click at [833, 115] on icon "Close" at bounding box center [833, 116] width 8 height 8
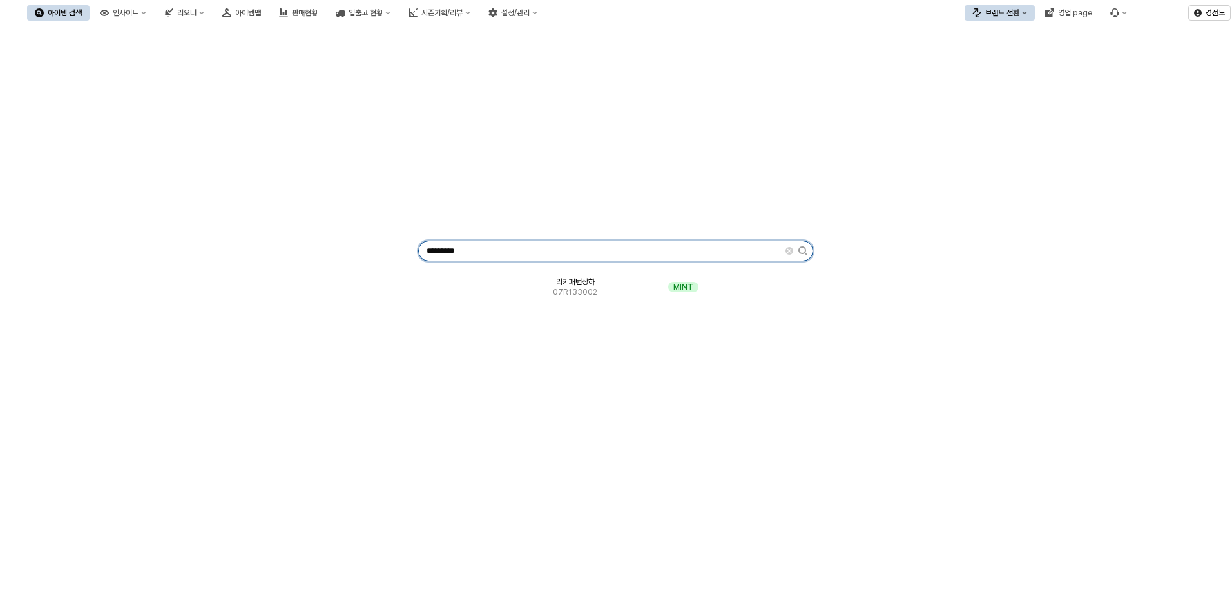
drag, startPoint x: 490, startPoint y: 244, endPoint x: 12, endPoint y: 229, distance: 478.4
click at [35, 232] on div "********* 리키패턴상하 07R133002 MINT" at bounding box center [616, 248] width 1217 height 433
paste input "App Frame"
type input "*********"
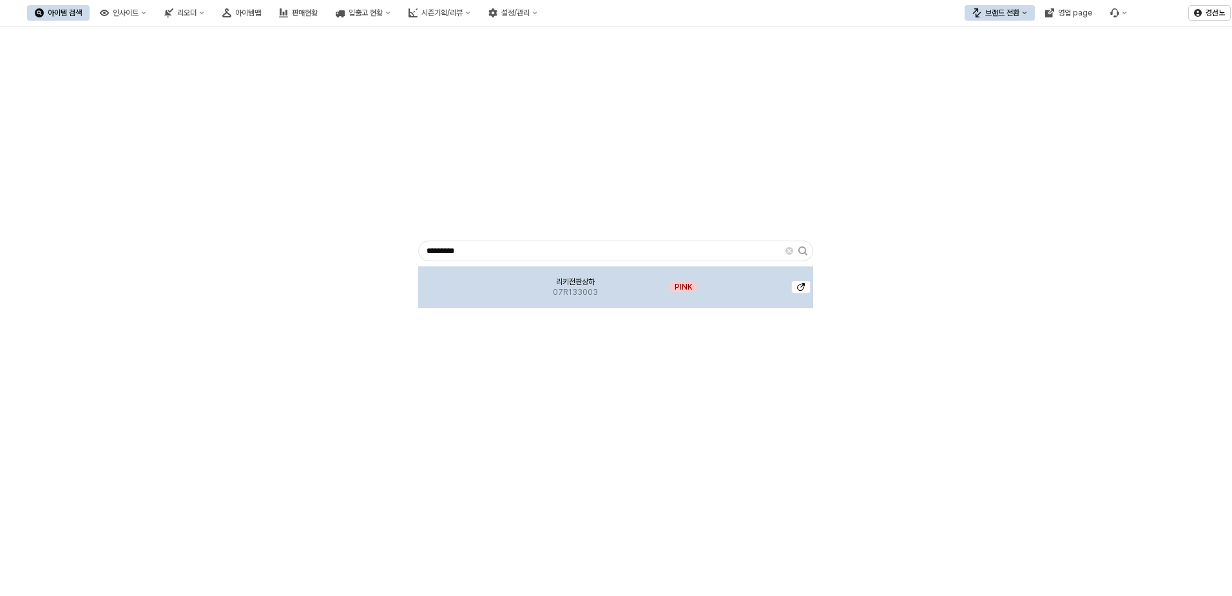
click at [574, 286] on span "리키전판상하" at bounding box center [575, 281] width 39 height 10
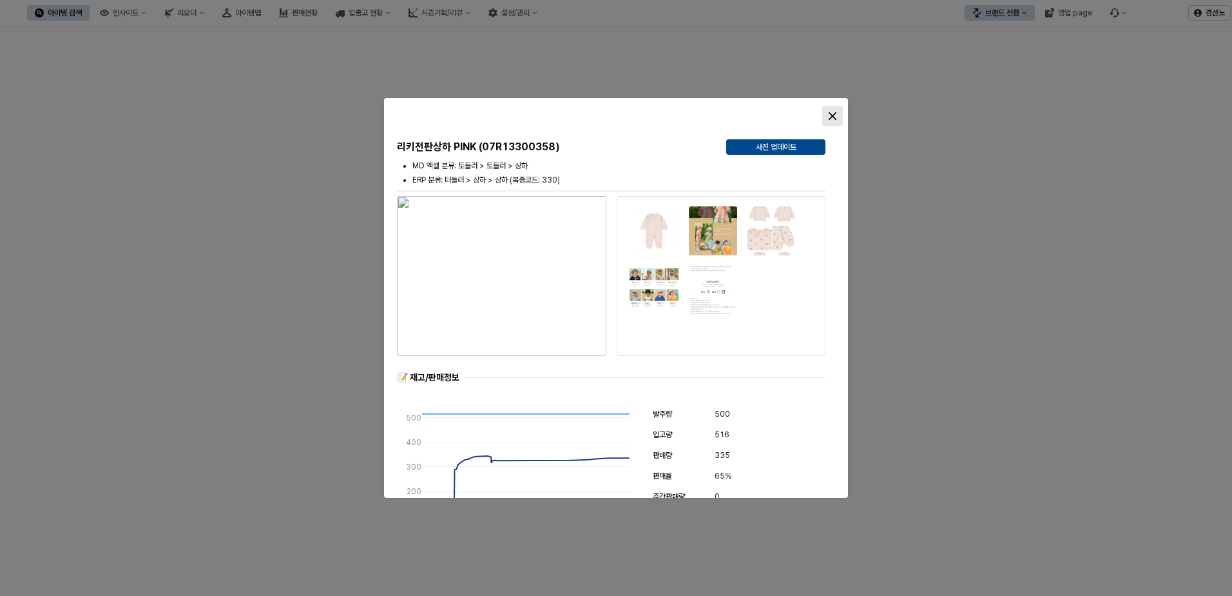
click at [838, 117] on div "Close" at bounding box center [832, 115] width 19 height 19
